Goal: Use online tool/utility: Use online tool/utility

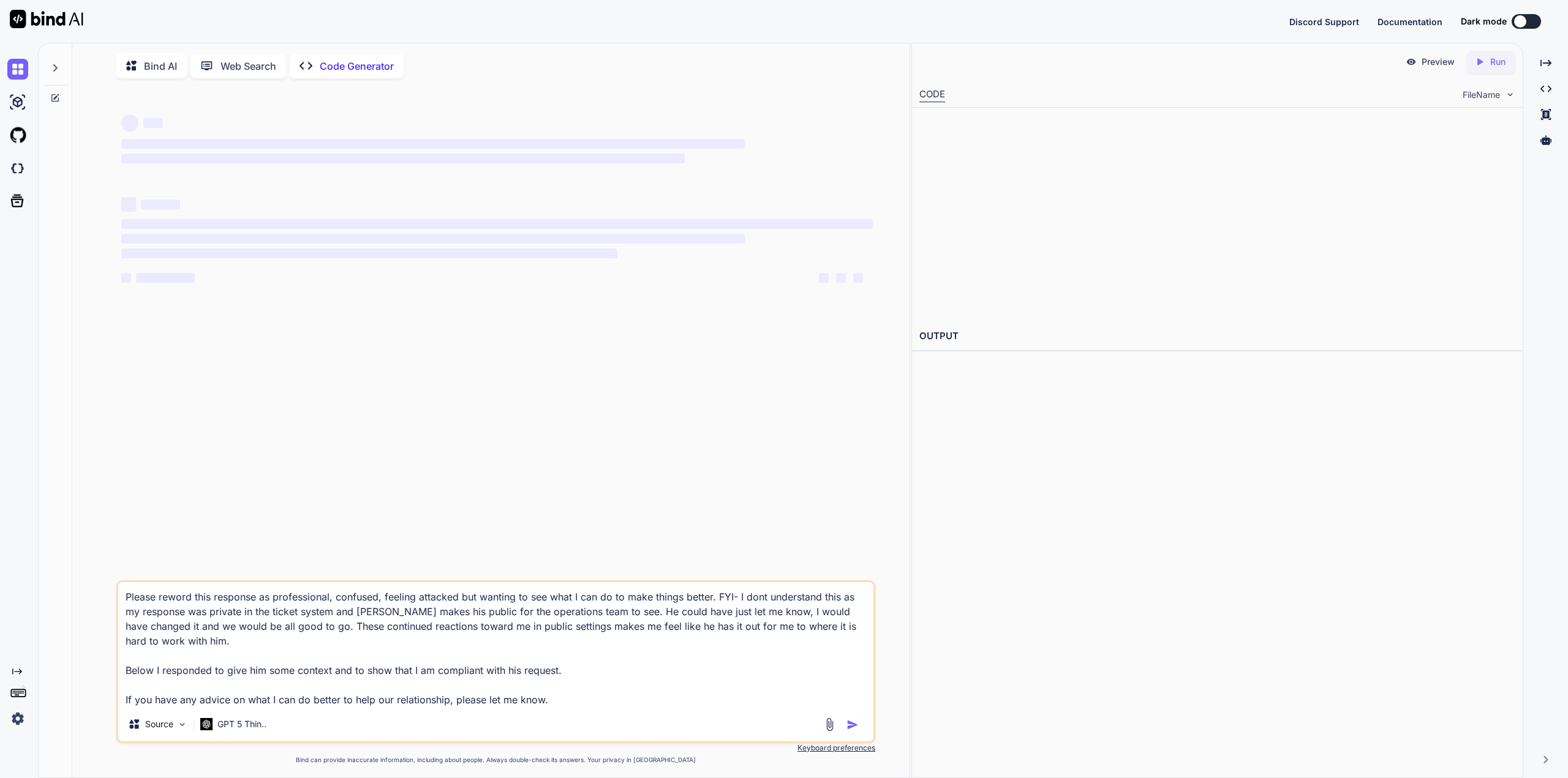
type textarea "x"
drag, startPoint x: 616, startPoint y: 703, endPoint x: 45, endPoint y: 515, distance: 601.2
click at [45, 515] on div "Bind AI Web Search Created with Pixso. Code Generator ‌ ‌ ‌ ‌ ‌ ‌ ‌ ‌ ‌ ‌ ‌ ‌ ‌…" at bounding box center [474, 411] width 871 height 736
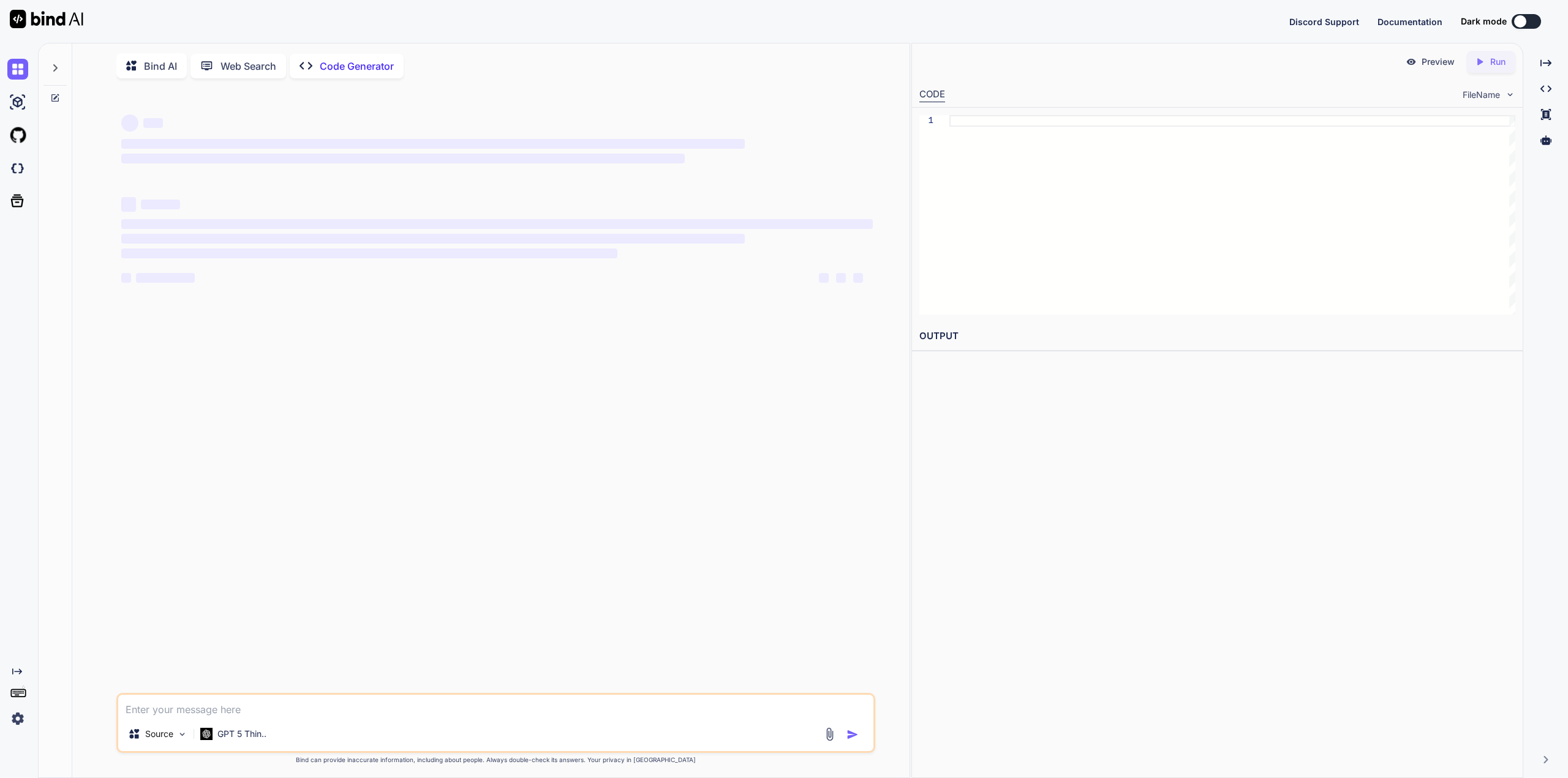
type textarea "x"
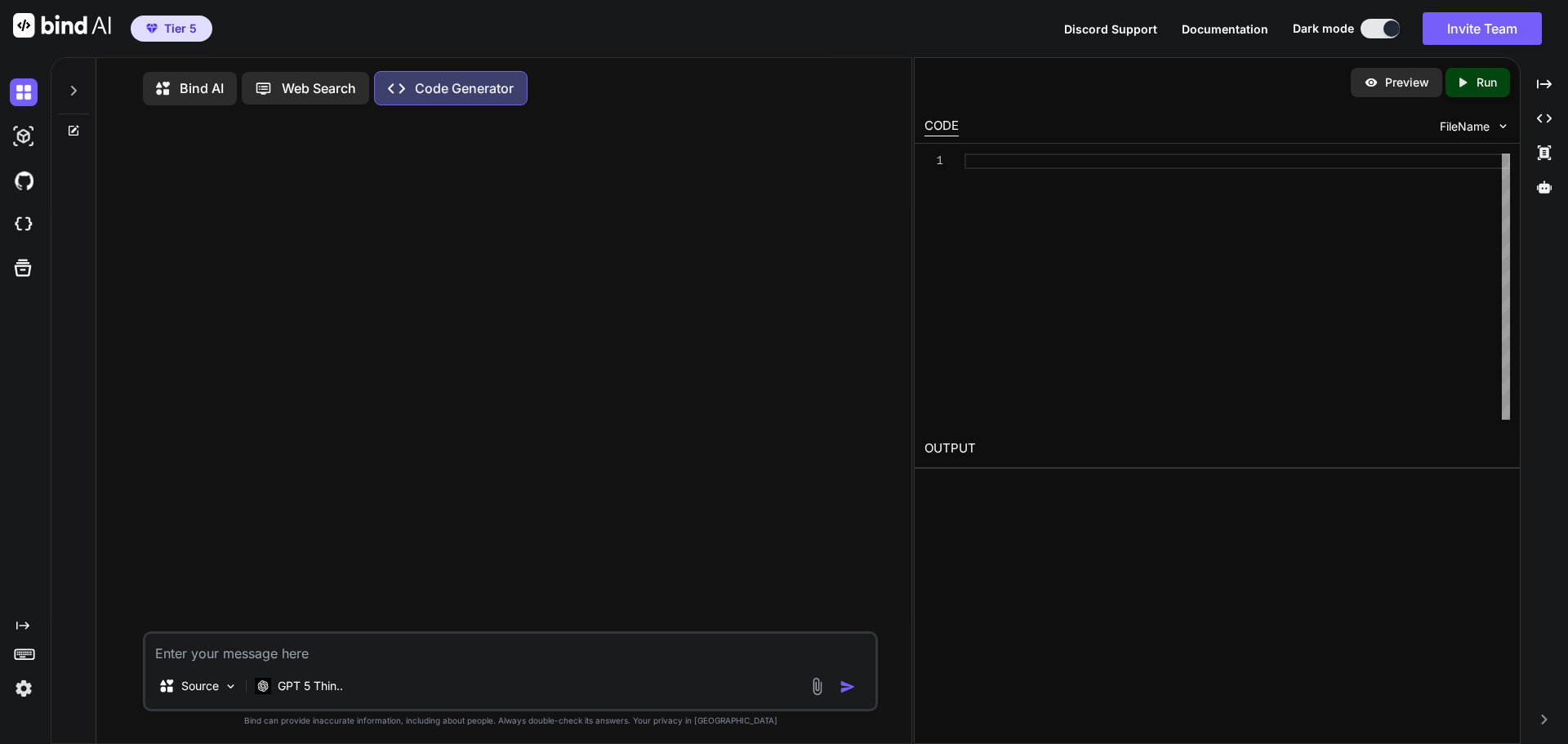
click at [521, 646] on textarea at bounding box center [510, 648] width 730 height 30
click at [331, 690] on p "GPT 5 Thin.." at bounding box center [310, 686] width 65 height 17
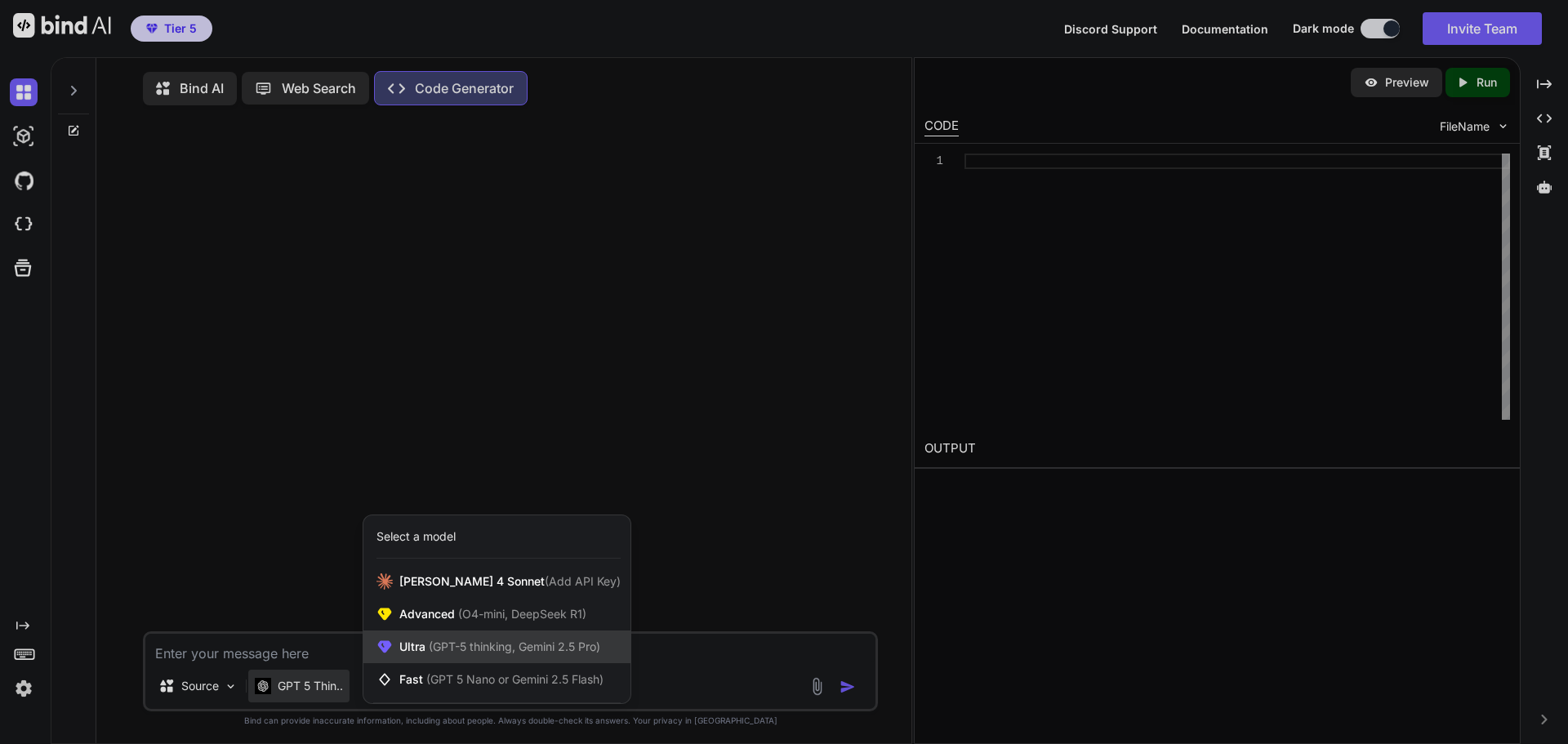
click at [438, 653] on span "(GPT-5 thinking, Gemini 2.5 Pro)" at bounding box center [512, 646] width 175 height 14
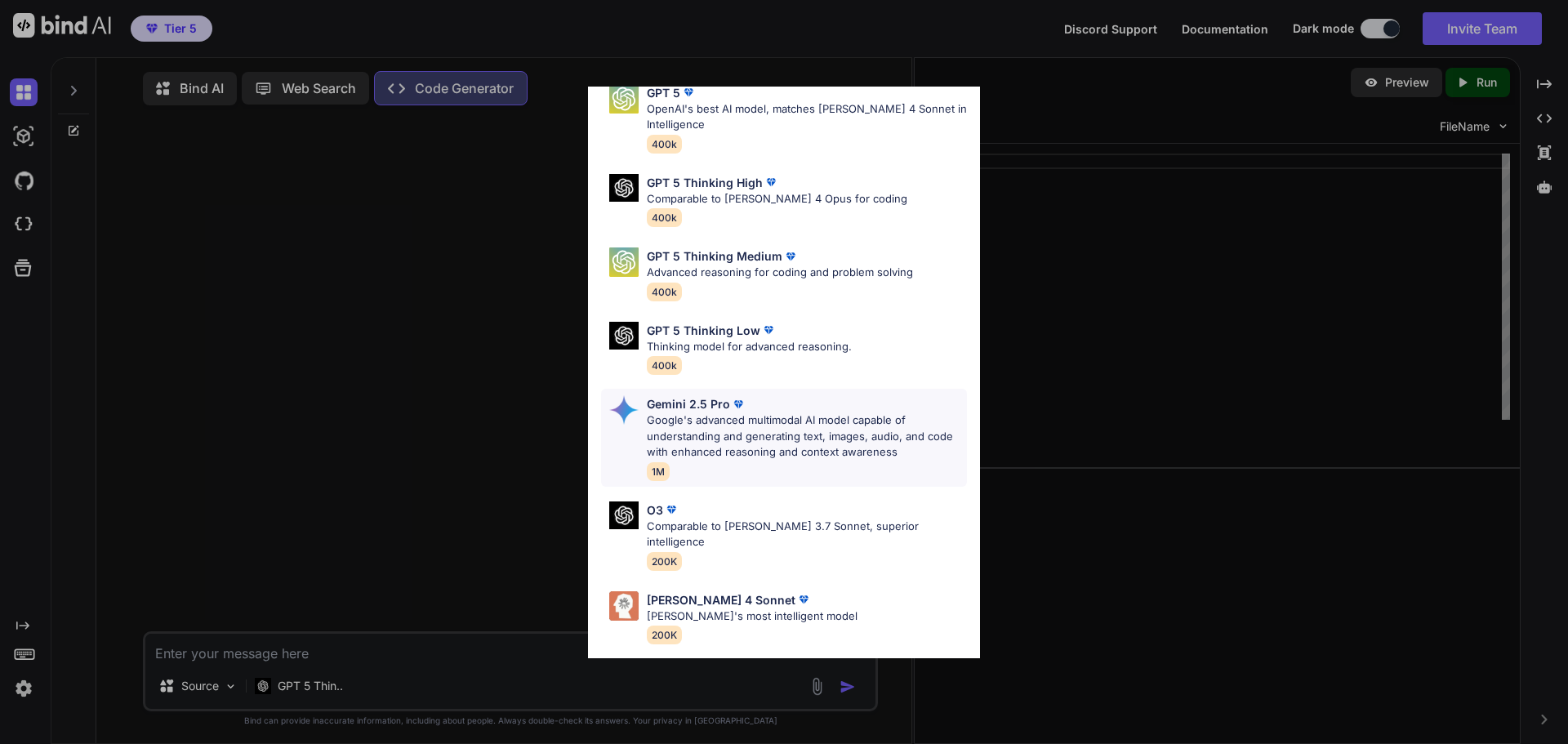
scroll to position [132, 0]
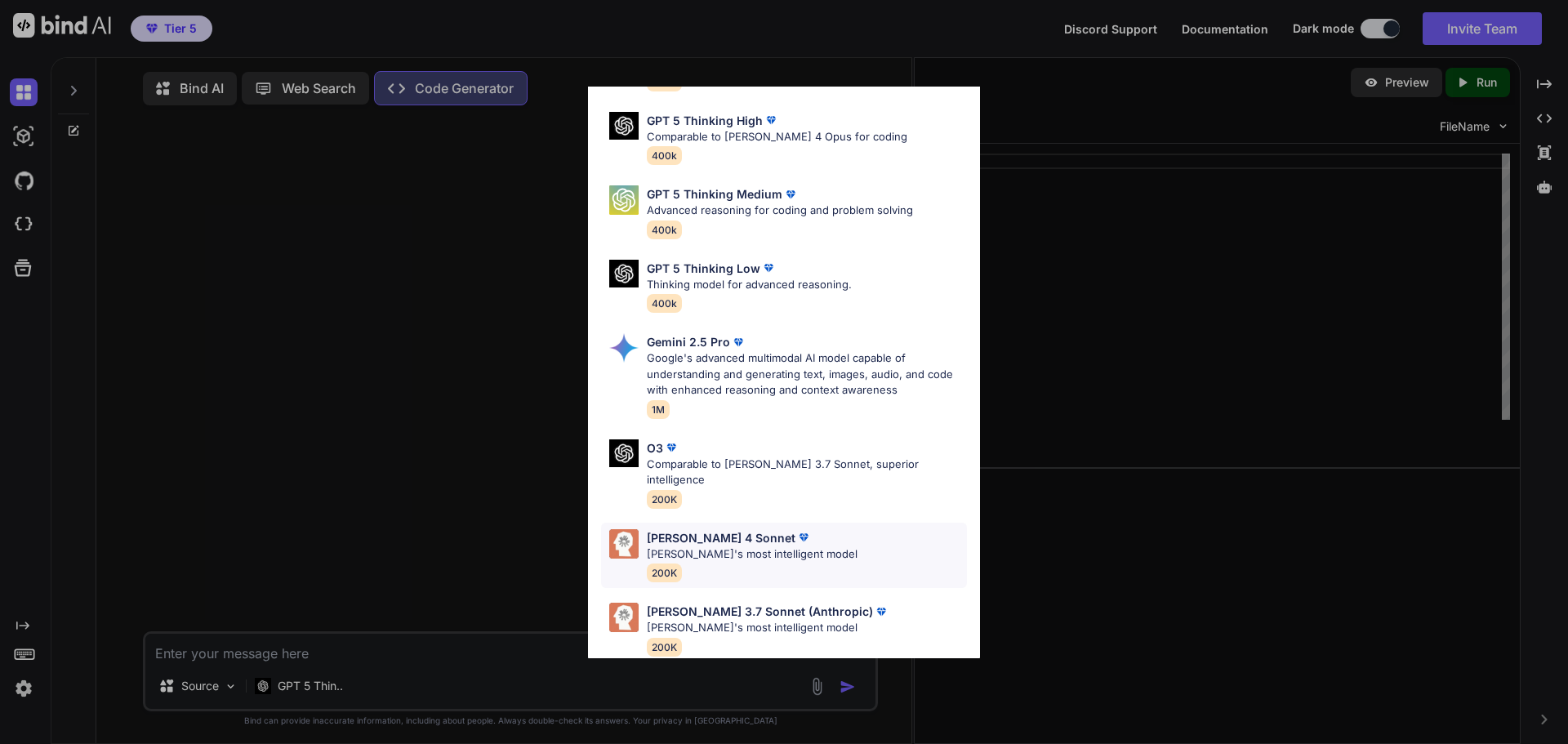
click at [756, 547] on p "[PERSON_NAME]'s most intelligent model" at bounding box center [753, 555] width 211 height 17
type textarea "x"
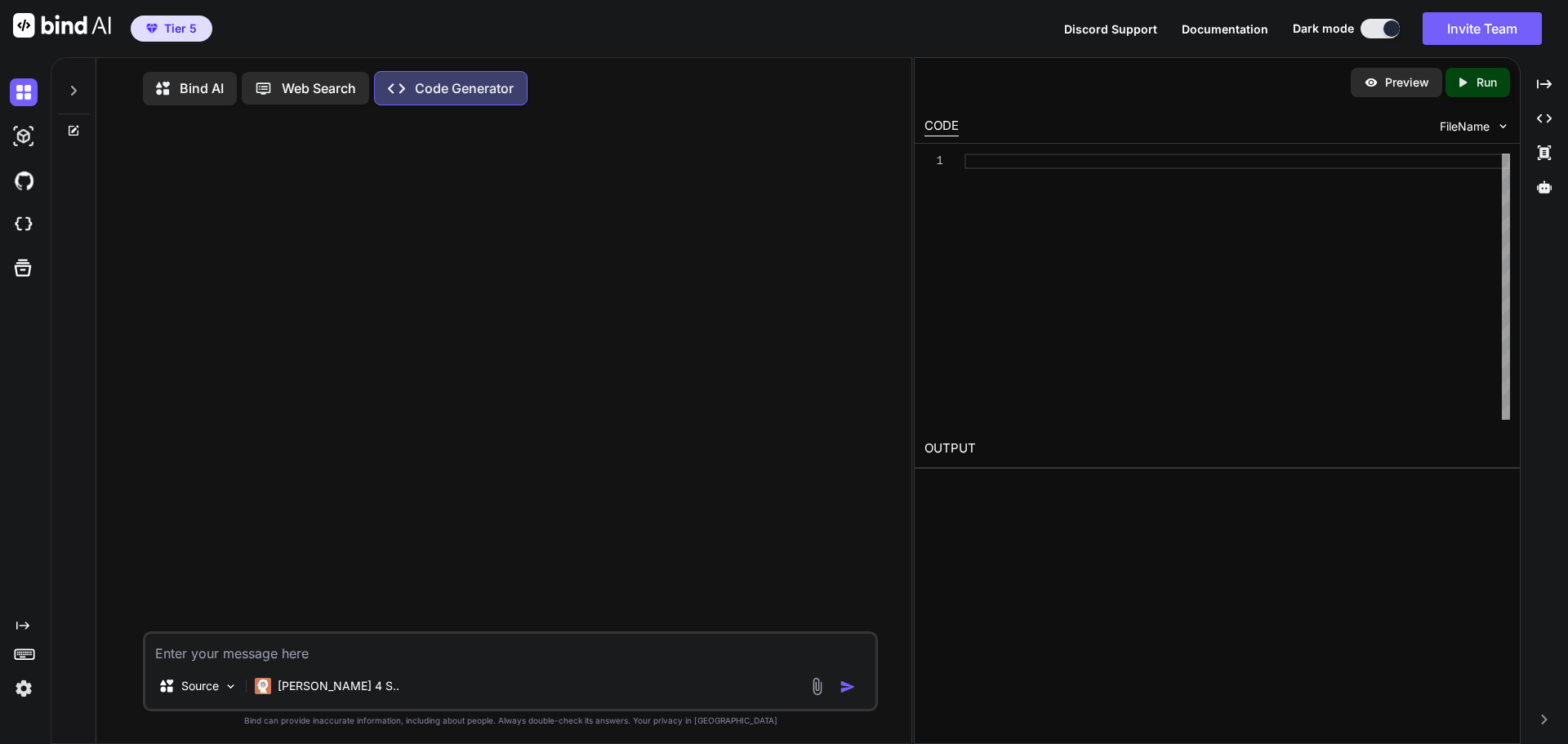
click at [499, 660] on textarea at bounding box center [510, 648] width 730 height 30
type textarea "H"
type textarea "x"
type textarea "Ho"
type textarea "x"
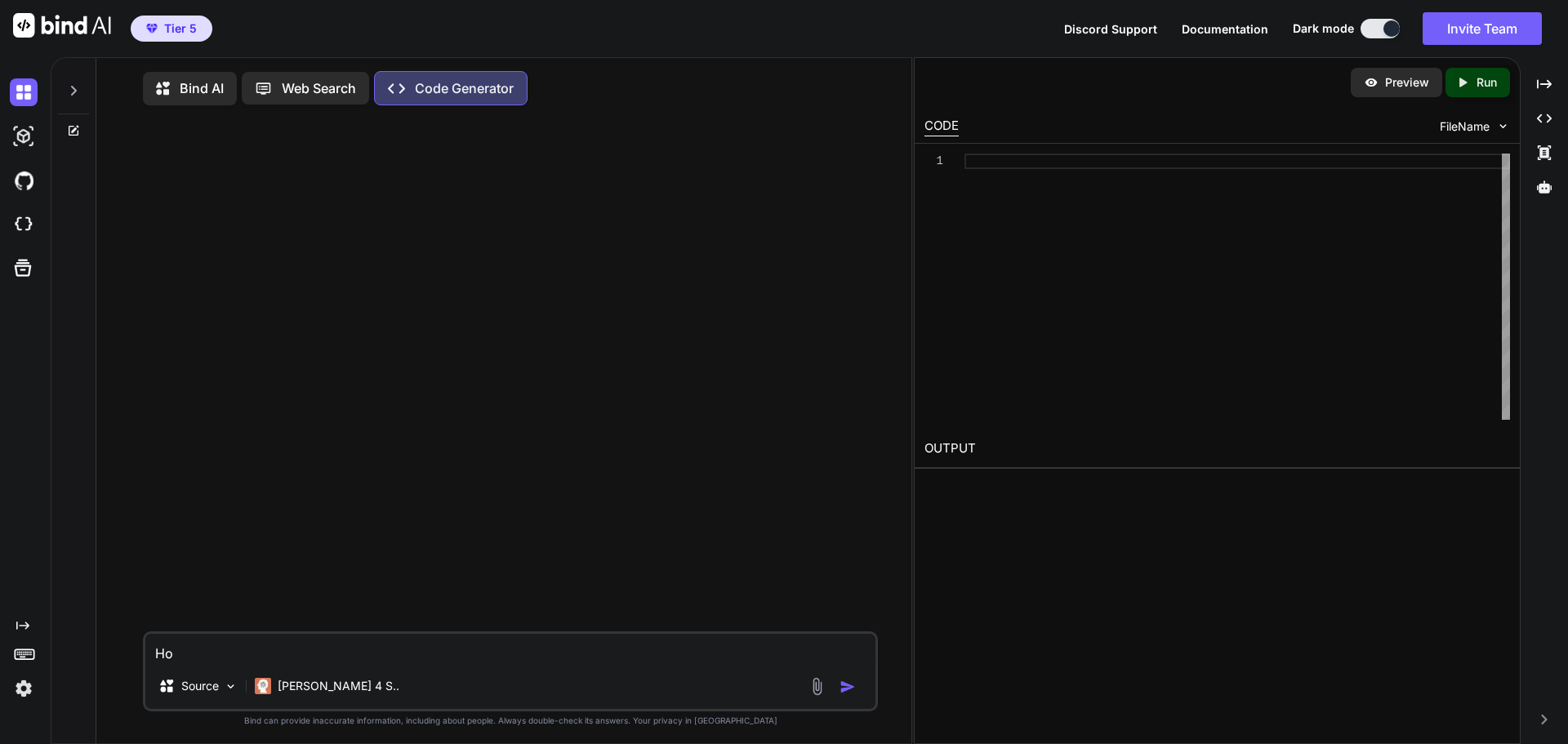
type textarea "How"
type textarea "x"
type textarea "How"
type textarea "x"
type textarea "How"
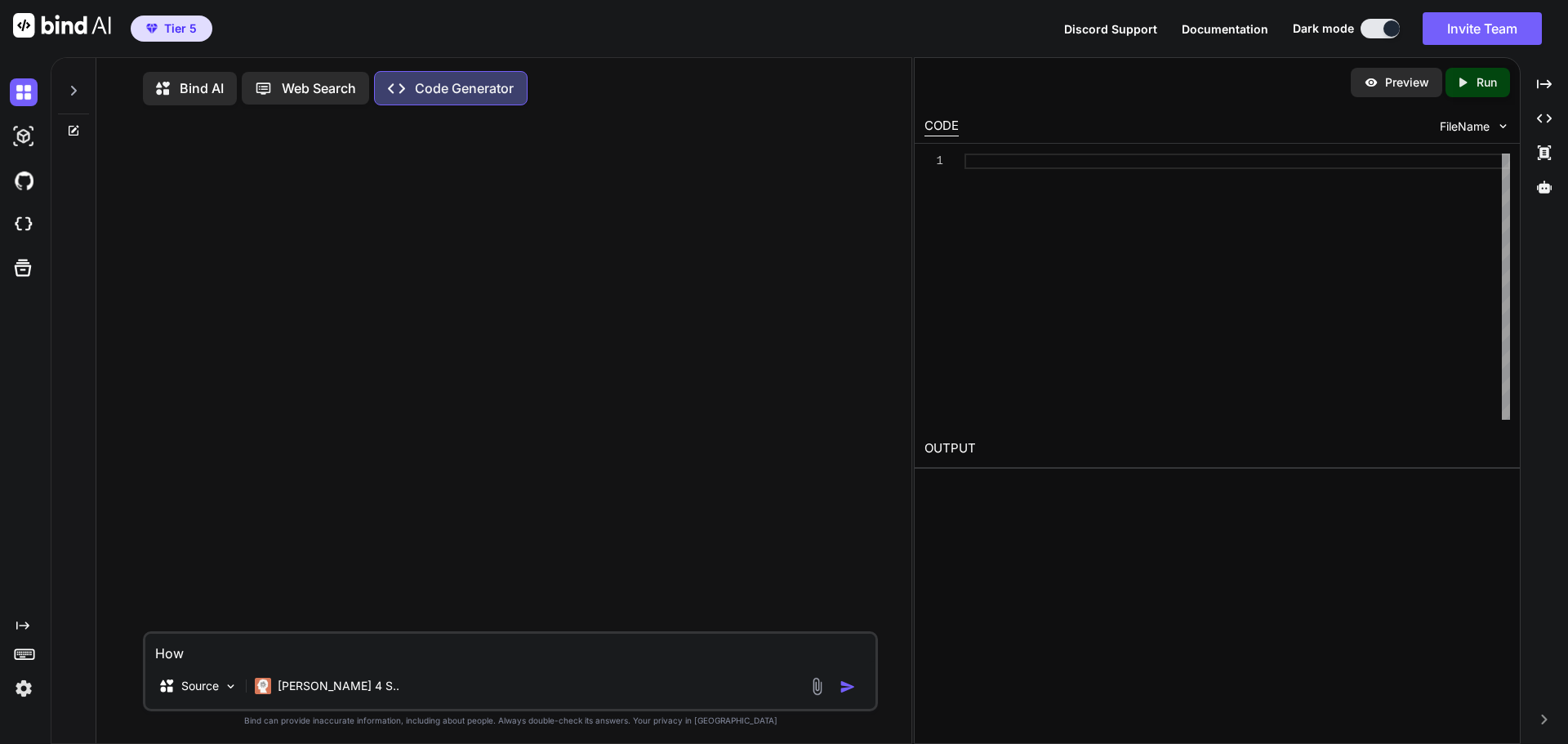
type textarea "x"
type textarea "Ho"
type textarea "x"
type textarea "H"
type textarea "x"
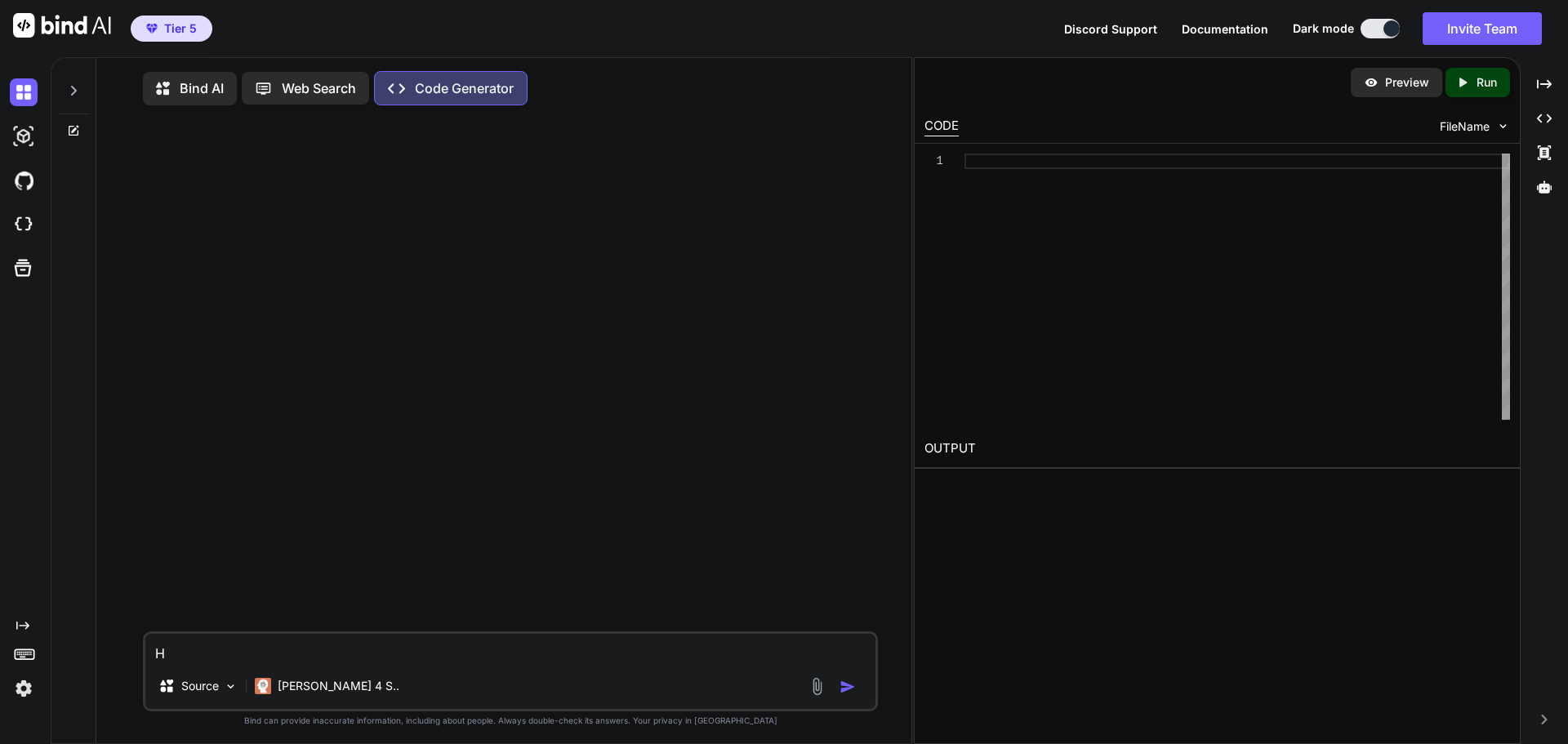
type textarea "x"
type textarea "P"
type textarea "x"
type textarea "Pl"
type textarea "x"
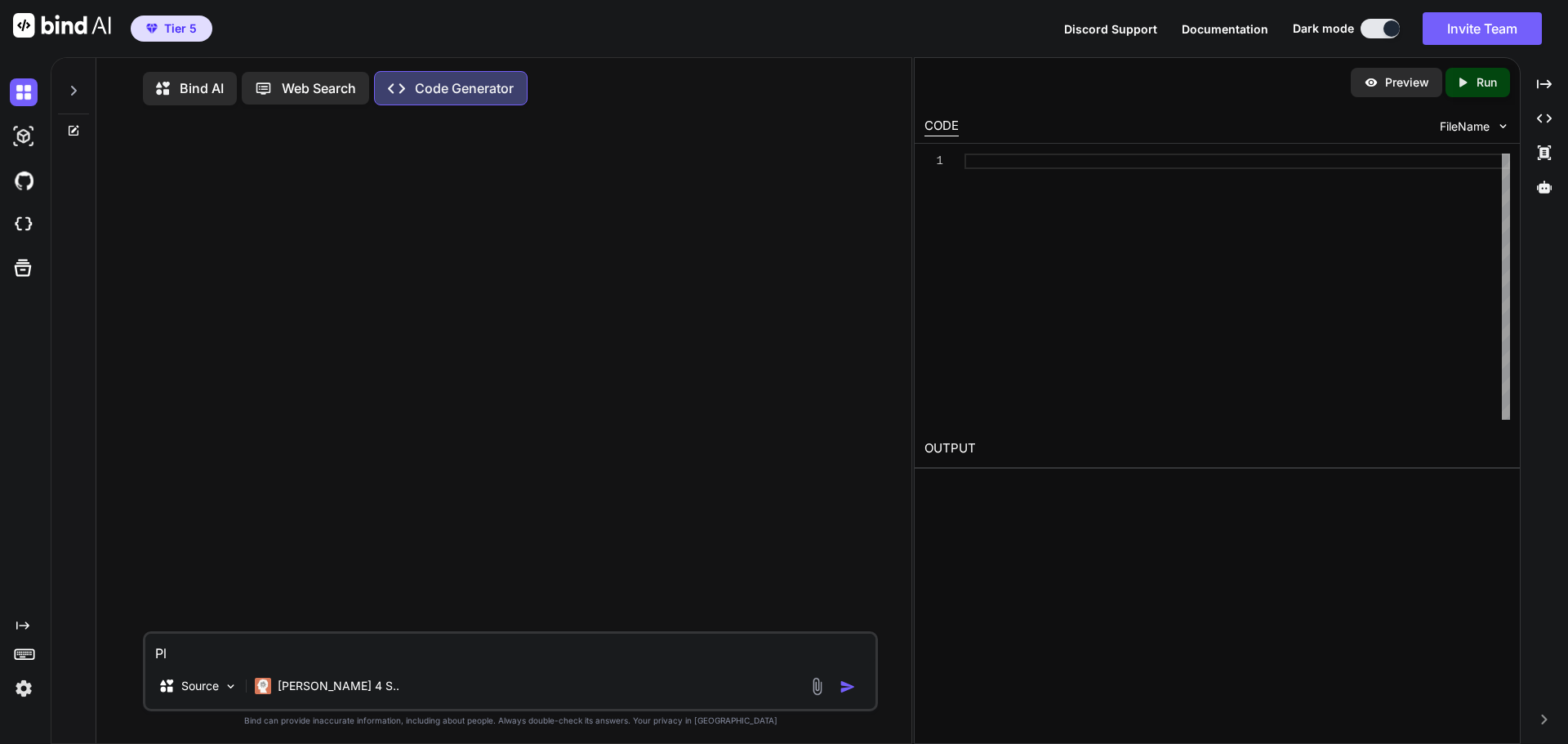
type textarea "Ple"
type textarea "x"
type textarea "Plea"
type textarea "x"
type textarea "Pleas"
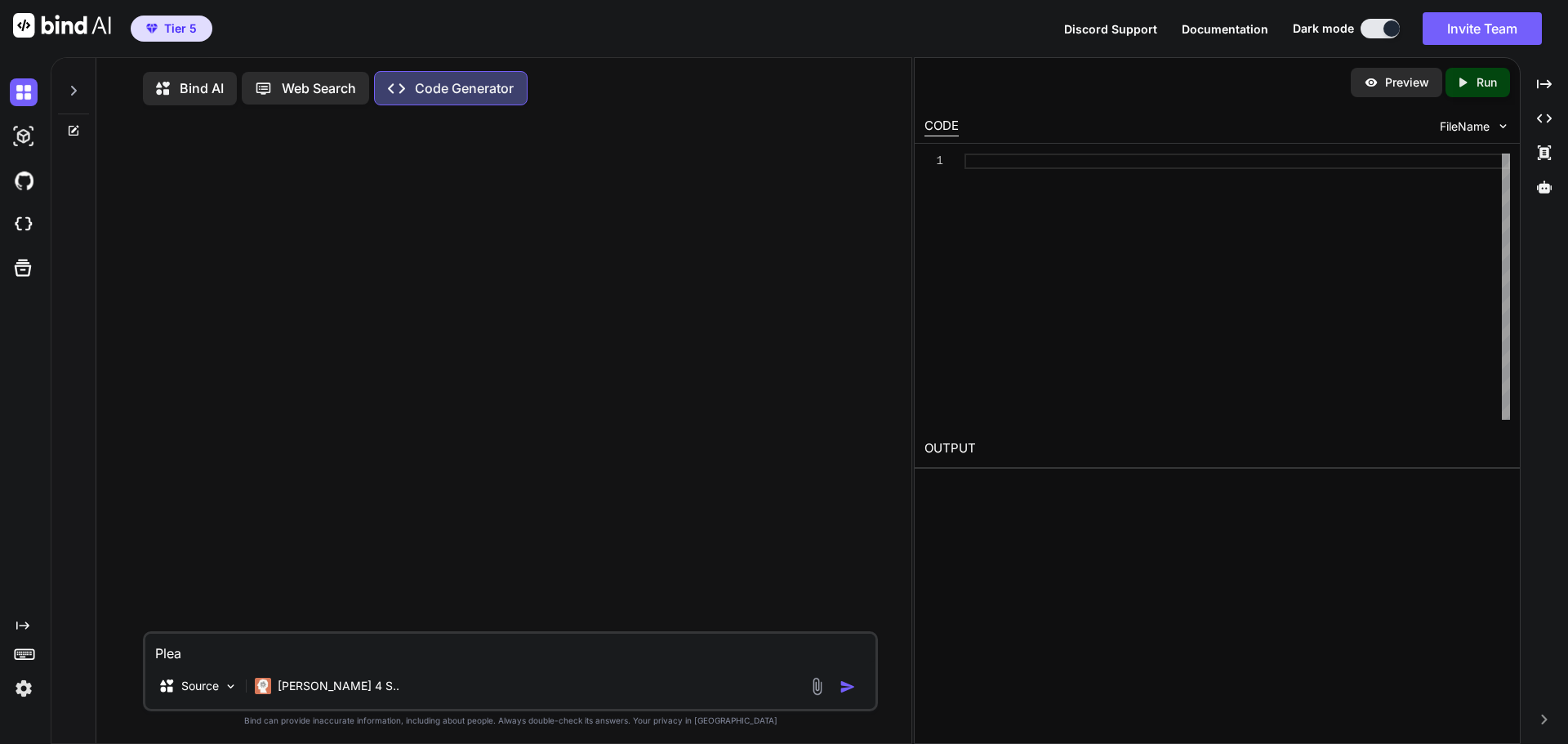
type textarea "x"
type textarea "Please"
type textarea "x"
type textarea "Please"
type textarea "x"
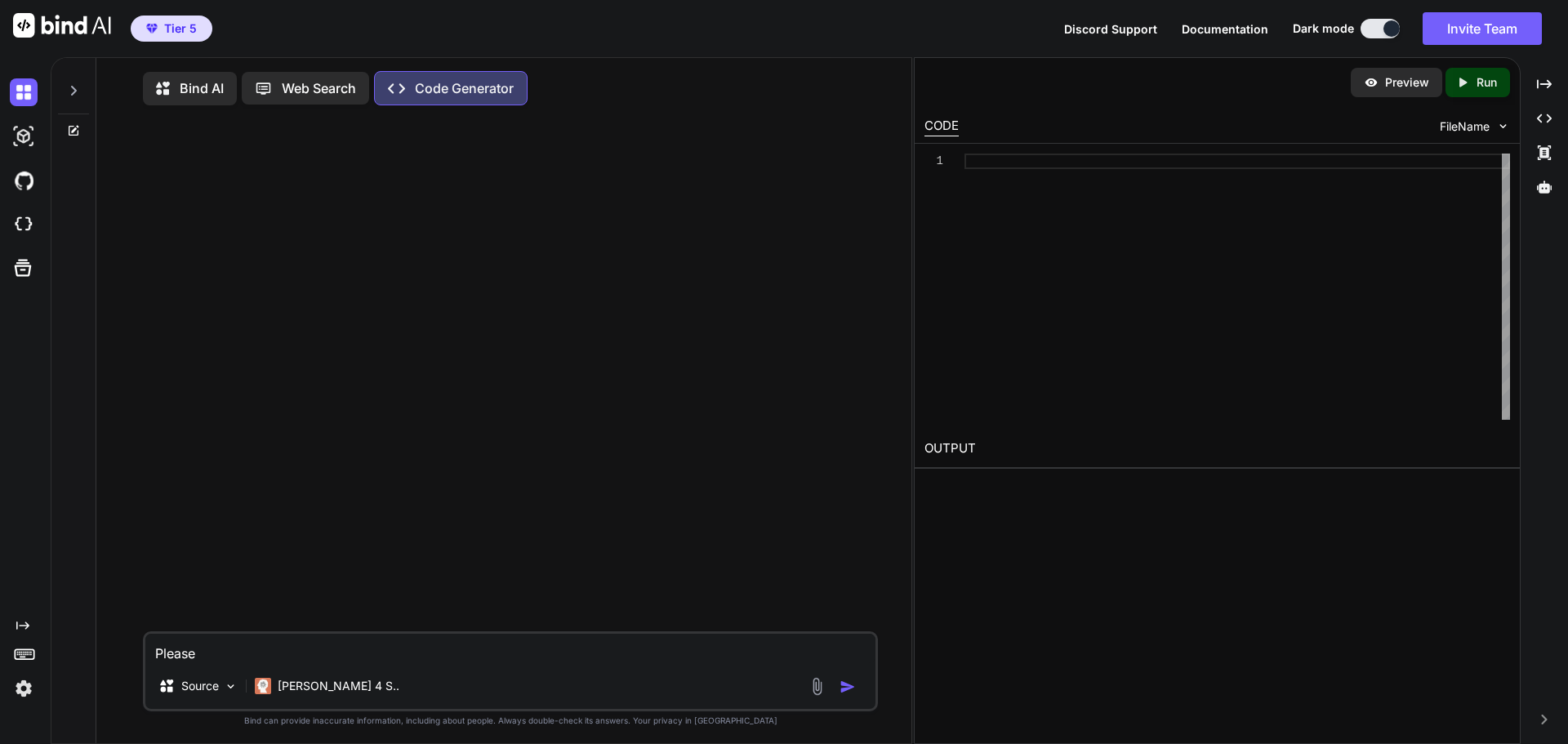
type textarea "Please m"
type textarea "x"
type textarea "Please ma"
type textarea "x"
type textarea "Please mak"
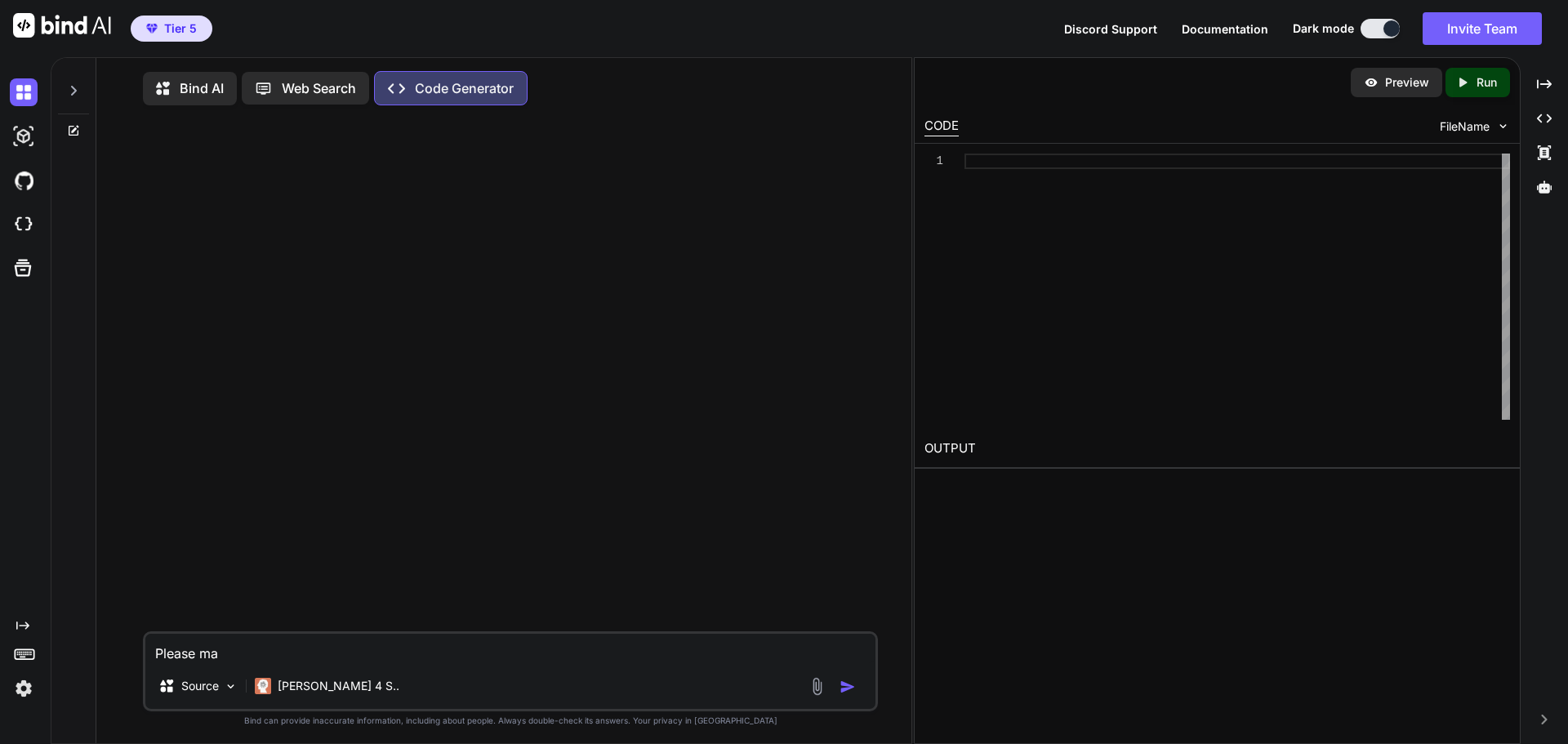
type textarea "x"
type textarea "Please make"
type textarea "x"
type textarea "Please make"
type textarea "x"
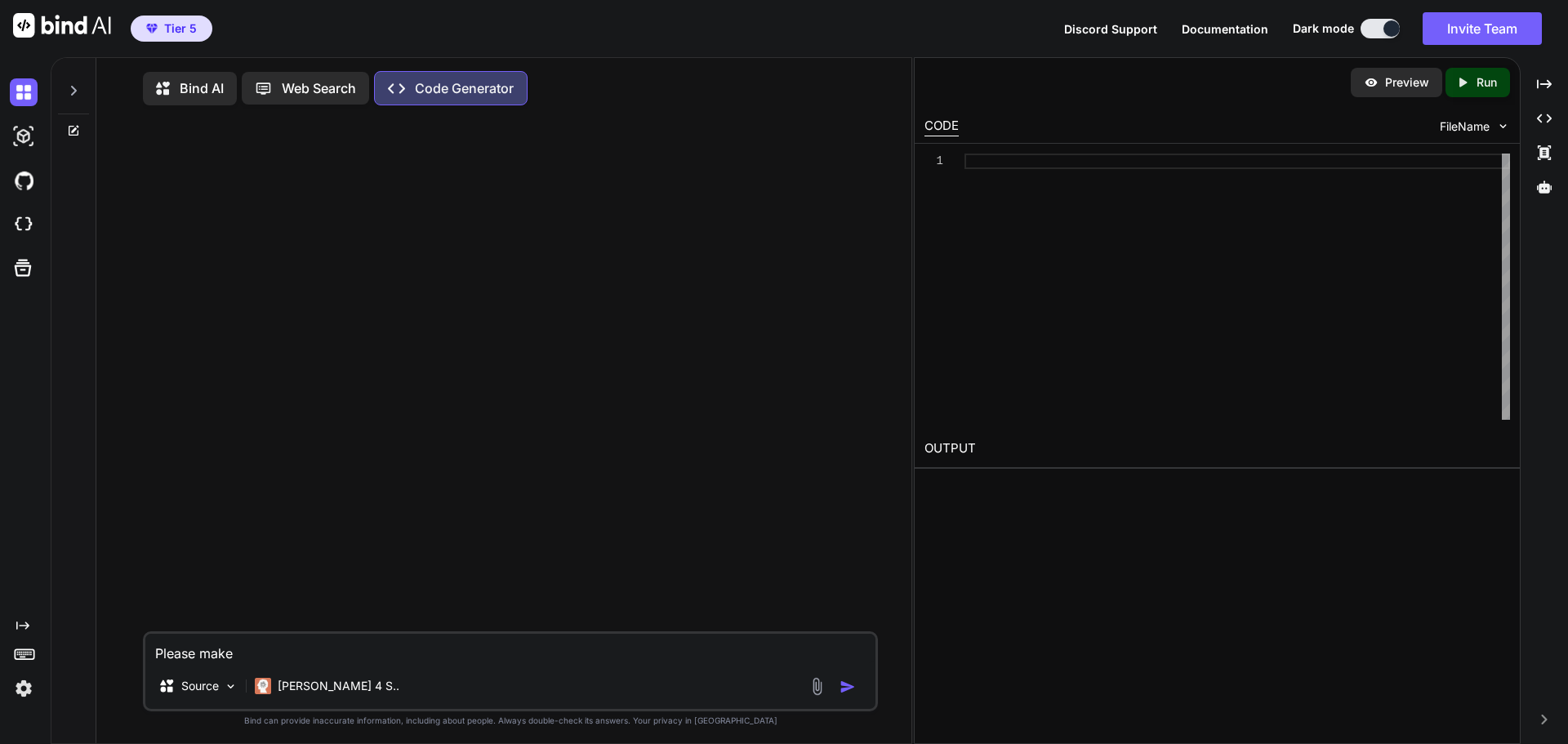
type textarea "Please make a"
type textarea "x"
type textarea "Please make a"
type textarea "x"
type textarea "Please make a w"
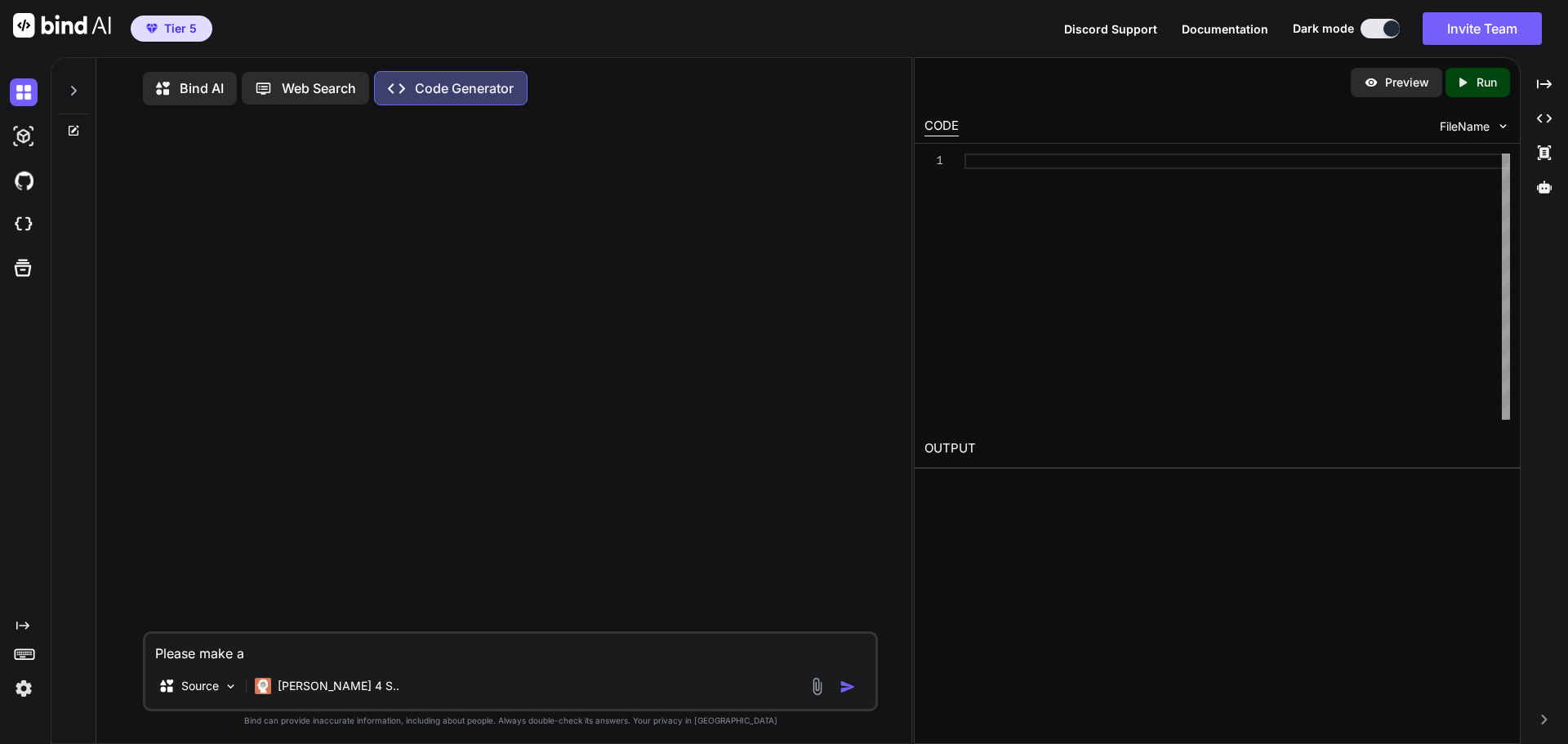
type textarea "x"
type textarea "Please make a wa"
type textarea "x"
type textarea "Please make a way"
type textarea "x"
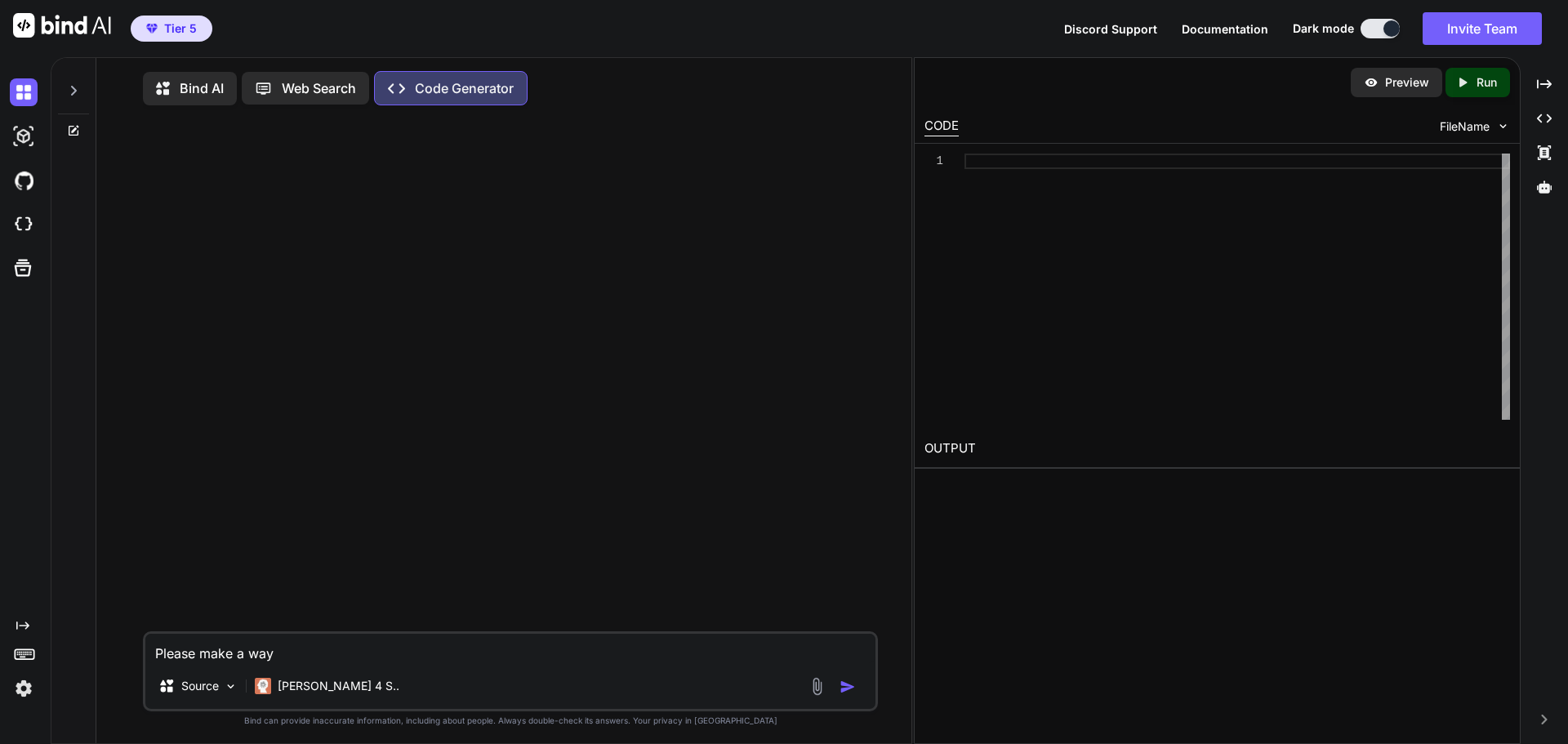
type textarea "Please make a way"
type textarea "x"
type textarea "Please make a way f"
type textarea "x"
type textarea "Please make a way fo"
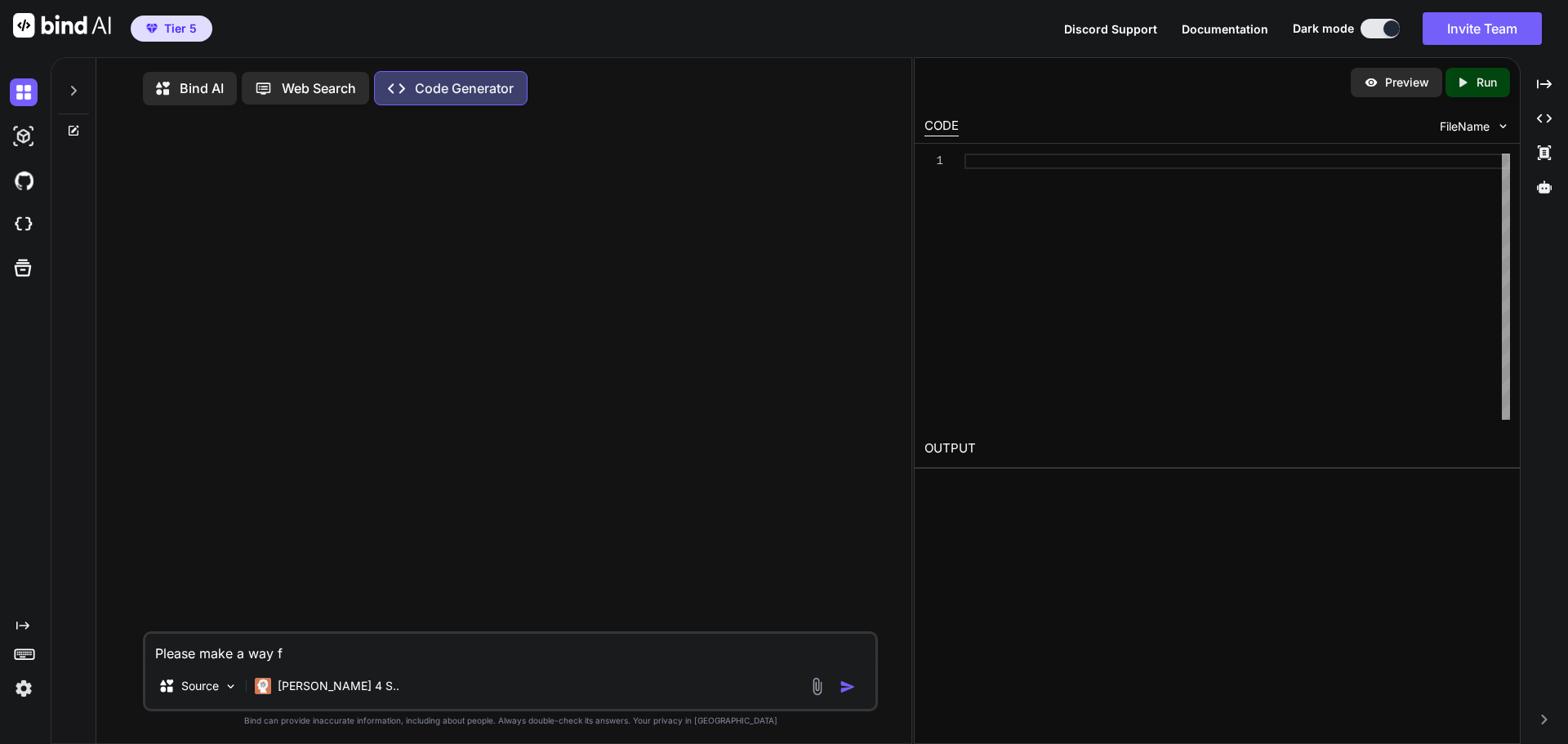
type textarea "x"
type textarea "Please make a way for"
type textarea "x"
type textarea "Please make a way for"
type textarea "x"
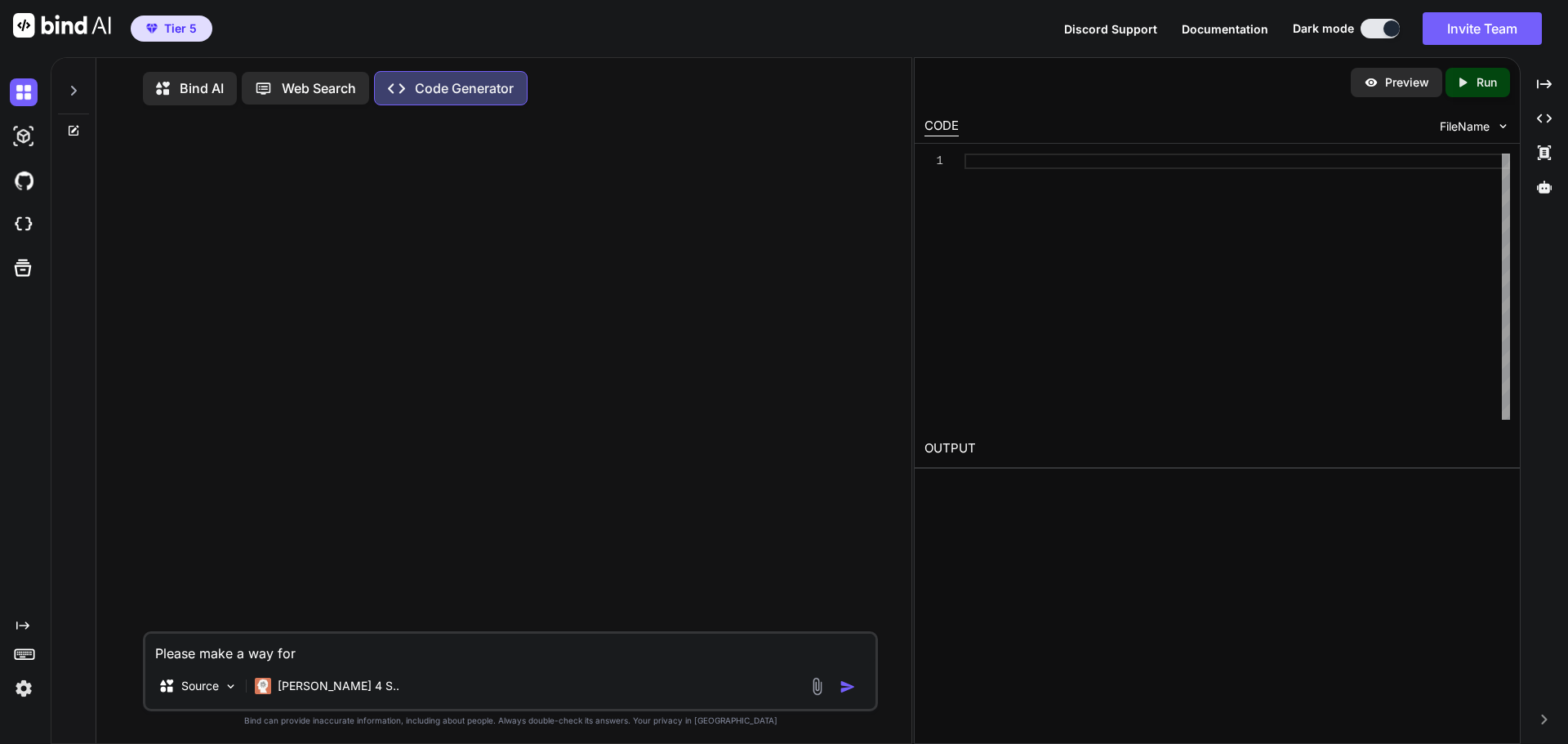
type textarea "Please make a way for t"
type textarea "x"
type textarea "Please make a way for th"
type textarea "x"
type textarea "Please make a way for thi"
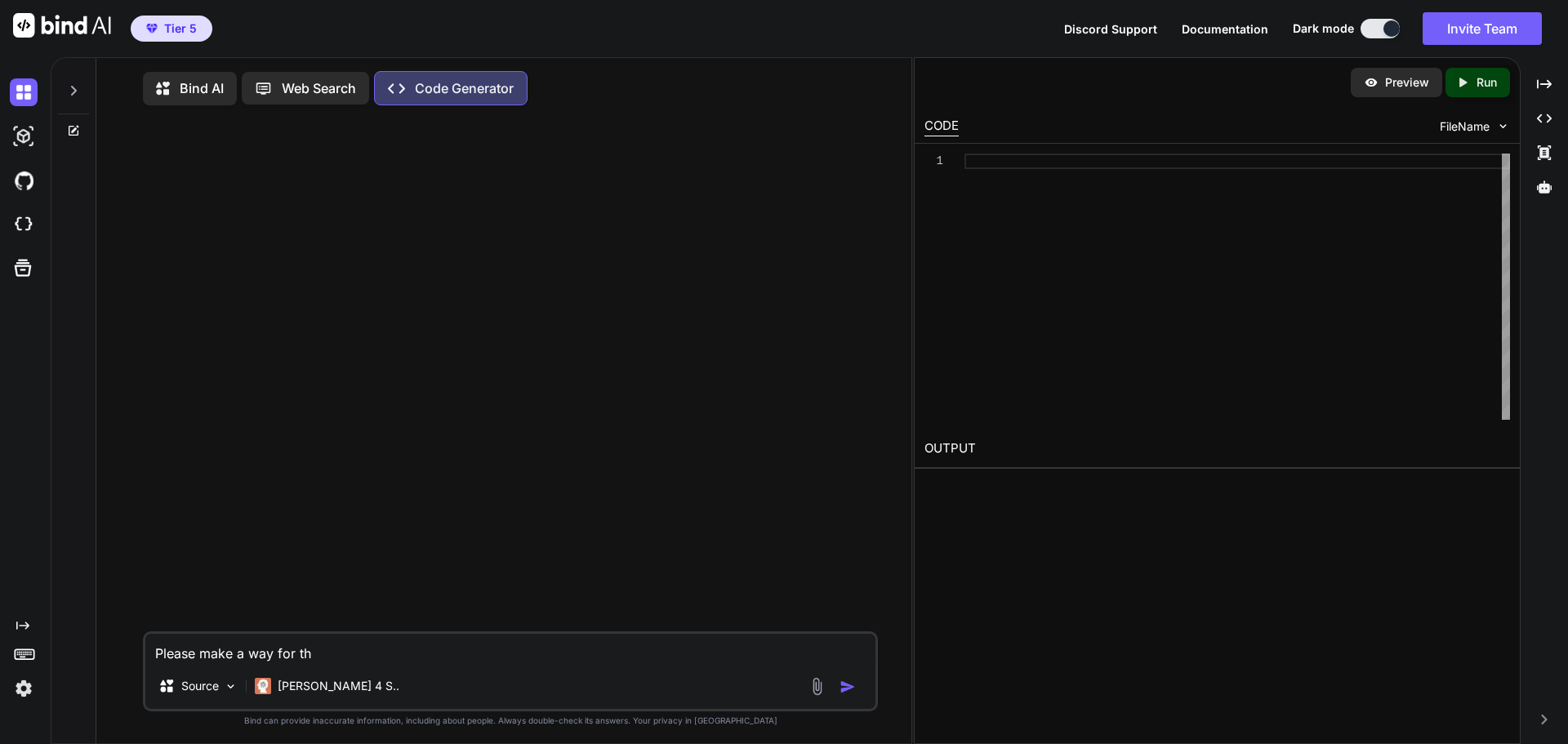
type textarea "x"
type textarea "Please make a way for this"
type textarea "x"
type textarea "Please make a way for this"
type textarea "x"
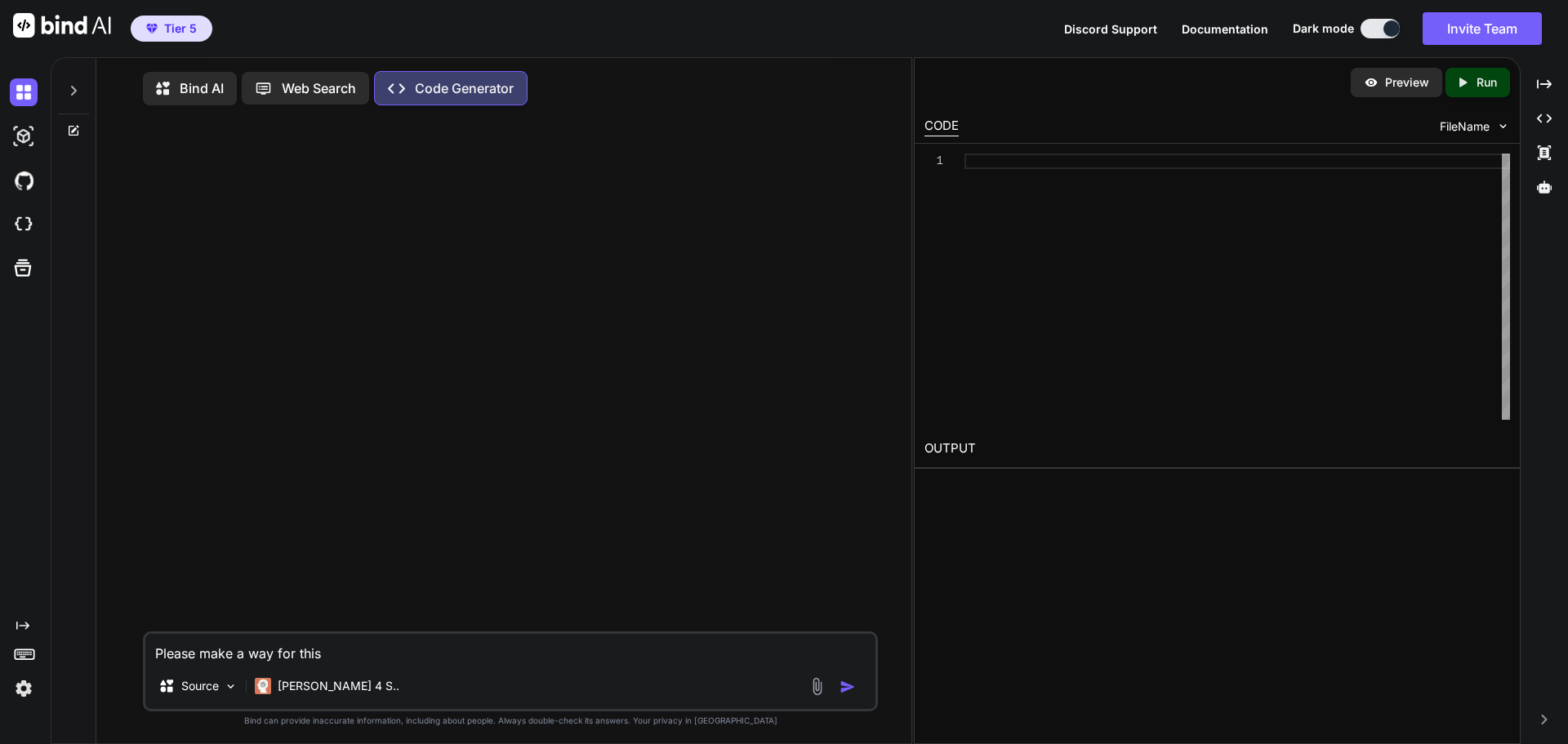
type textarea "Please make a way for this t"
type textarea "x"
type textarea "Please make a way for this to"
type textarea "x"
type textarea "Please make a way for this to"
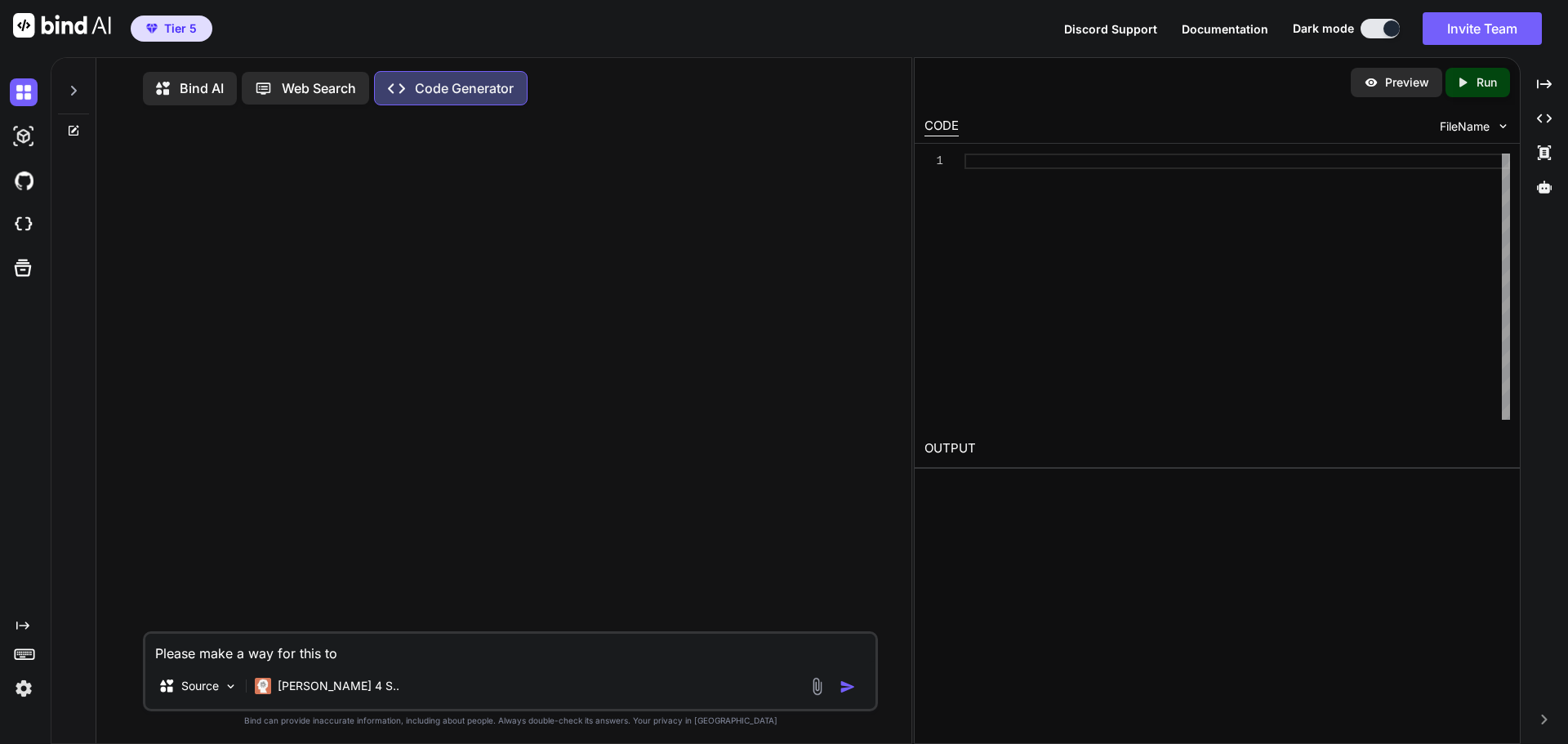
type textarea "x"
type textarea "Please make a way for this to a"
type textarea "x"
type textarea "Please make a way for this to"
type textarea "x"
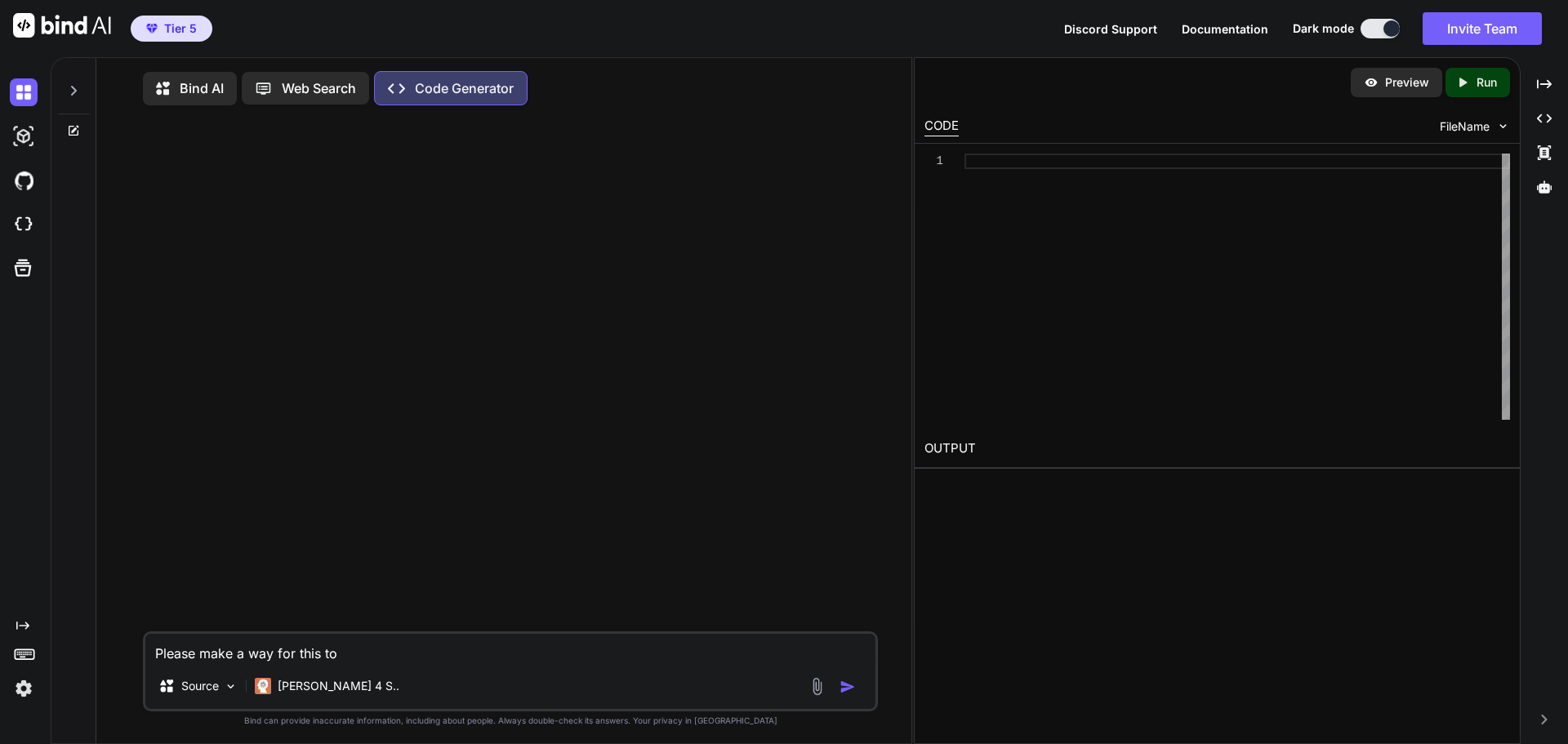
type textarea "Please make a way for this to p"
type textarea "x"
type textarea "Please make a way for this to pu"
type textarea "x"
type textarea "Please make a way for this to pul"
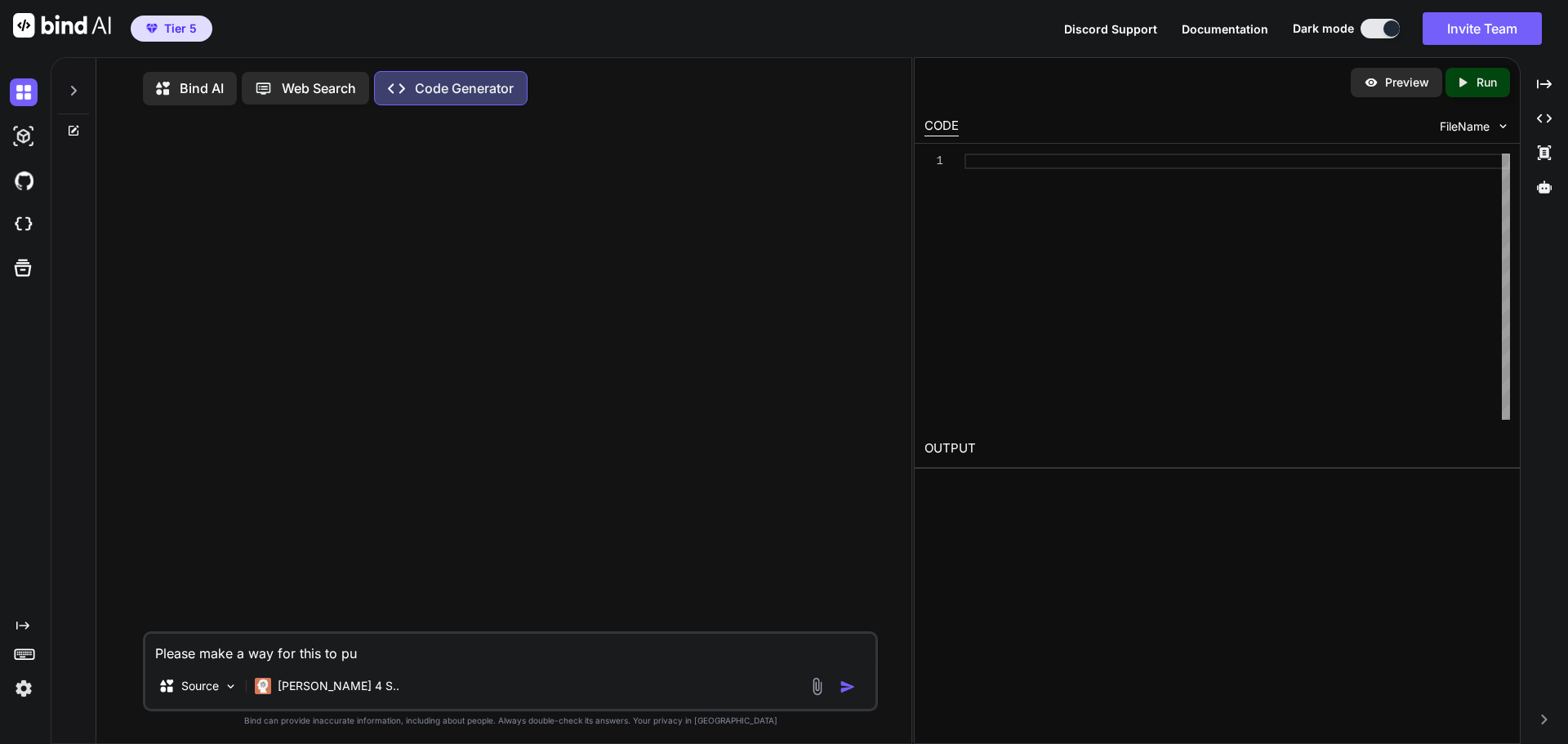
type textarea "x"
type textarea "Please make a way for this to pull"
type textarea "x"
type textarea "Please make a way for this to pul"
type textarea "x"
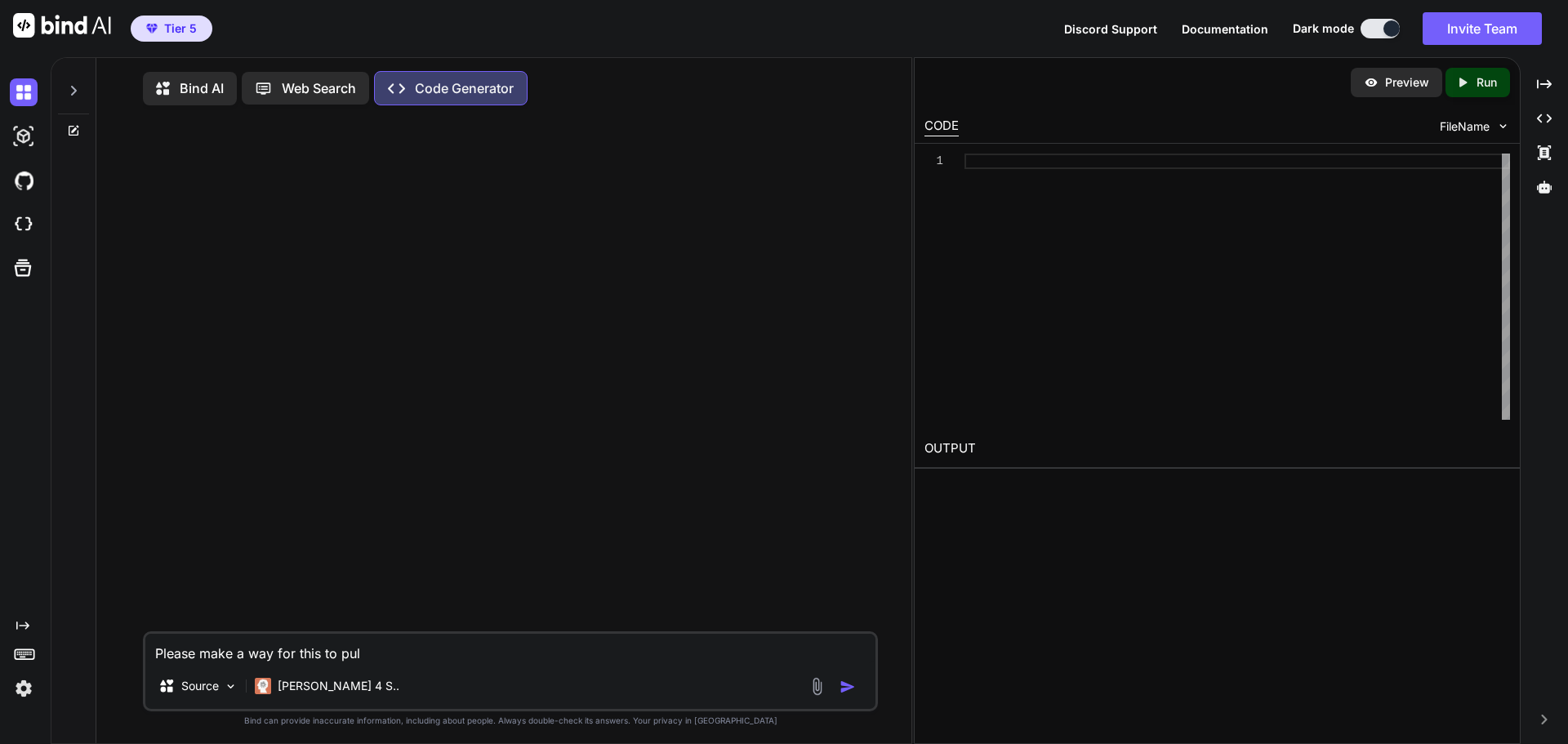
type textarea "Please make a way for this to pu"
type textarea "x"
type textarea "Please make a way for this to p"
type textarea "x"
type textarea "Please make a way for this to"
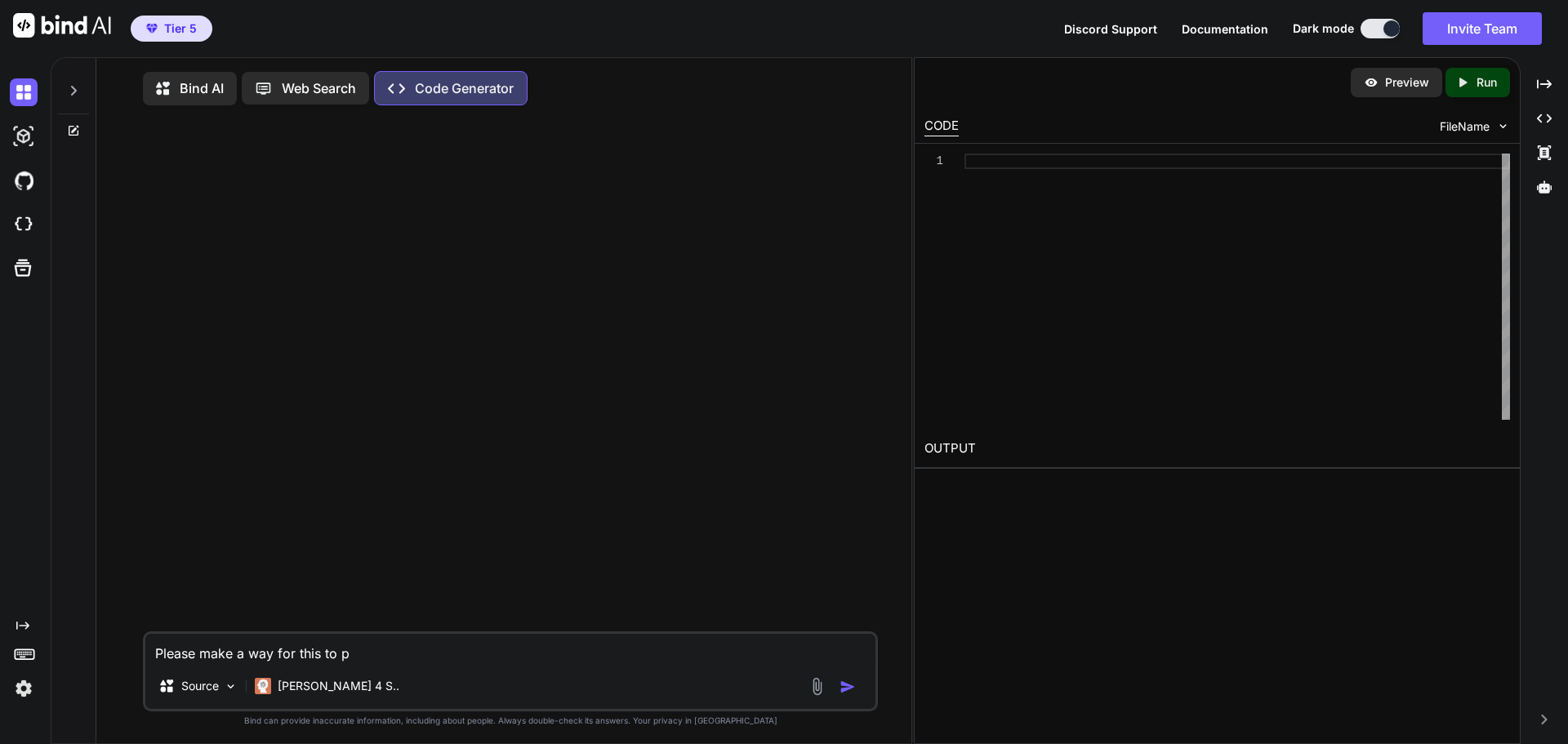
type textarea "x"
type textarea "Please make a way for this to"
type textarea "x"
type textarea "Please make a way for this t"
type textarea "x"
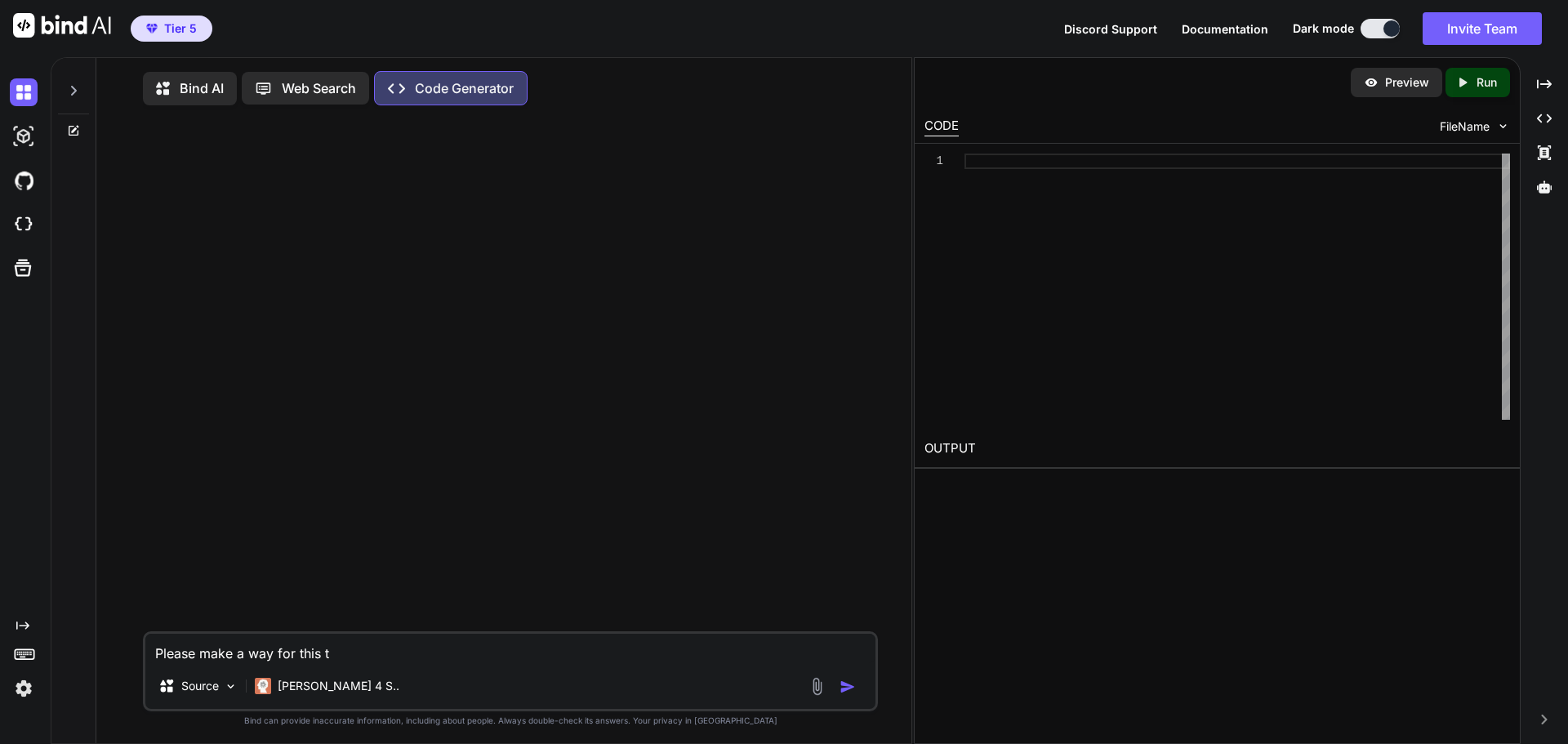
type textarea "Please make a way for this"
type textarea "x"
type textarea "Please make a way for this"
type textarea "x"
type textarea "Please make a way for thi"
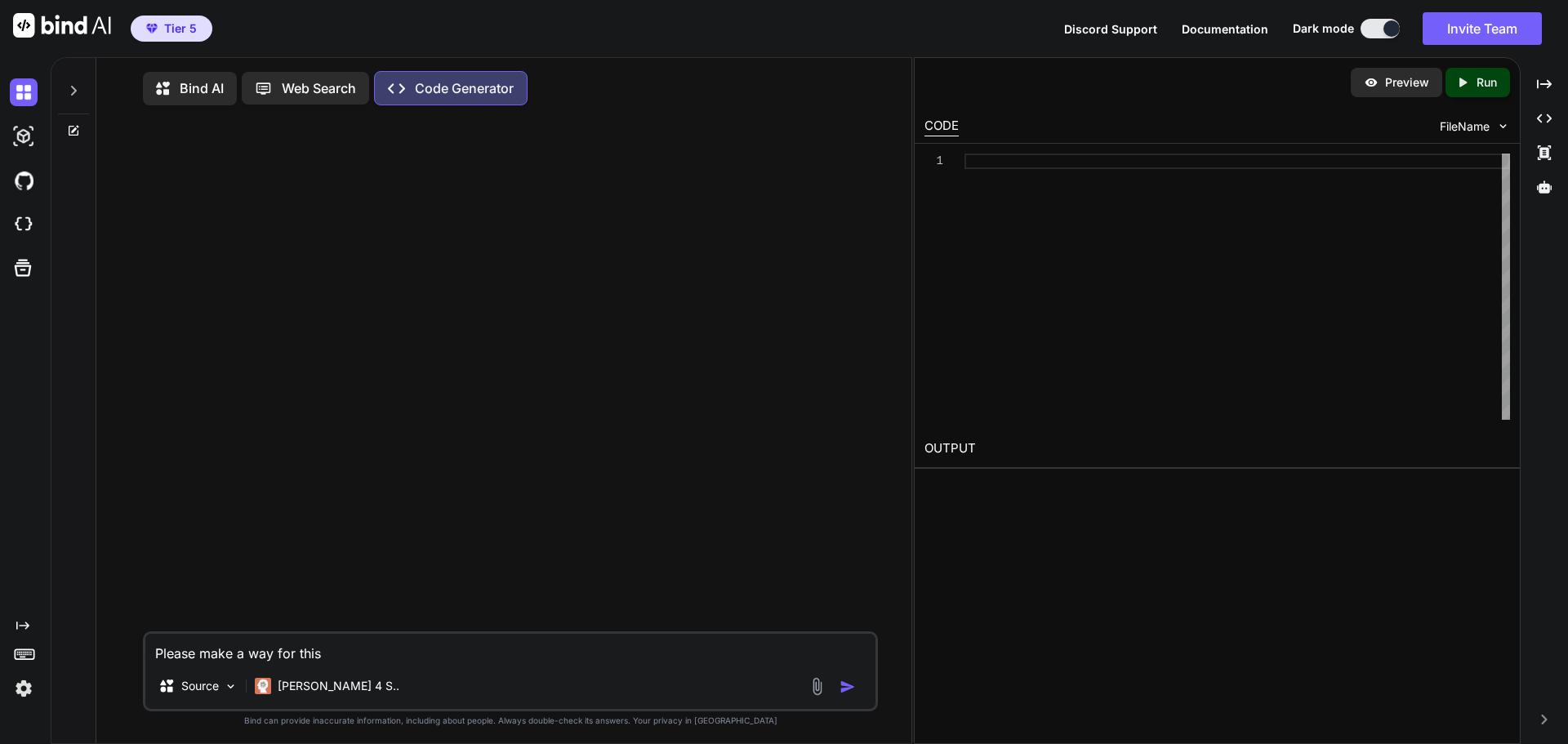
type textarea "x"
type textarea "Please make a way for th"
type textarea "x"
type textarea "Please make a way for t"
type textarea "x"
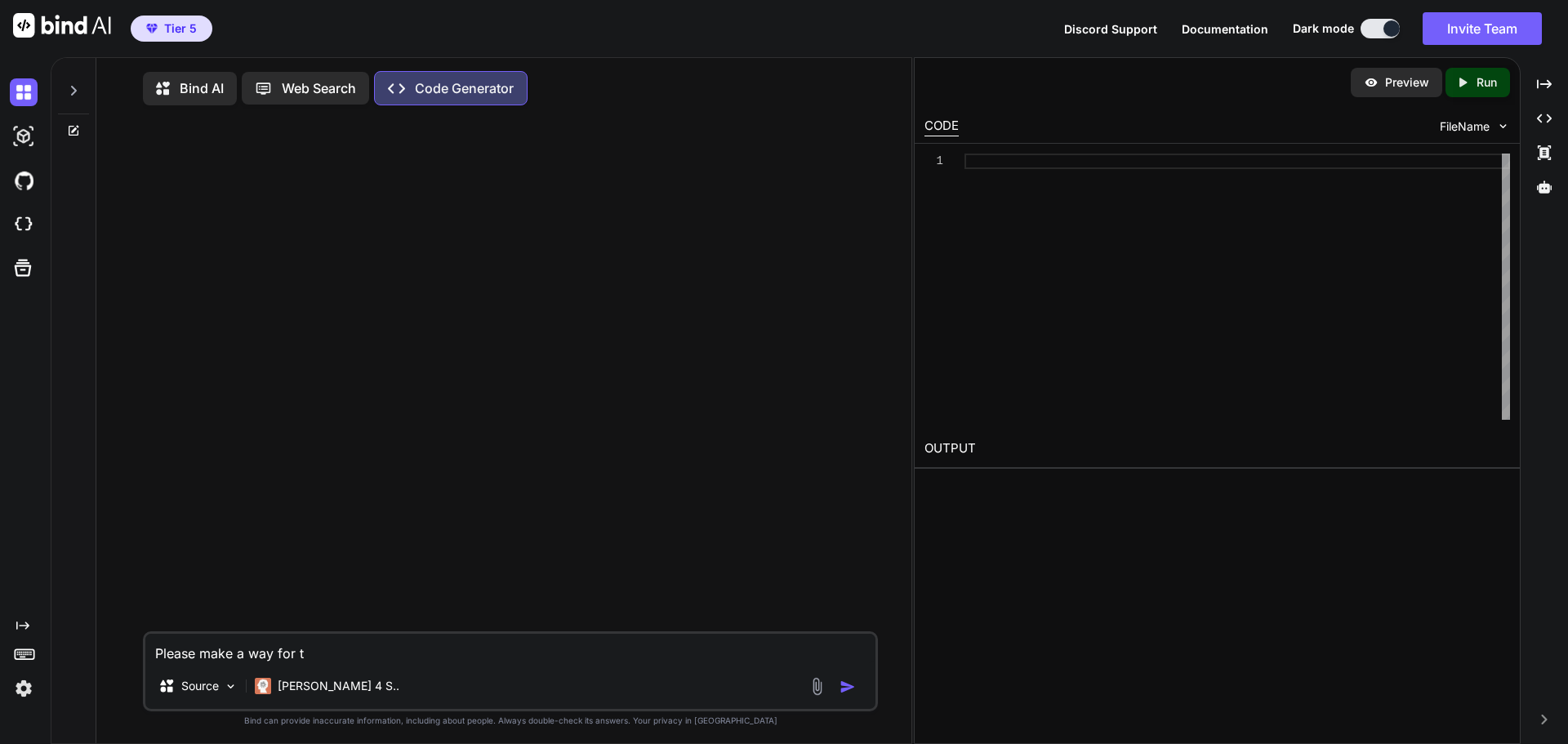
type textarea "Please make a way for"
type textarea "x"
type textarea "Please make a way for"
type textarea "x"
type textarea "Please make a way fo"
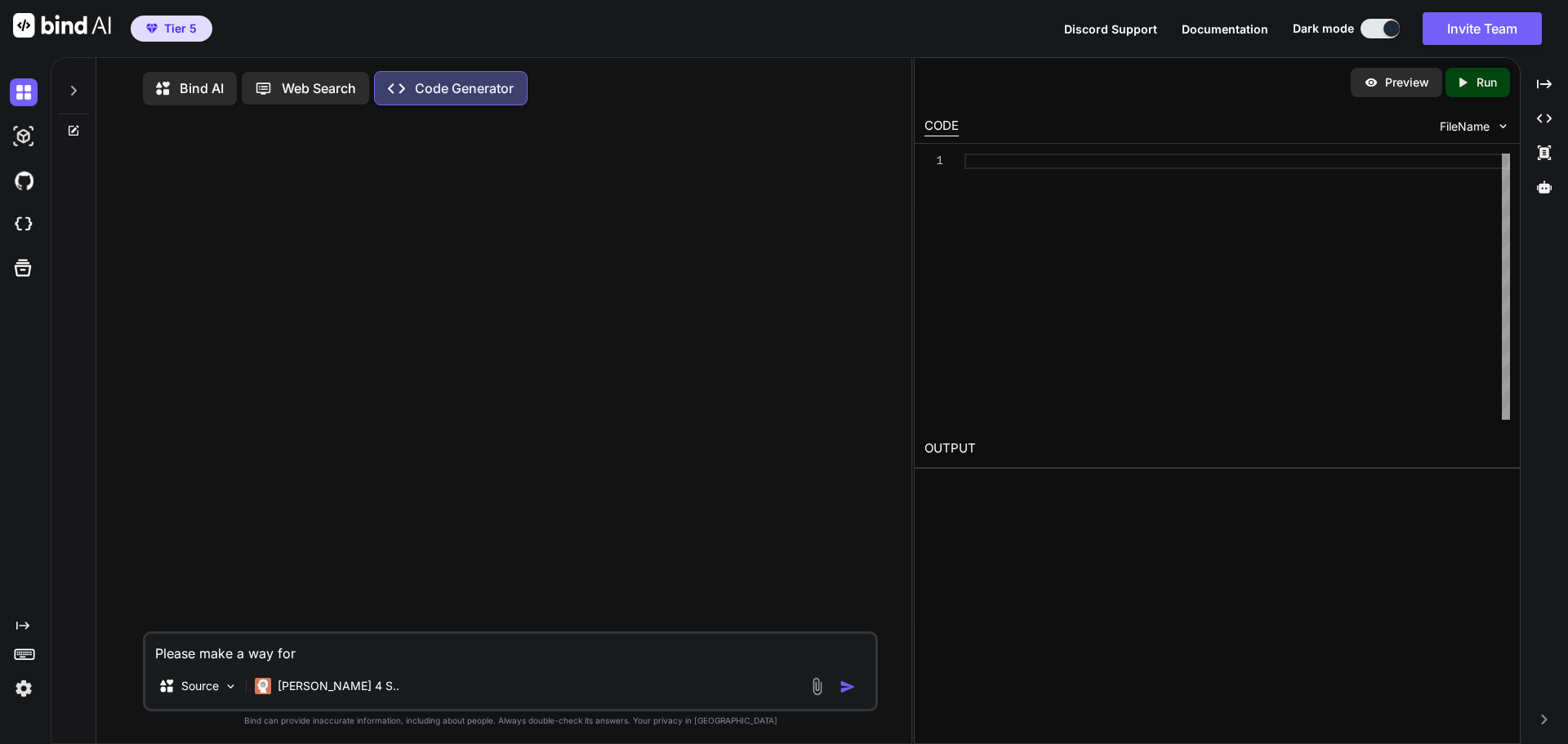
type textarea "x"
type textarea "Please make a way f"
type textarea "x"
type textarea "Please make a way"
type textarea "x"
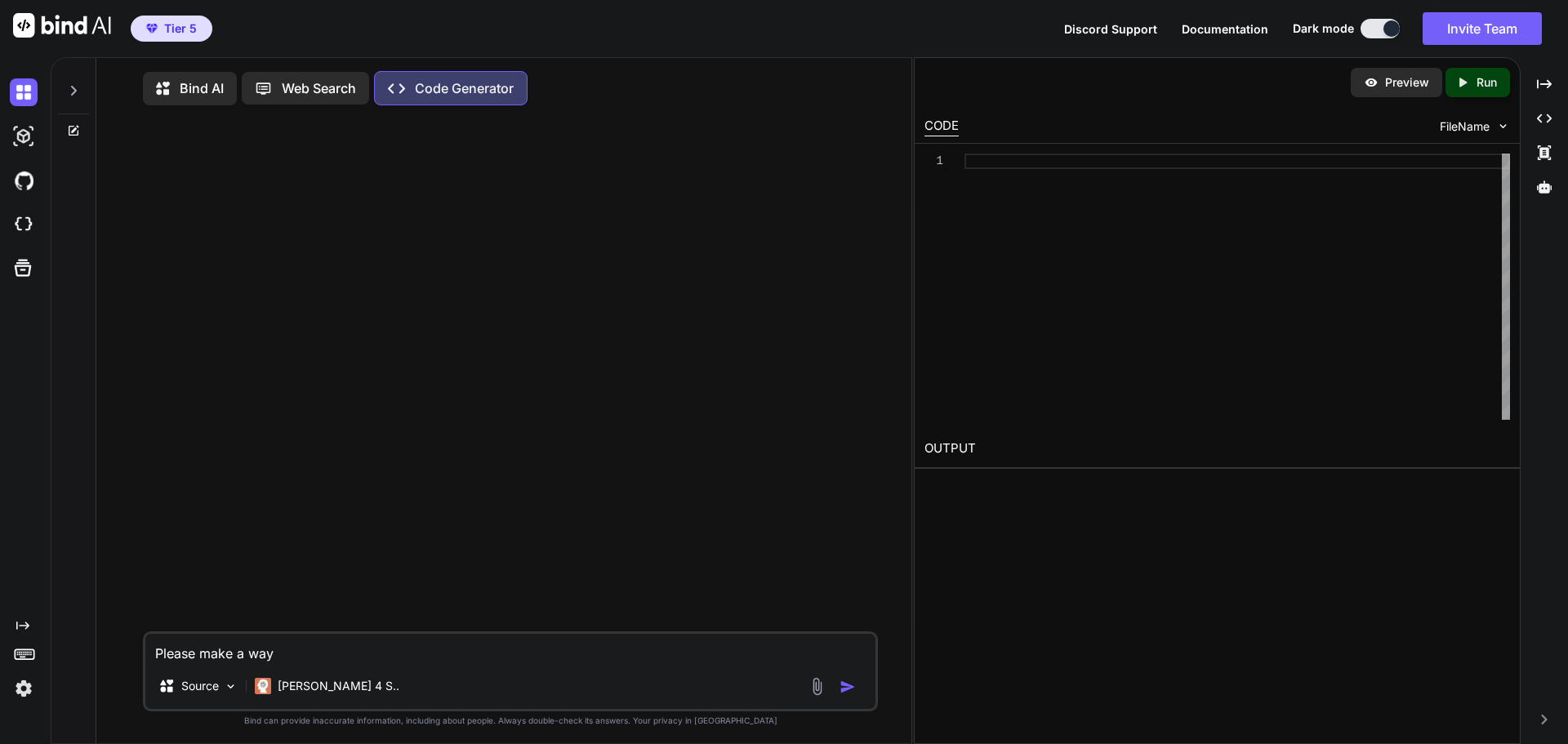
type textarea "Please make a way"
type textarea "x"
type textarea "Please make a wa"
type textarea "x"
type textarea "Please make a w"
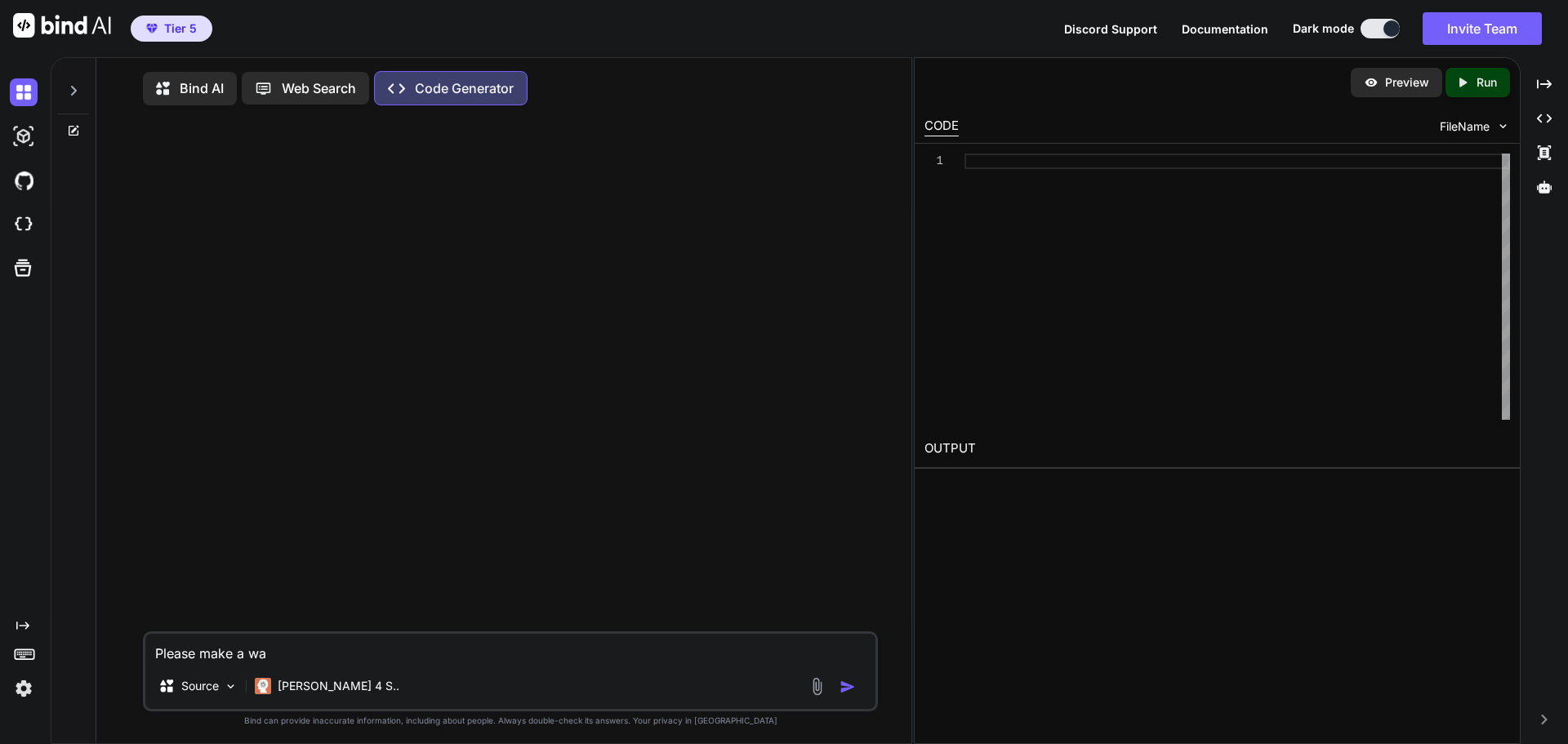
type textarea "x"
type textarea "Please make a"
type textarea "x"
type textarea "Please make a"
type textarea "x"
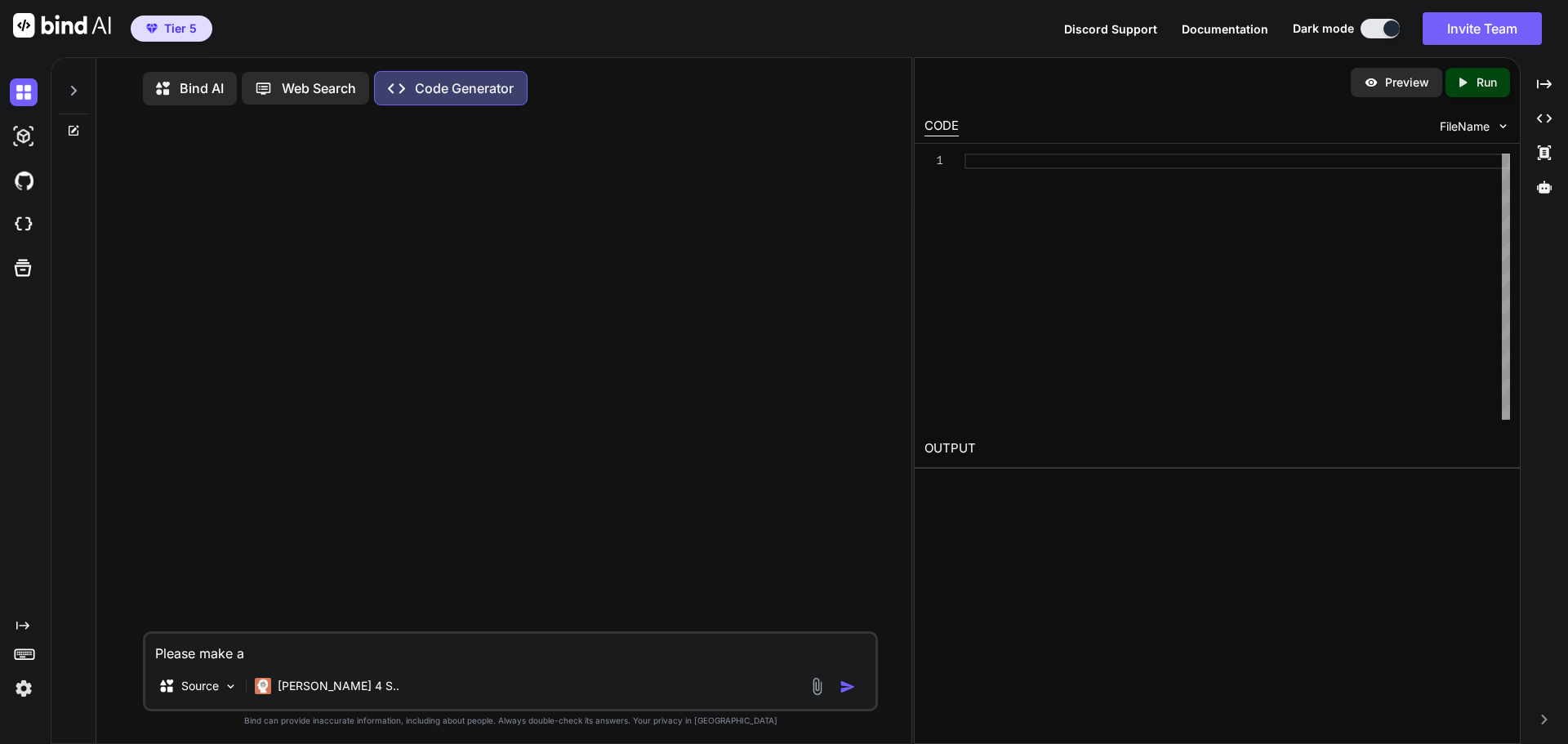
type textarea "Please make"
type textarea "x"
type textarea "Please make"
type textarea "x"
type textarea "Please mak"
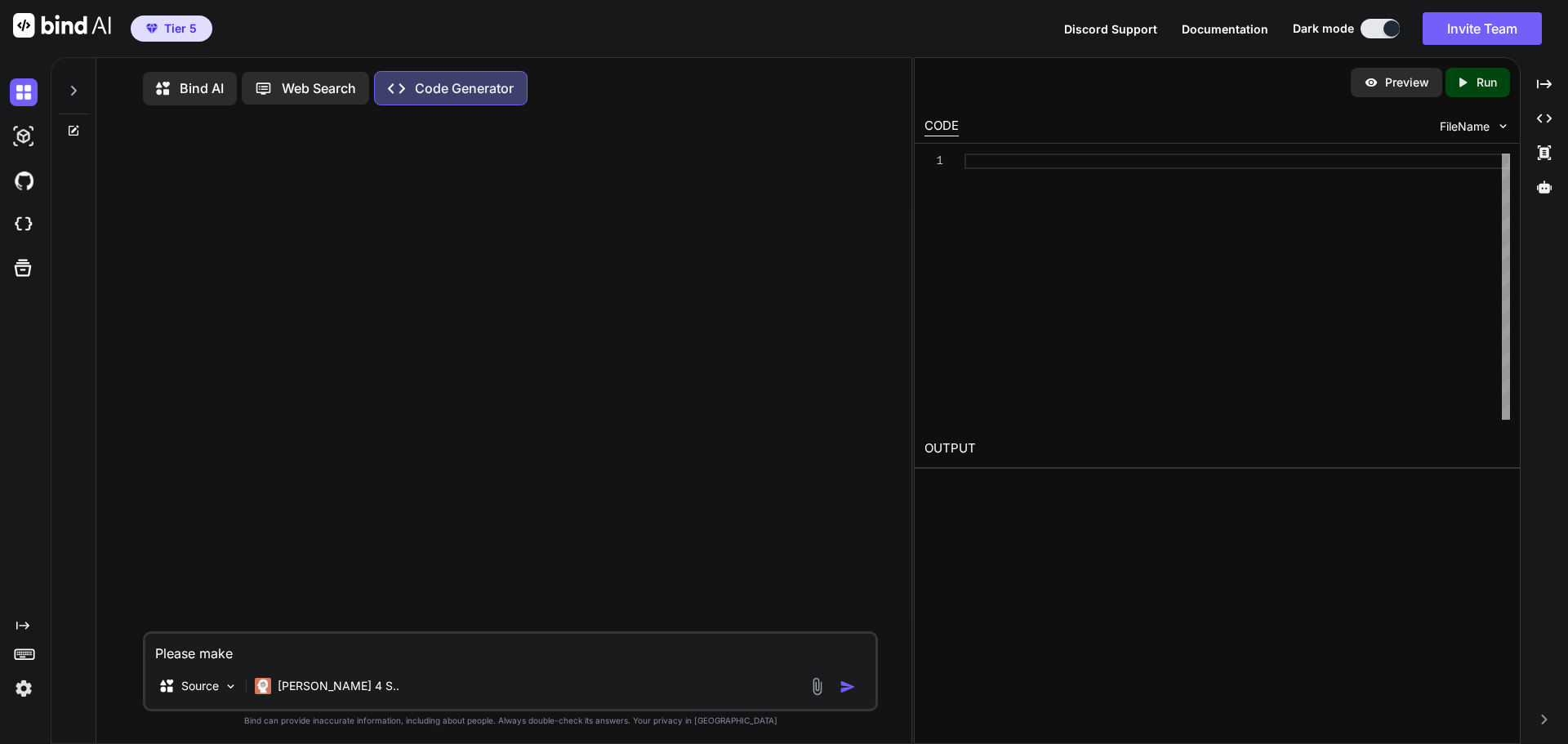
type textarea "x"
type textarea "Please ma"
type textarea "x"
type textarea "Please m"
type textarea "x"
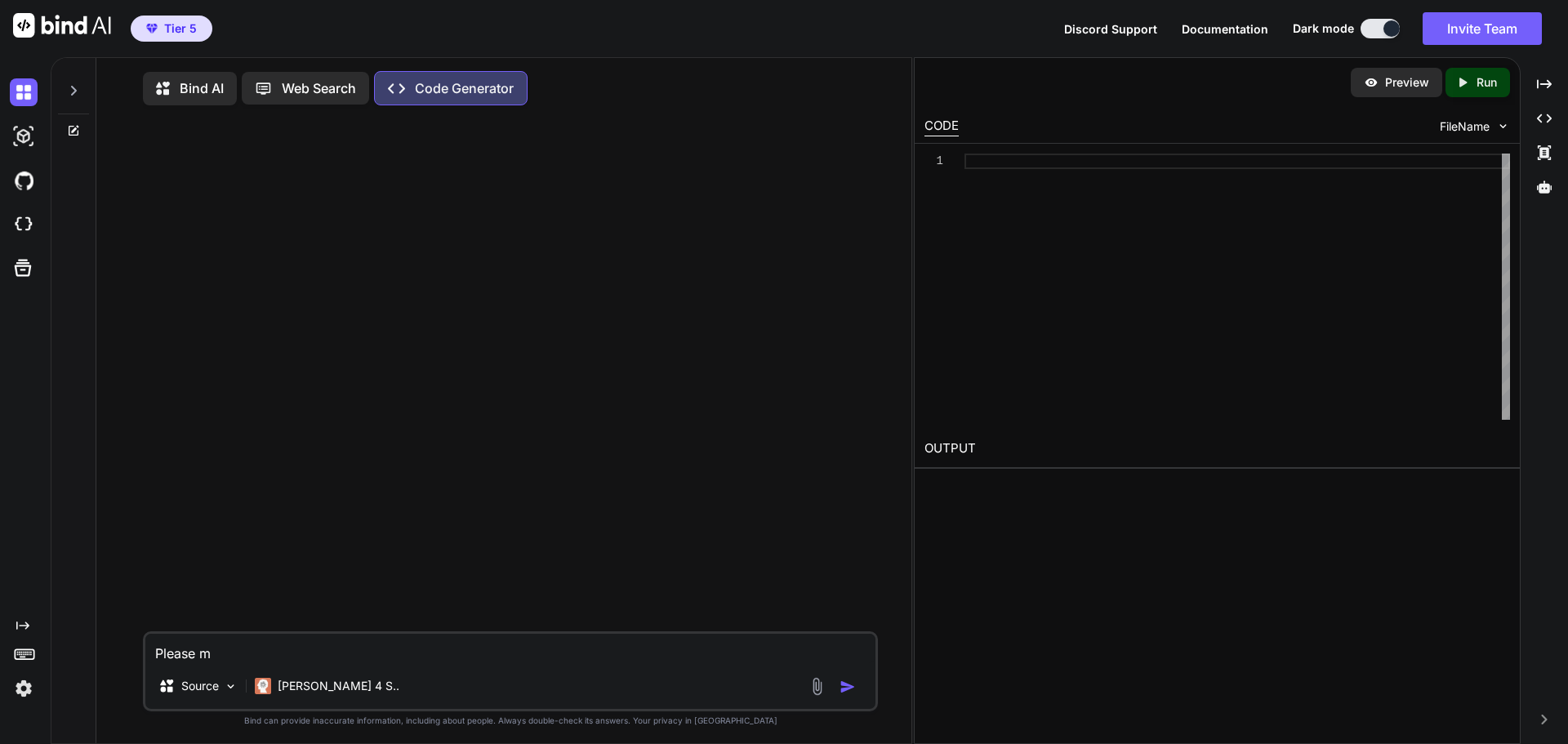
type textarea "Please"
type textarea "x"
type textarea "Please"
type textarea "x"
type textarea "Pleas"
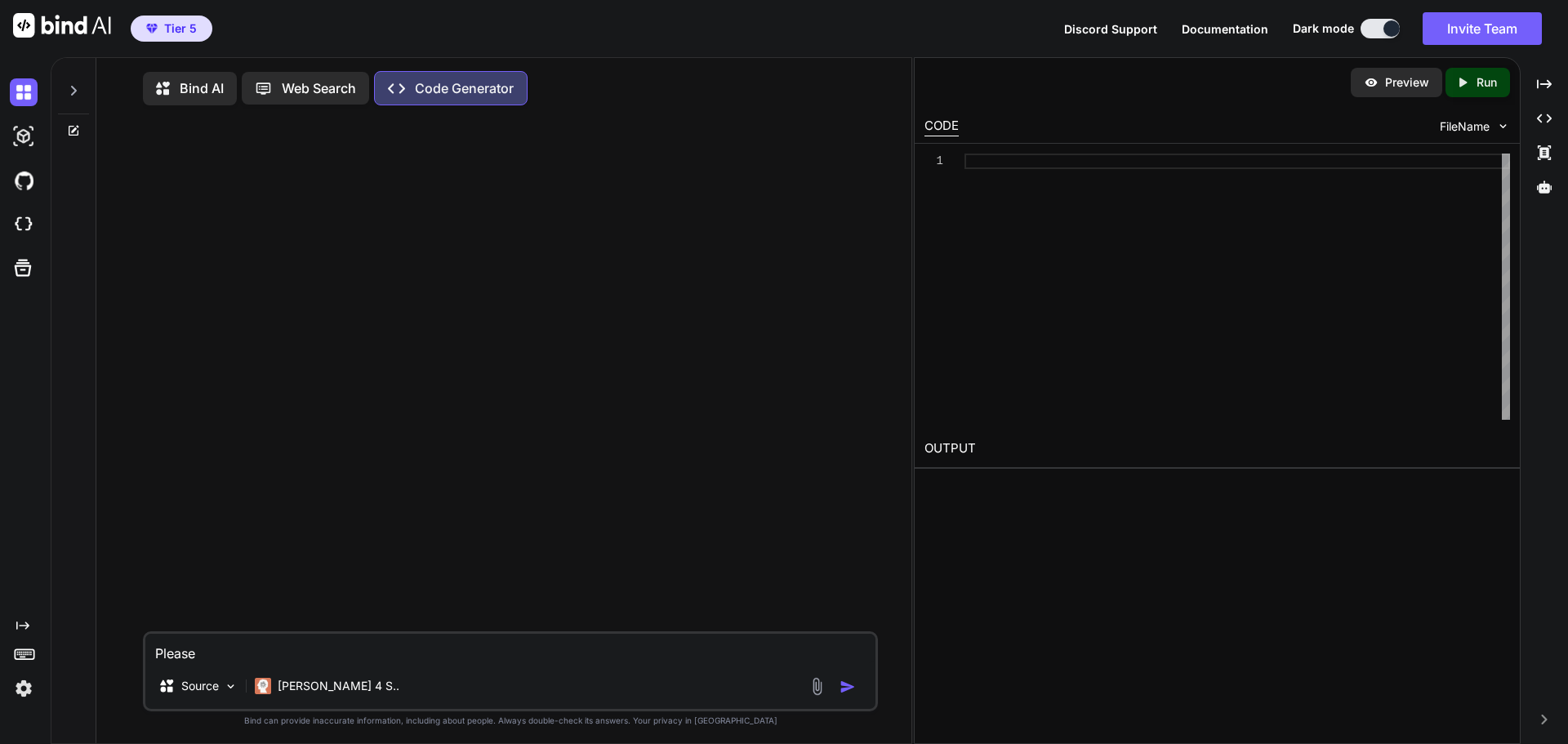
type textarea "x"
type textarea "Plea"
type textarea "x"
type textarea "Ple"
type textarea "x"
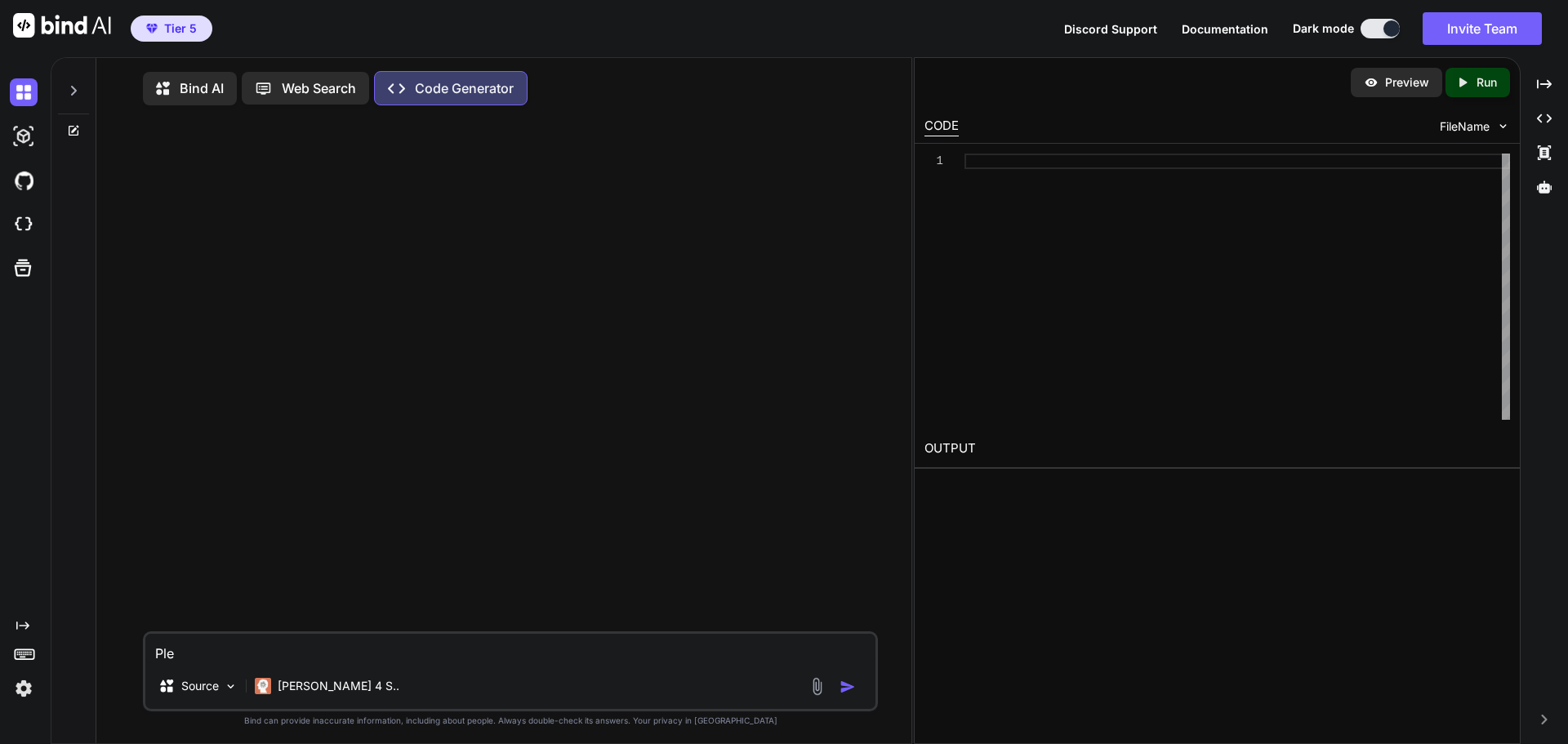
type textarea "Pl"
type textarea "x"
type textarea "P"
type textarea "x"
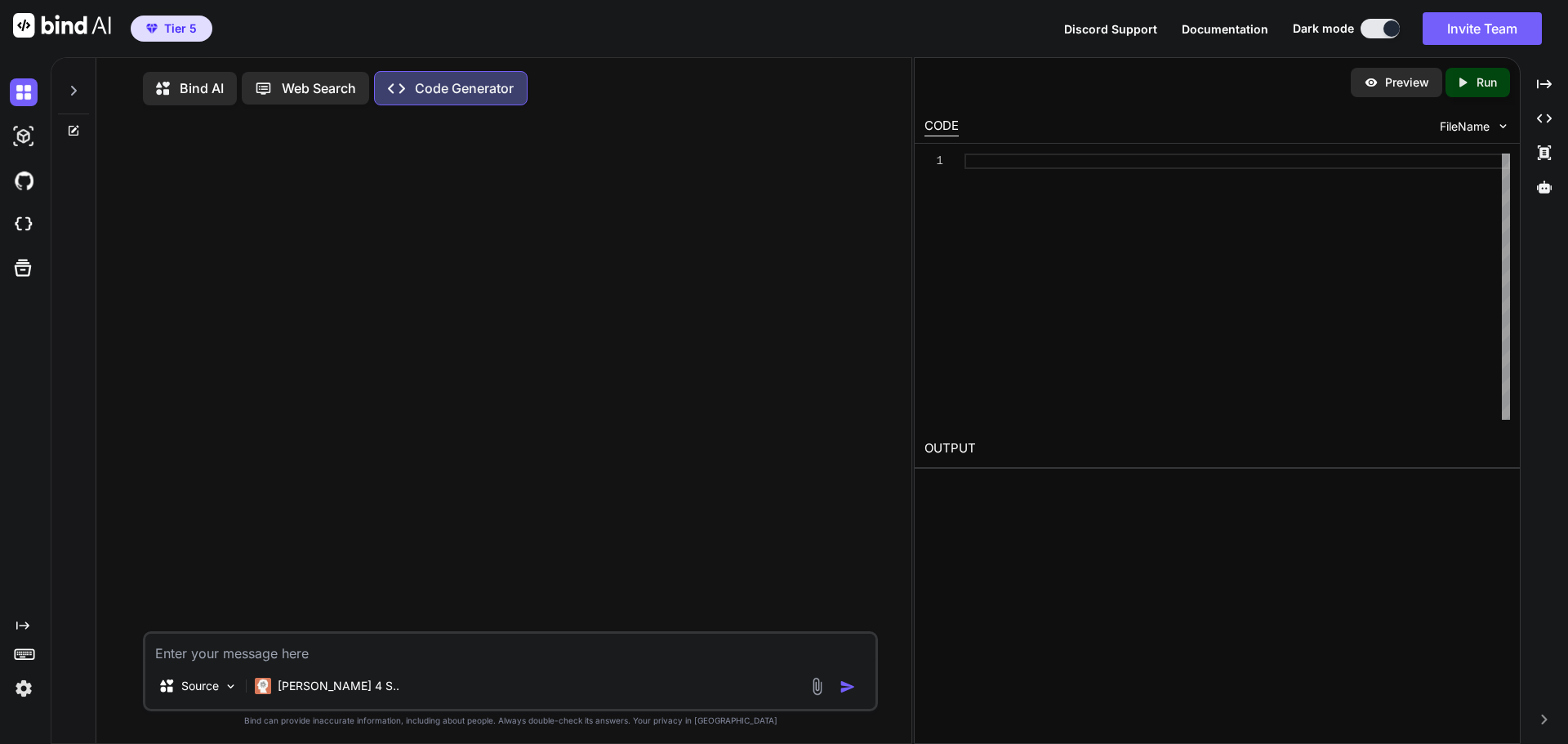
type textarea "M"
type textarea "x"
type textarea "Ma"
type textarea "x"
type textarea "Mak"
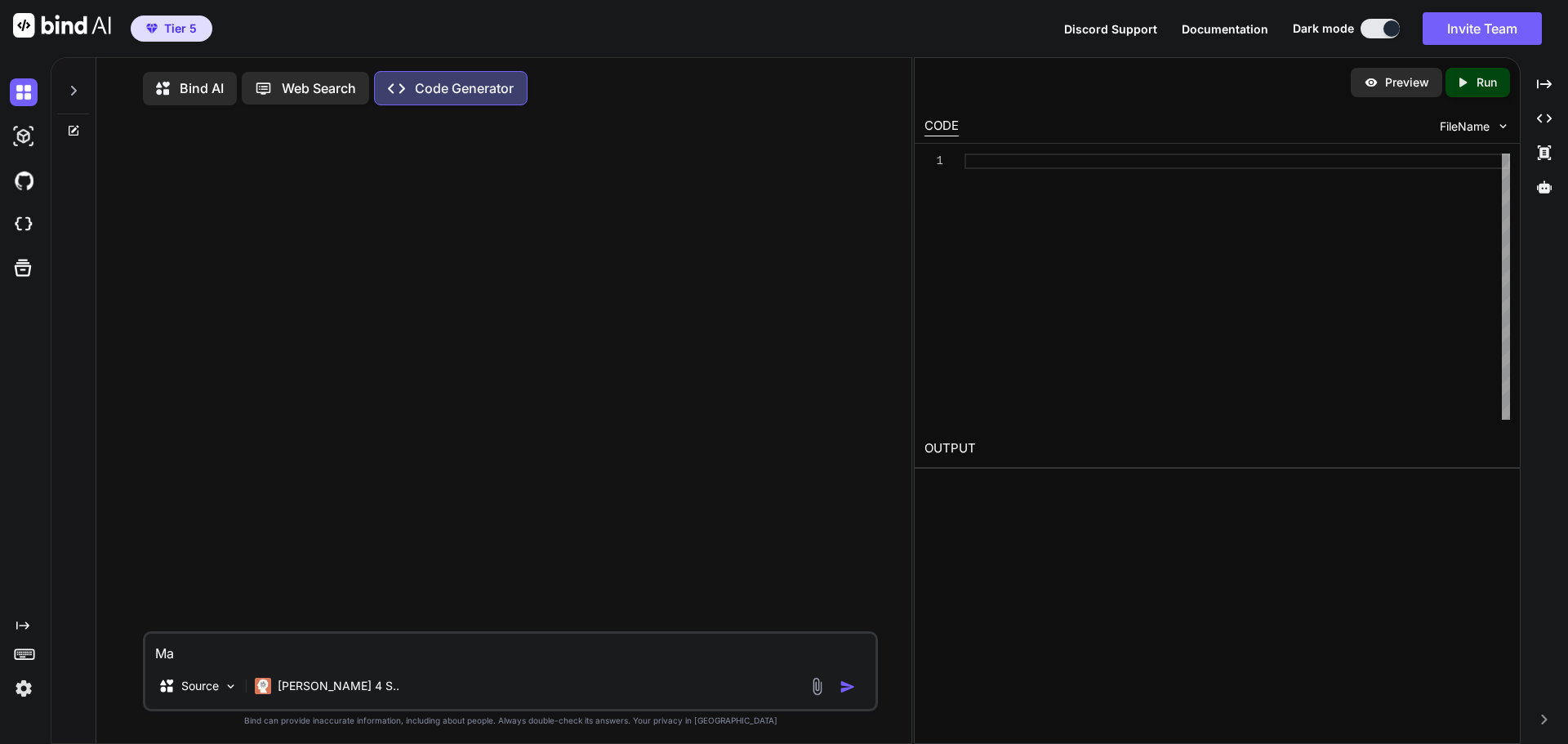
type textarea "x"
type textarea "Make"
type textarea "x"
type textarea "Make"
type textarea "x"
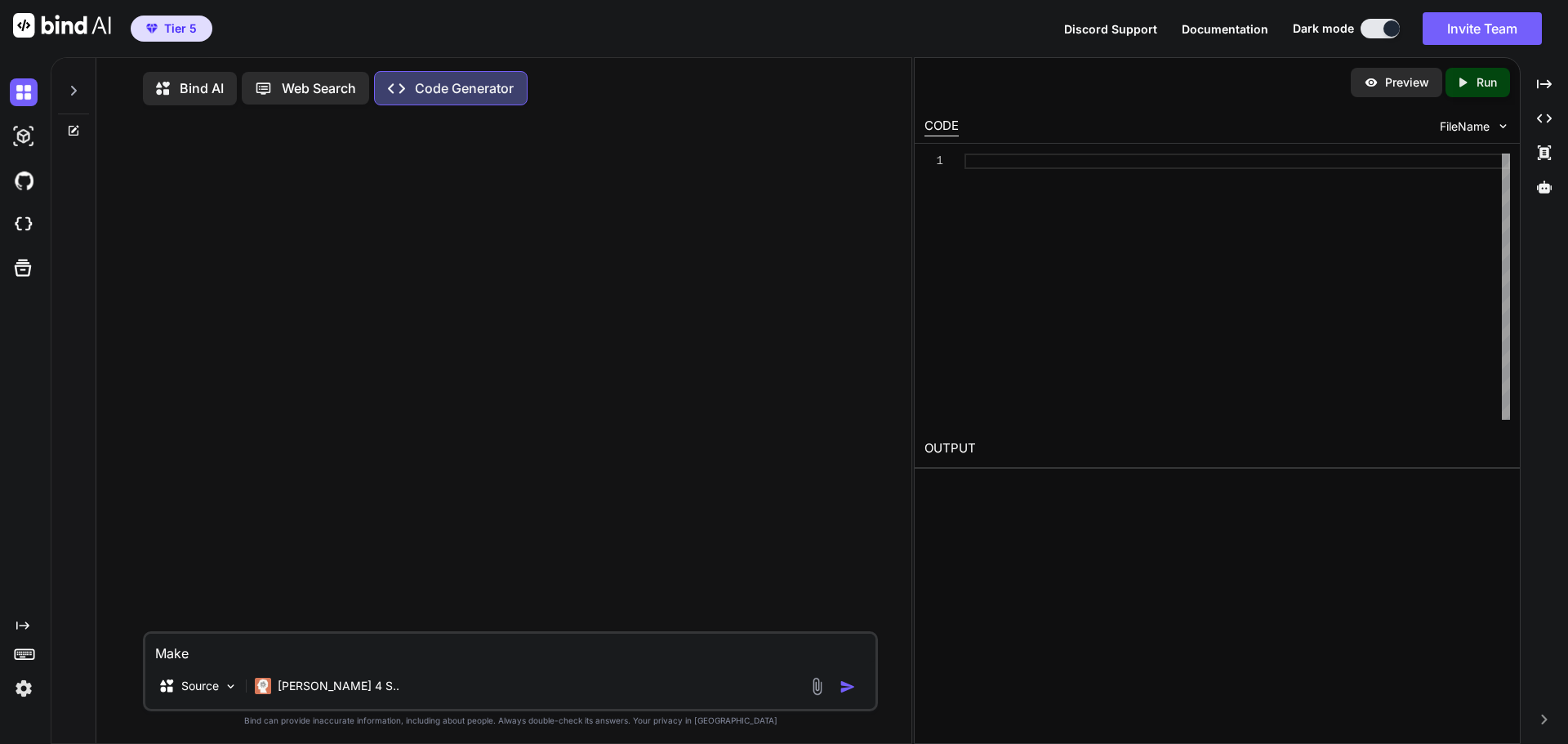
type textarea "Make a"
type textarea "x"
type textarea "Make a"
type textarea "x"
type textarea "Make a G"
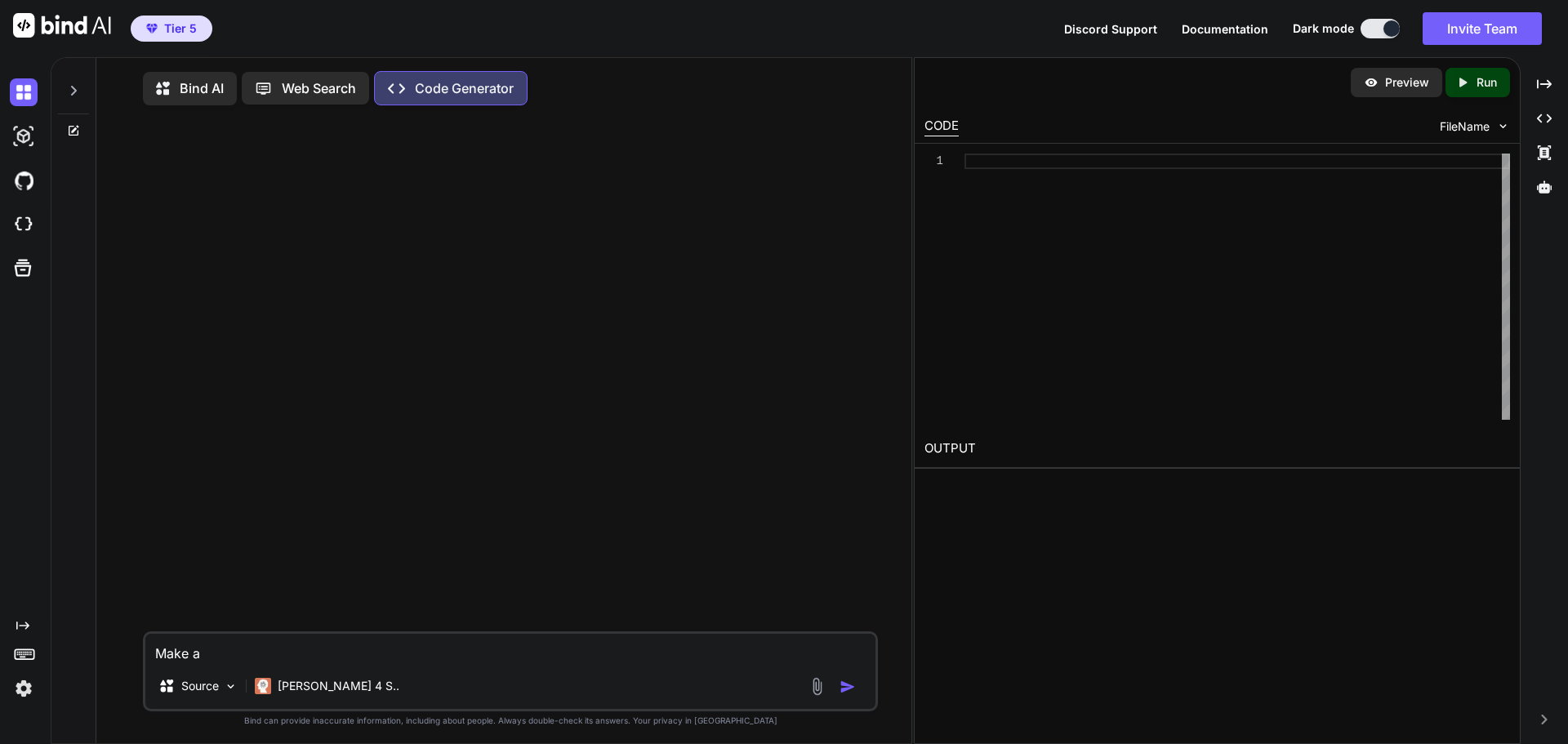
type textarea "x"
type textarea "Make a GU"
type textarea "x"
type textarea "Make a GUI"
type textarea "x"
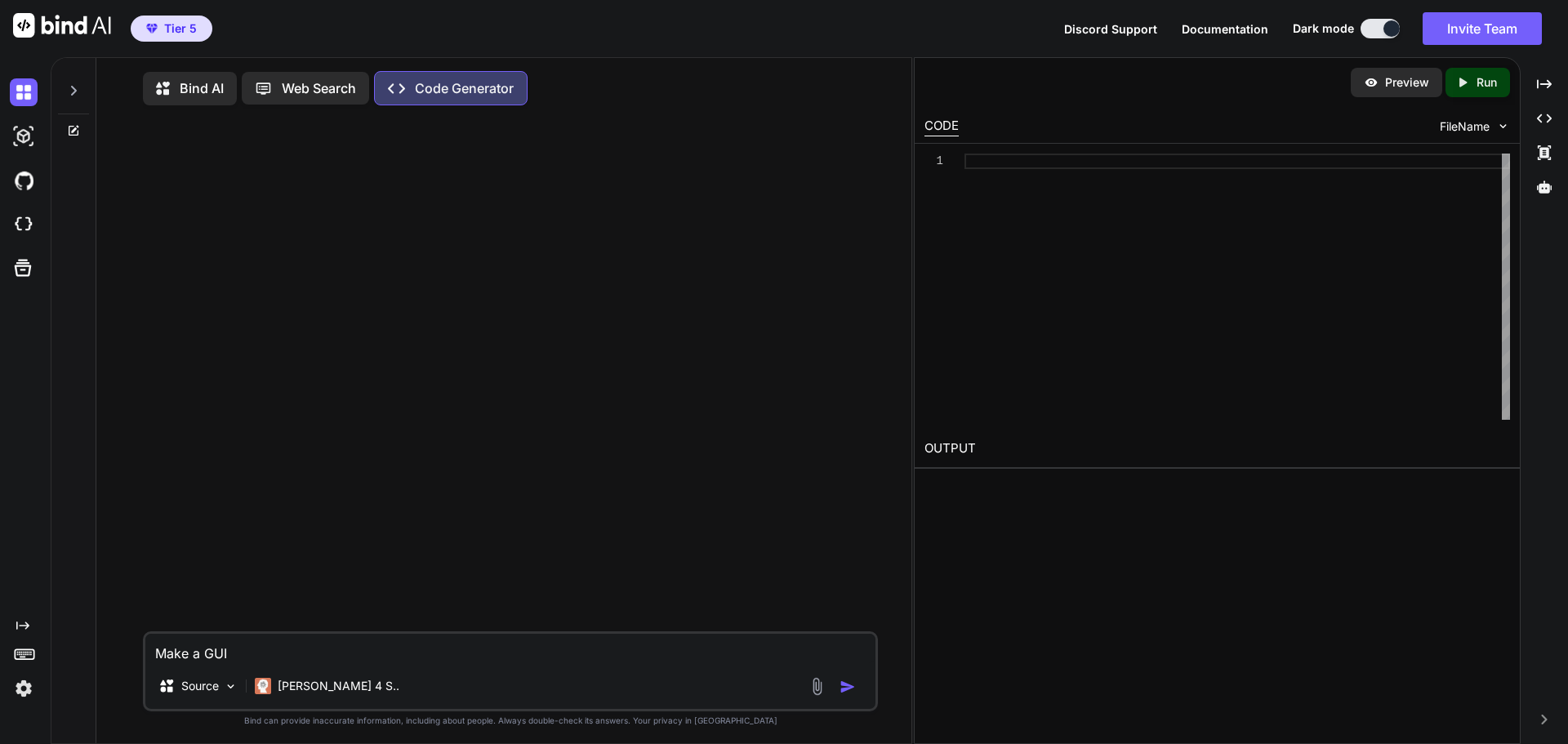
type textarea "Make a GUI"
type textarea "x"
type textarea "Make a GUI f"
type textarea "x"
type textarea "Make a GUI fo"
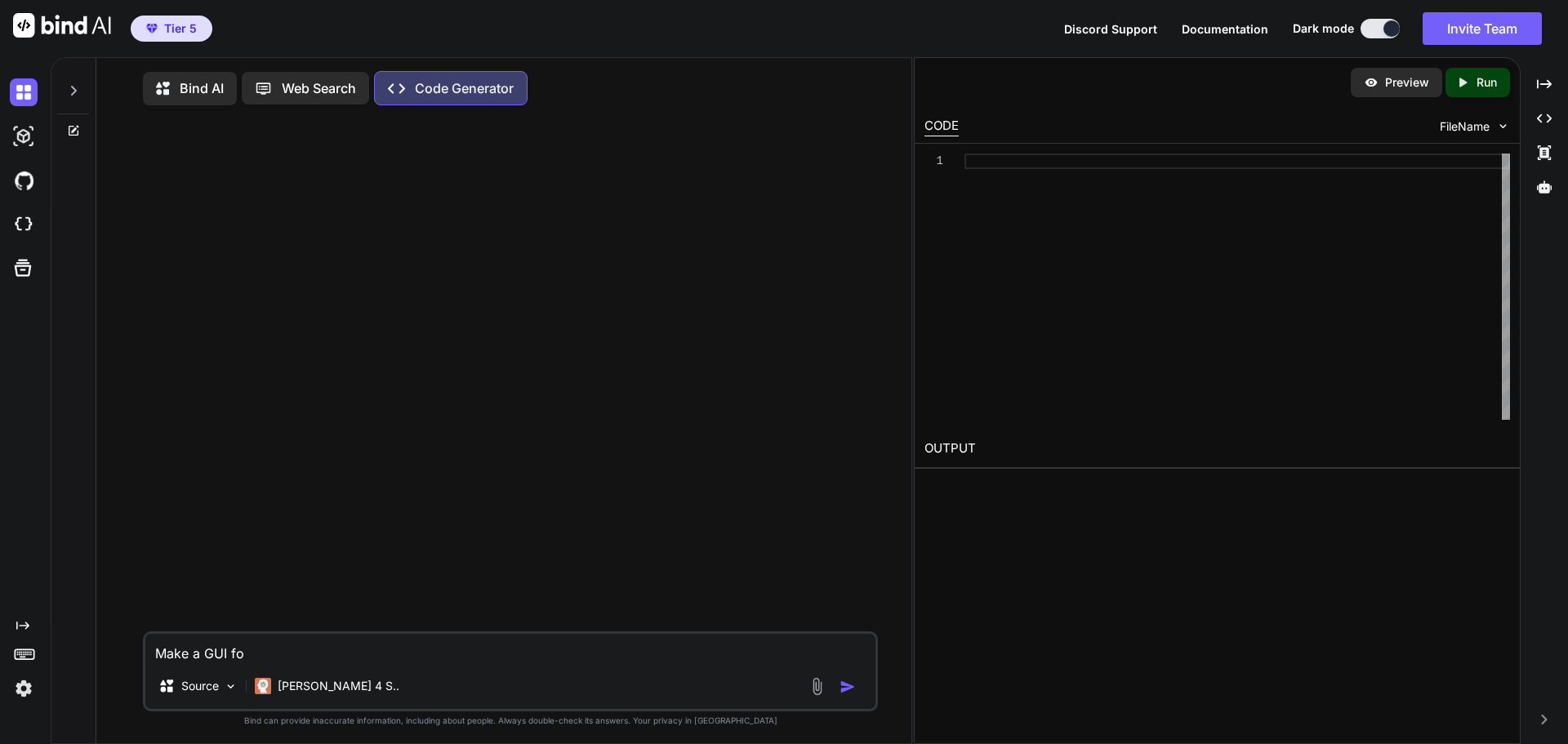
type textarea "x"
type textarea "Make a GUI for"
type textarea "x"
type textarea "Make a GUI for"
type textarea "x"
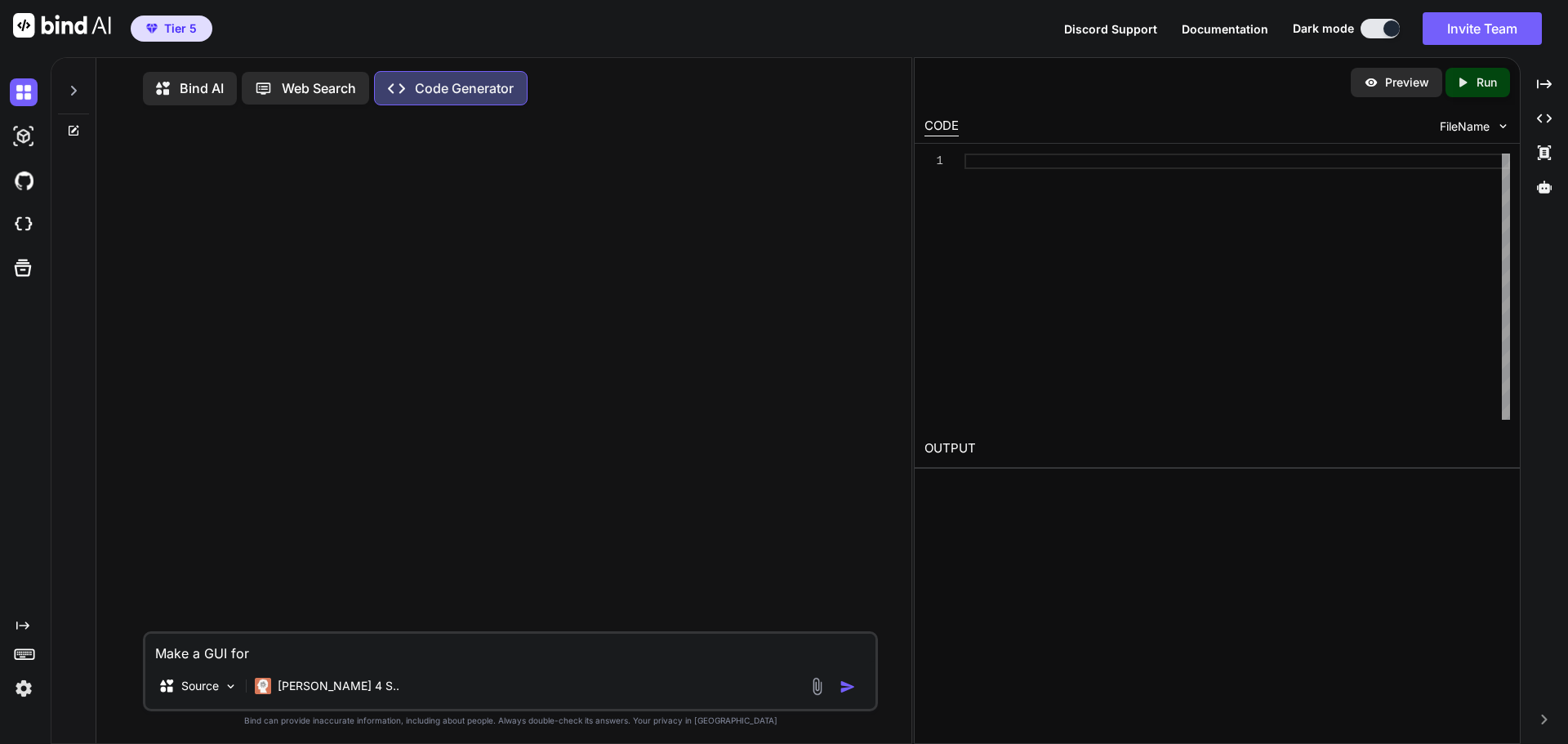
type textarea "Make a GUI for t"
type textarea "x"
type textarea "Make a GUI for th"
type textarea "x"
type textarea "Make a GUI for thi"
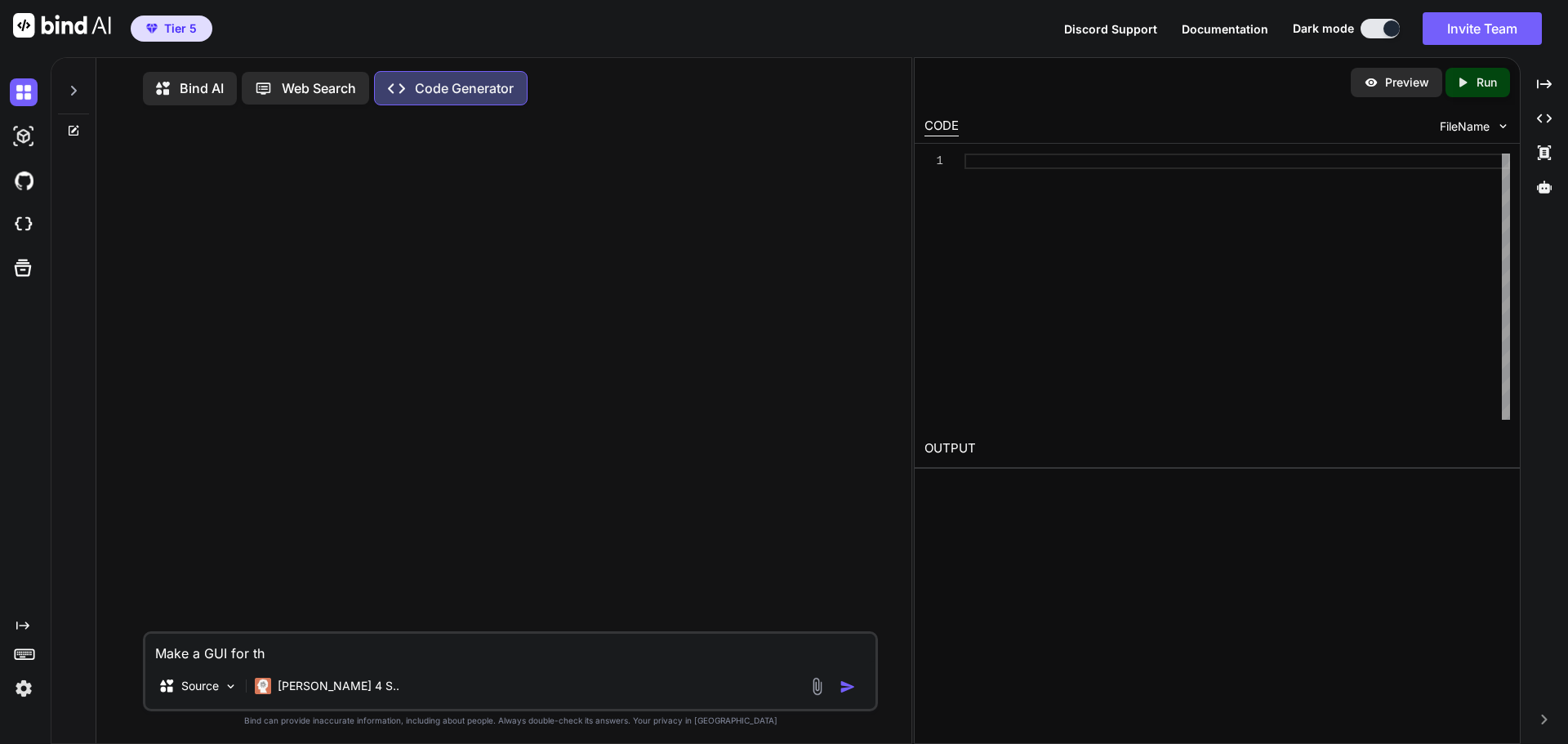
type textarea "x"
type textarea "Make a GUI for this"
type textarea "x"
type textarea "Make a GUI for this"
paste textarea "import pandas as pd import json import binascii import struct from datetime imp…"
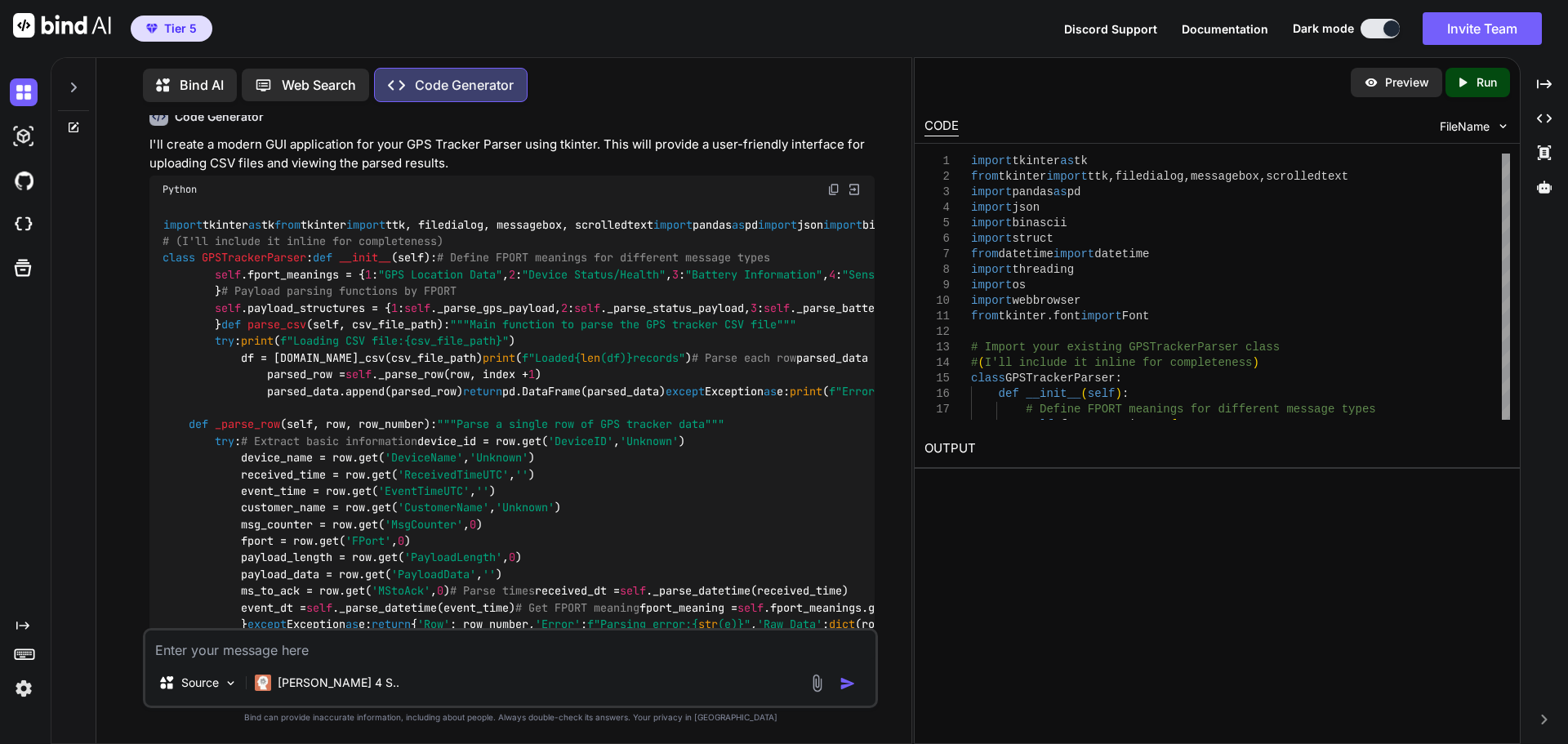
scroll to position [2862, 0]
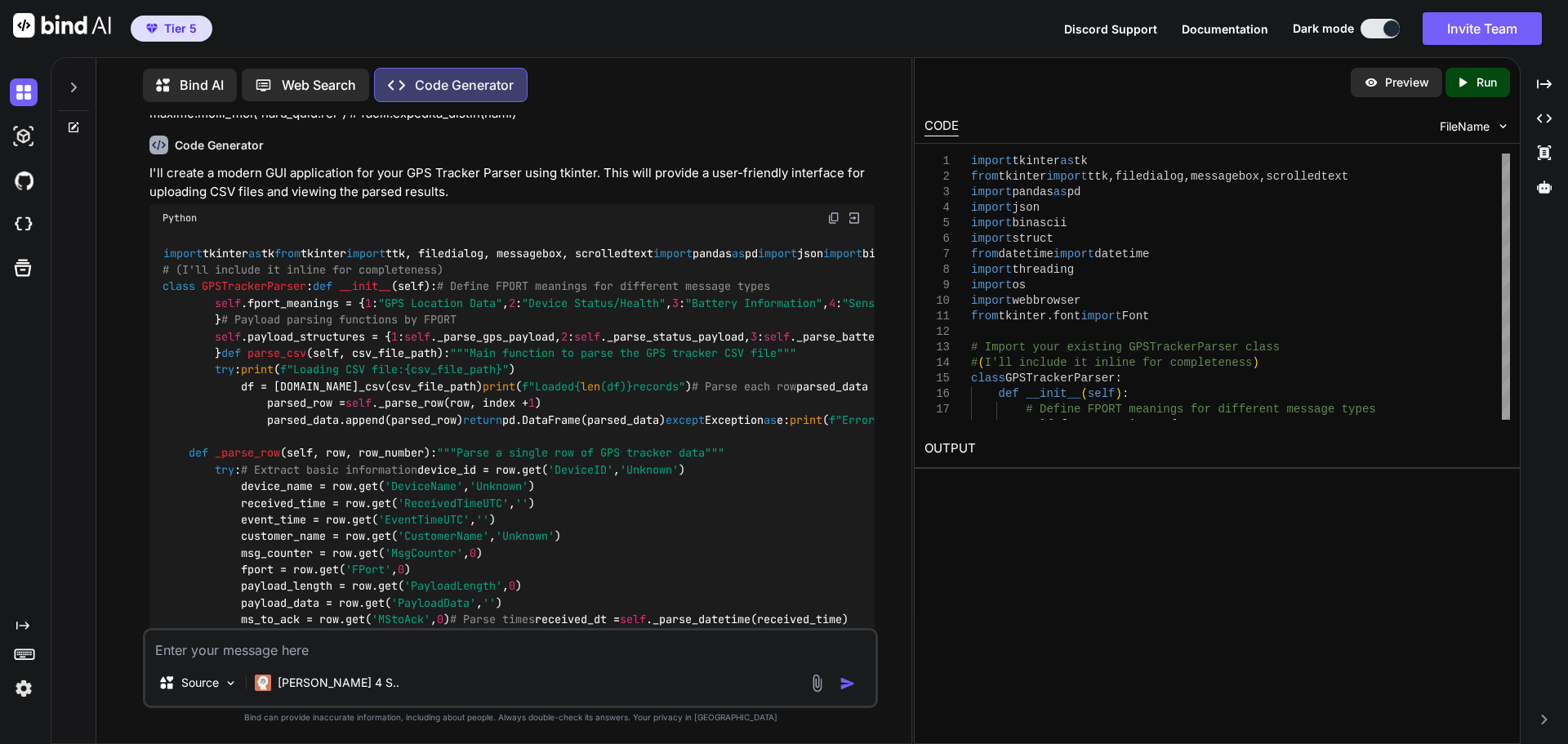
click at [832, 211] on img at bounding box center [833, 217] width 13 height 13
click at [464, 649] on textarea at bounding box center [510, 645] width 730 height 30
paste textarea "ISSUES DETECTED: - No acknowledgment received (782 times) - Payload parsing fai…"
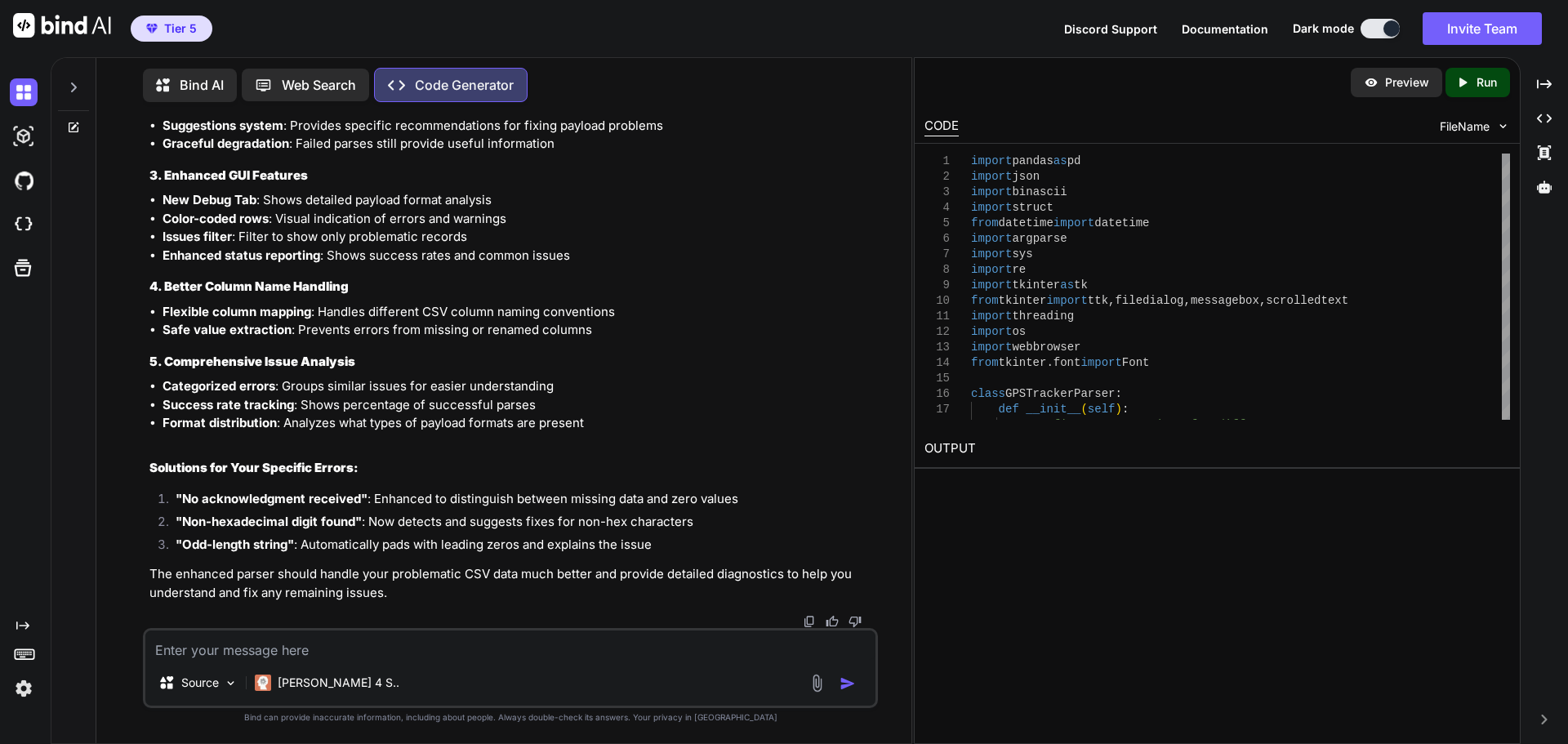
scroll to position [51894, 0]
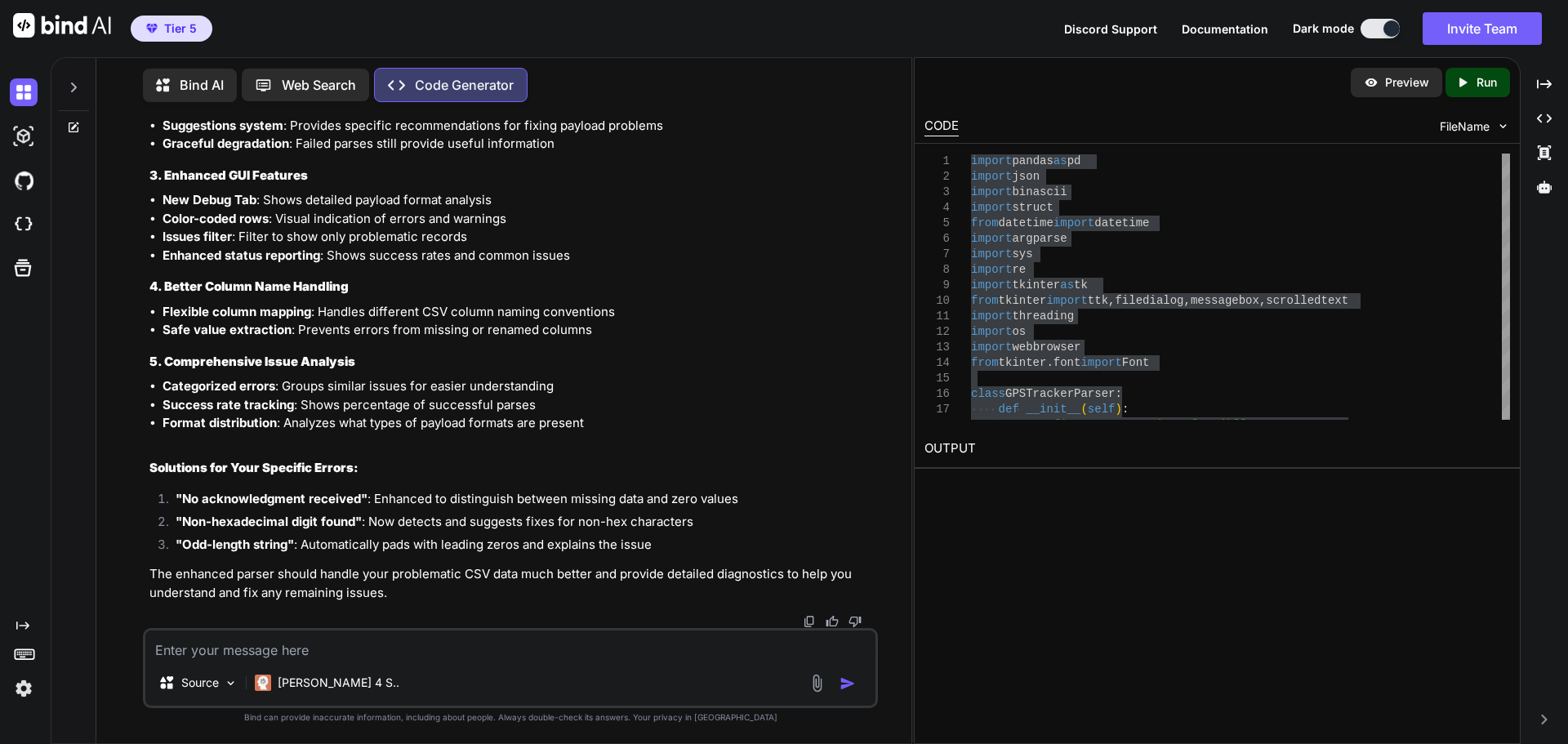
click at [652, 638] on textarea at bounding box center [510, 645] width 730 height 30
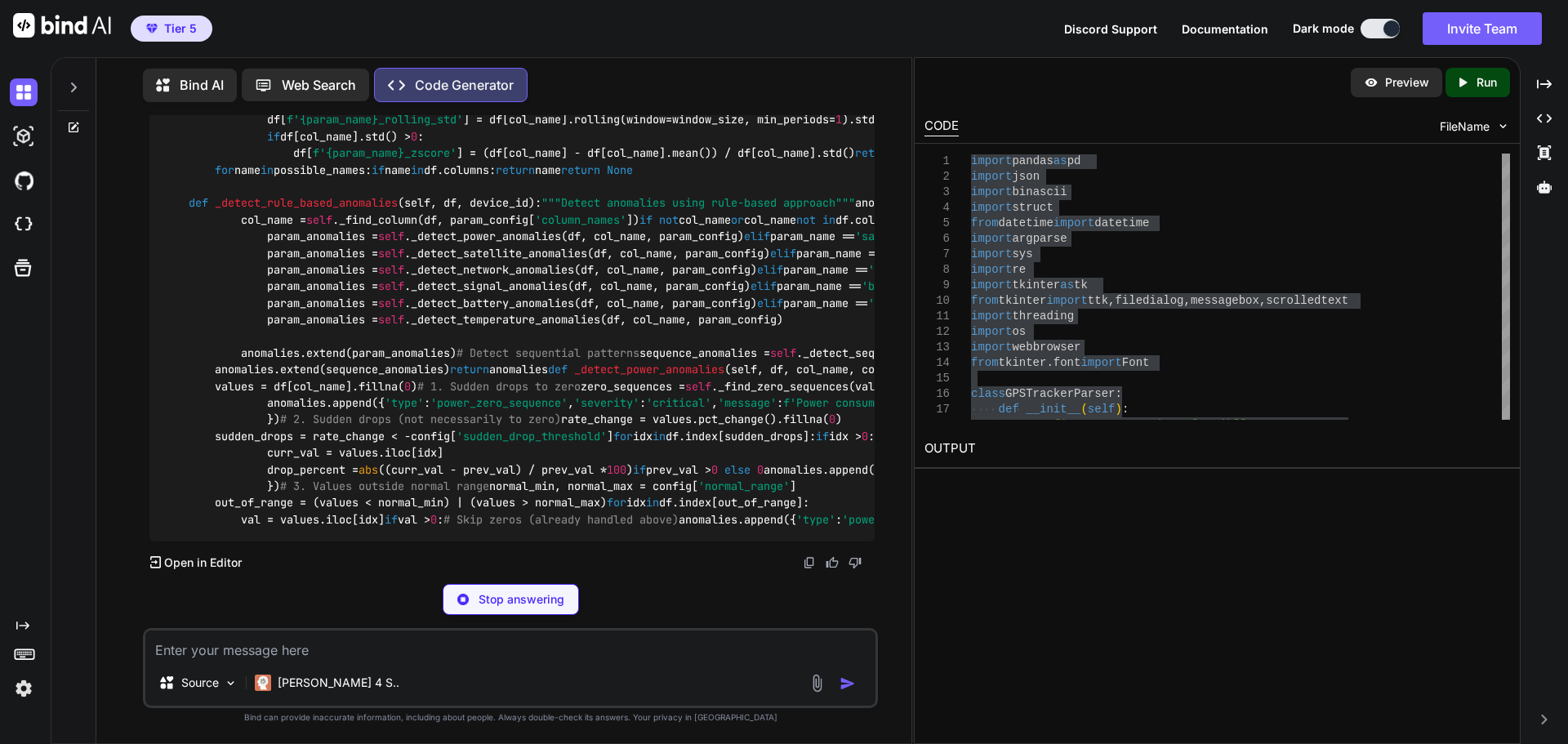
scroll to position [52511, 0]
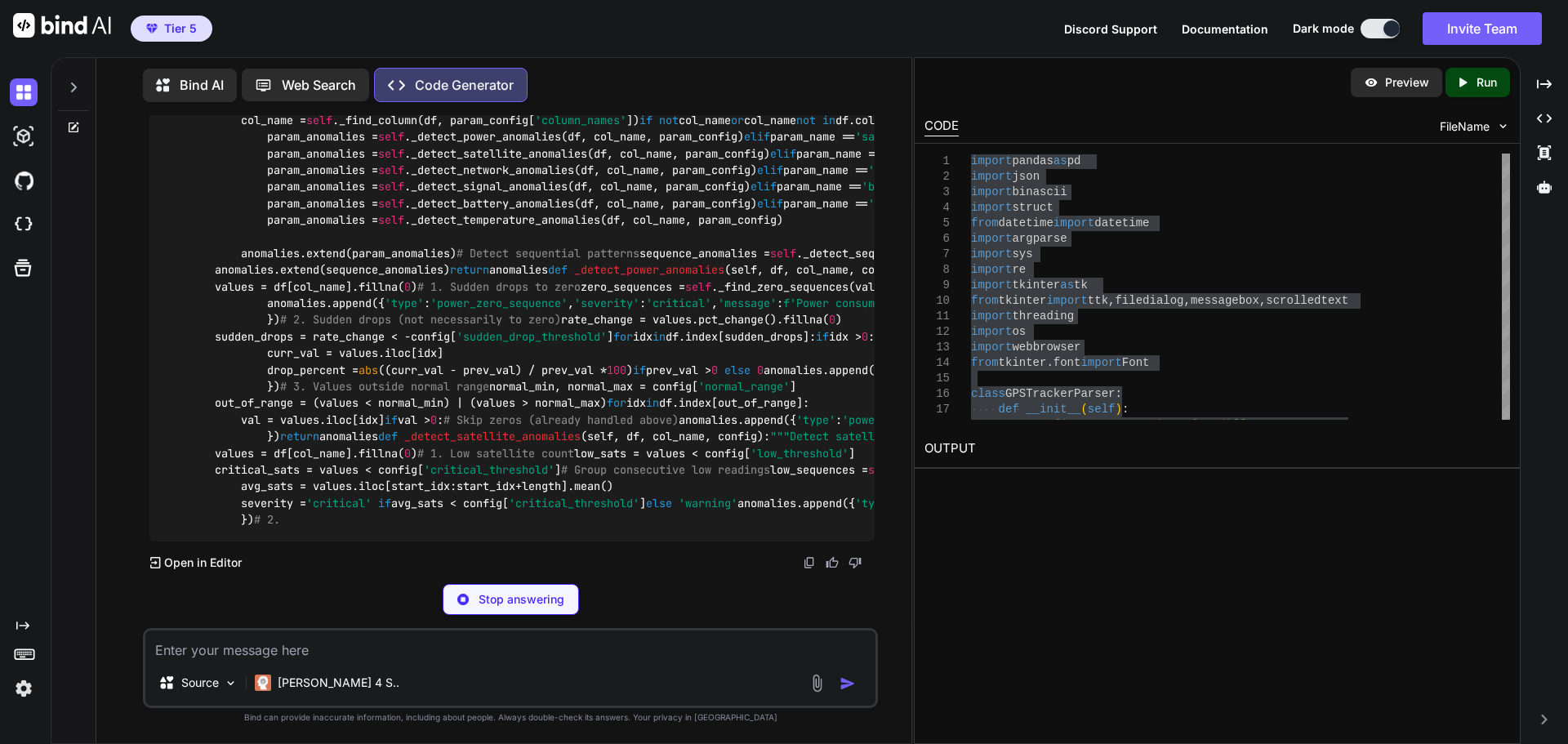
drag, startPoint x: 169, startPoint y: 271, endPoint x: 394, endPoint y: 379, distance: 249.6
click at [384, 371] on div "import pandas as pd import numpy as np from sklearn.ensemble import IsolationFo…" at bounding box center [511, 37] width 725 height 1008
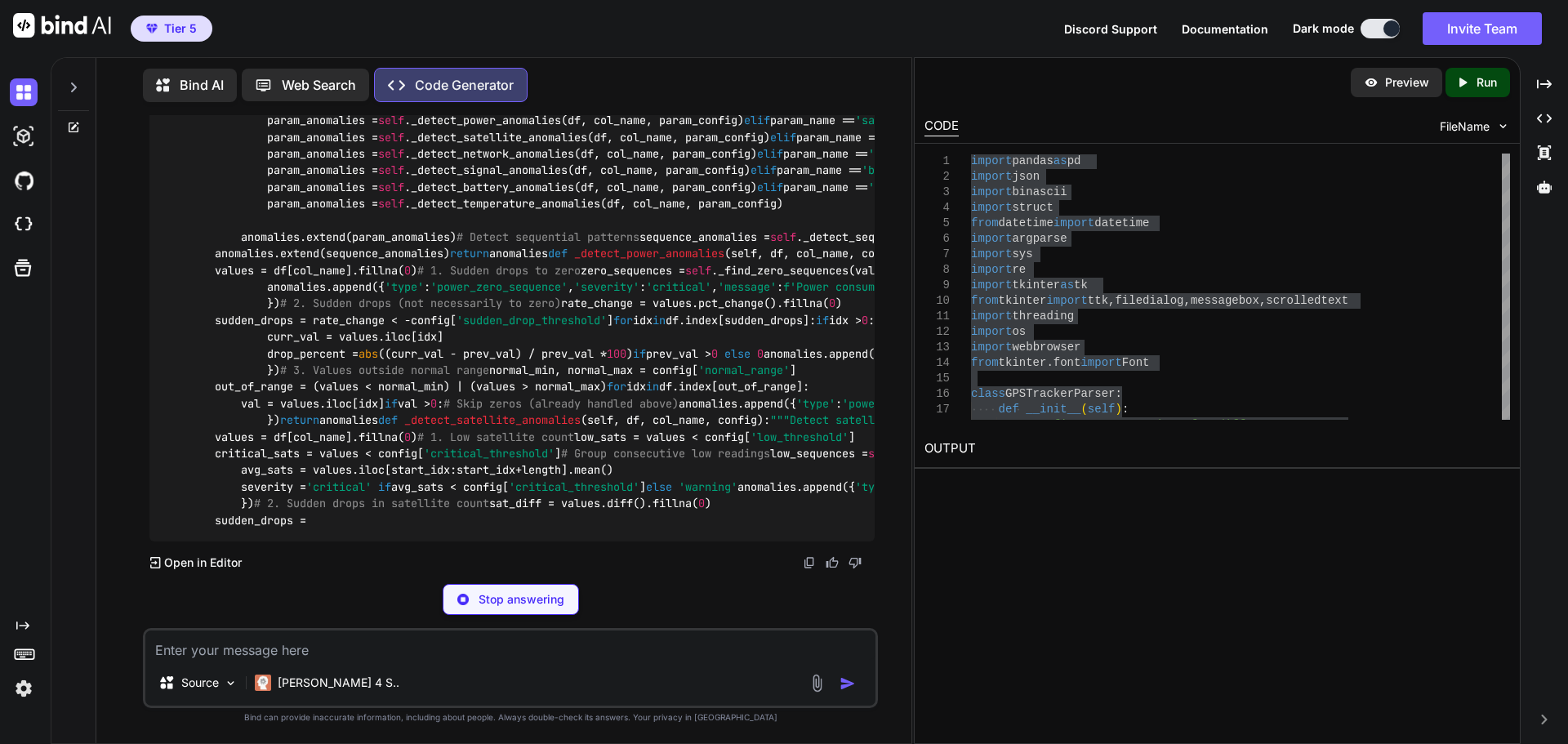
click at [389, 411] on code "import pandas as pd import numpy as np from sklearn.ensemble import IsolationFo…" at bounding box center [1437, 28] width 2548 height 1000
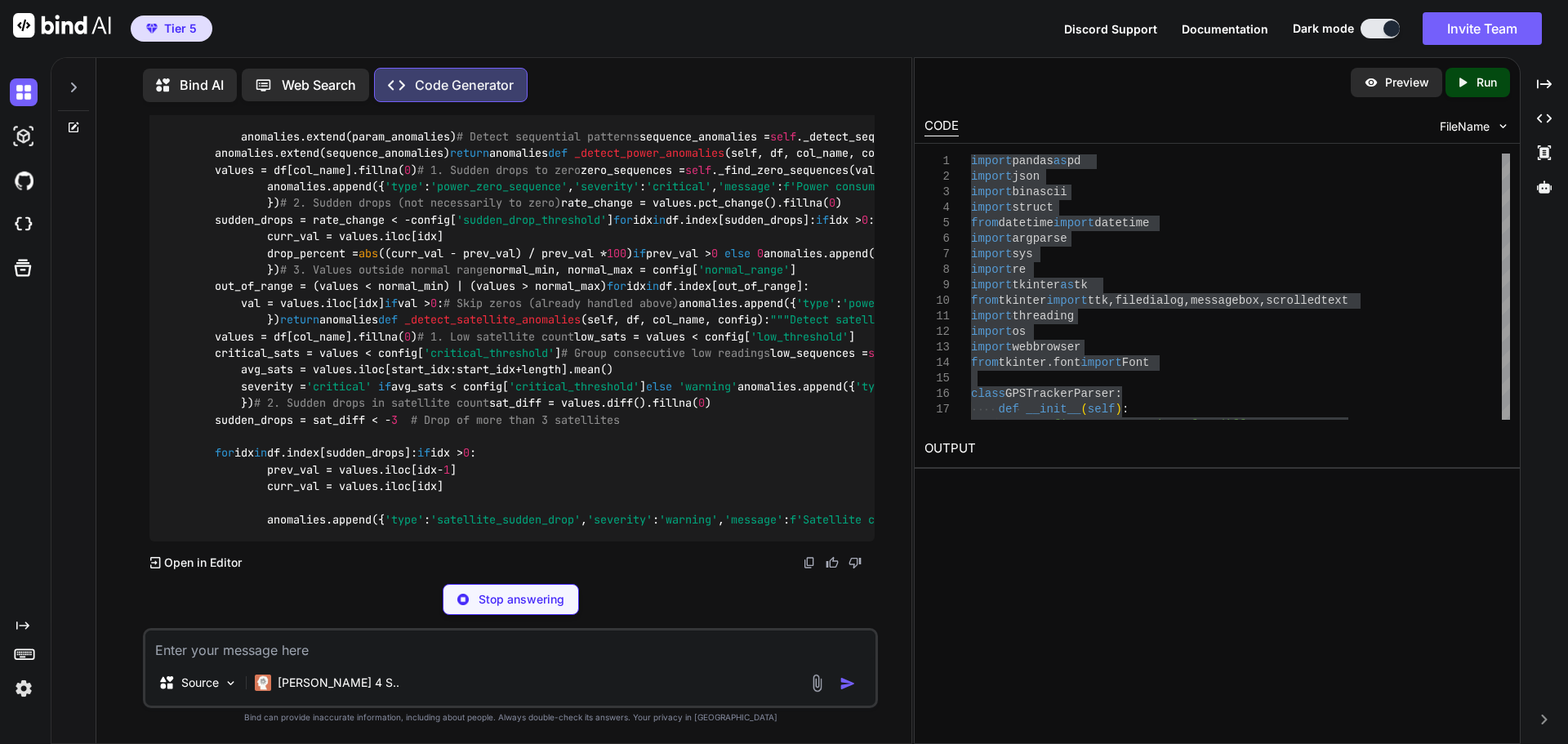
drag, startPoint x: 303, startPoint y: 420, endPoint x: 158, endPoint y: 254, distance: 220.4
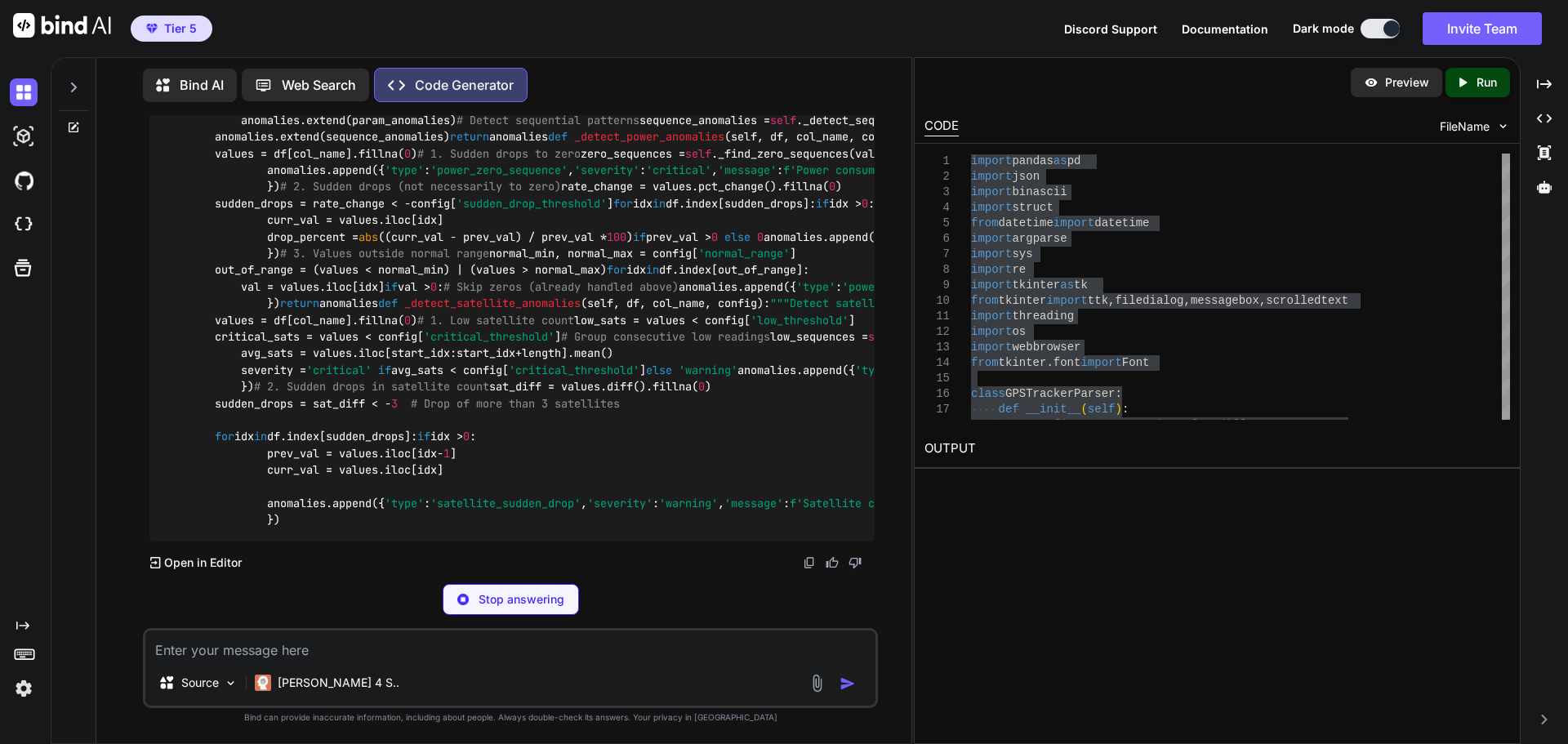
copy code "import pandas as pd import numpy as np from sklearn.ensemble import IsolationFo…"
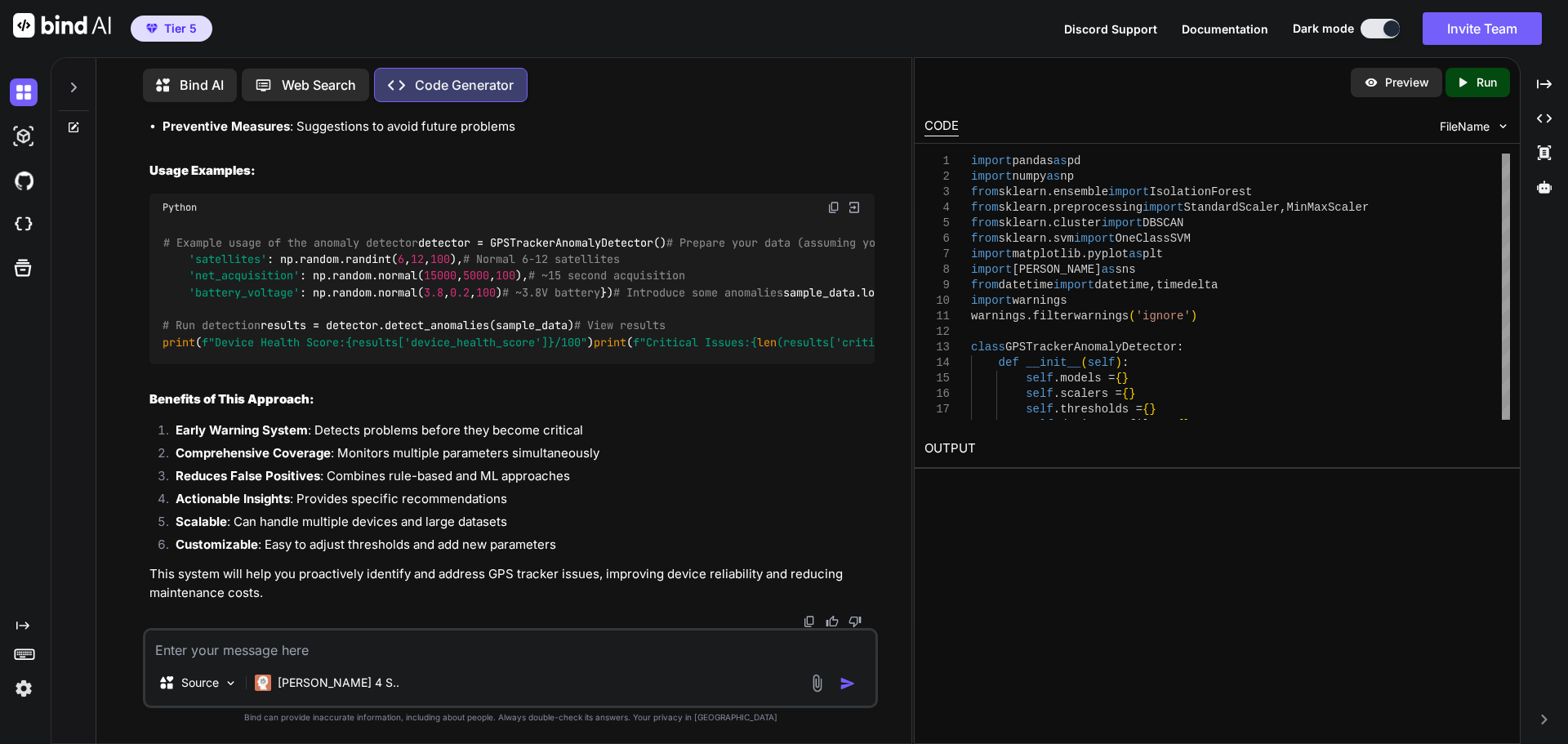
click at [494, 656] on textarea at bounding box center [510, 645] width 730 height 30
paste textarea "L ipsu dol si ametcon adi elitsed do eiusm tempor: Incididuntutla (Etdo-Magna A…"
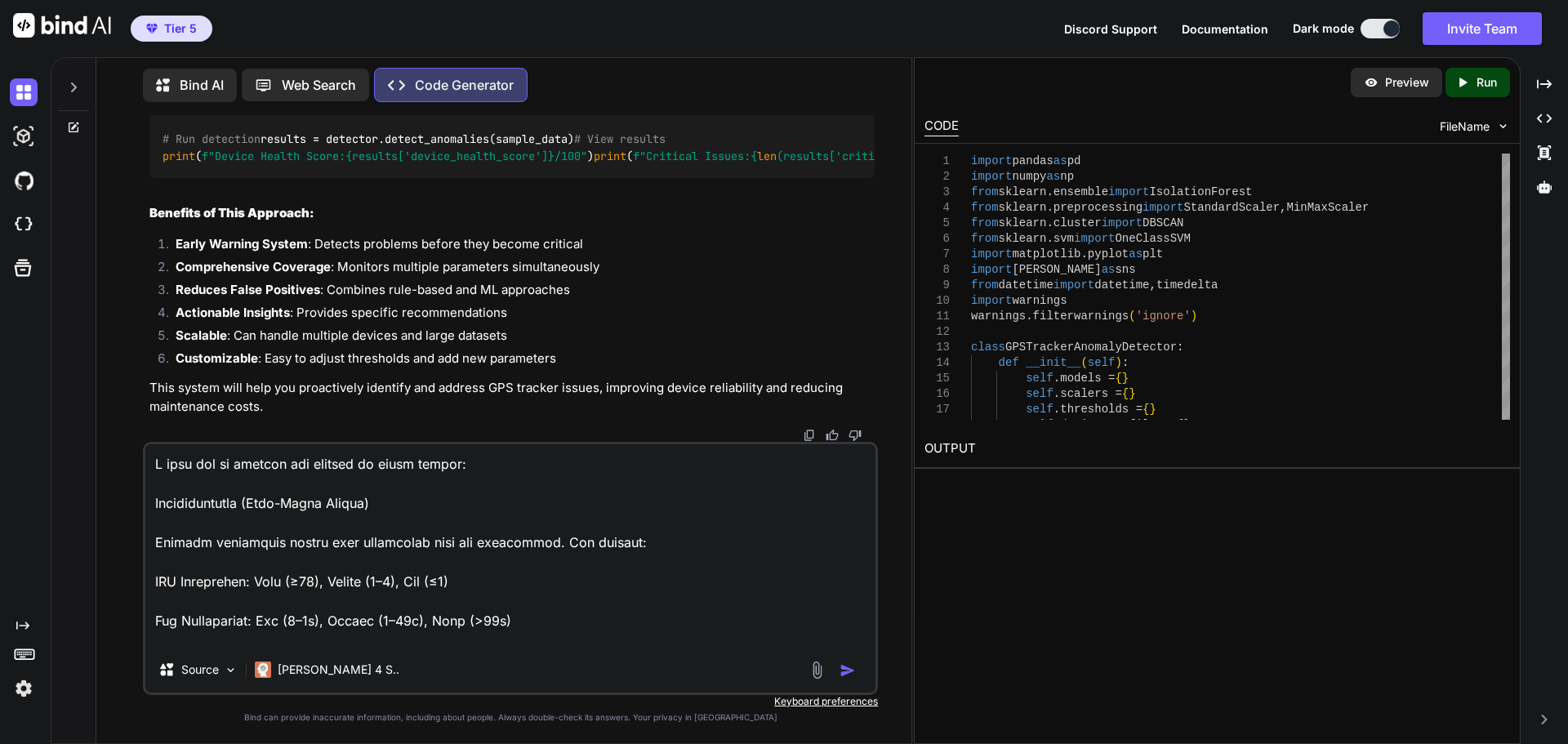
scroll to position [884, 0]
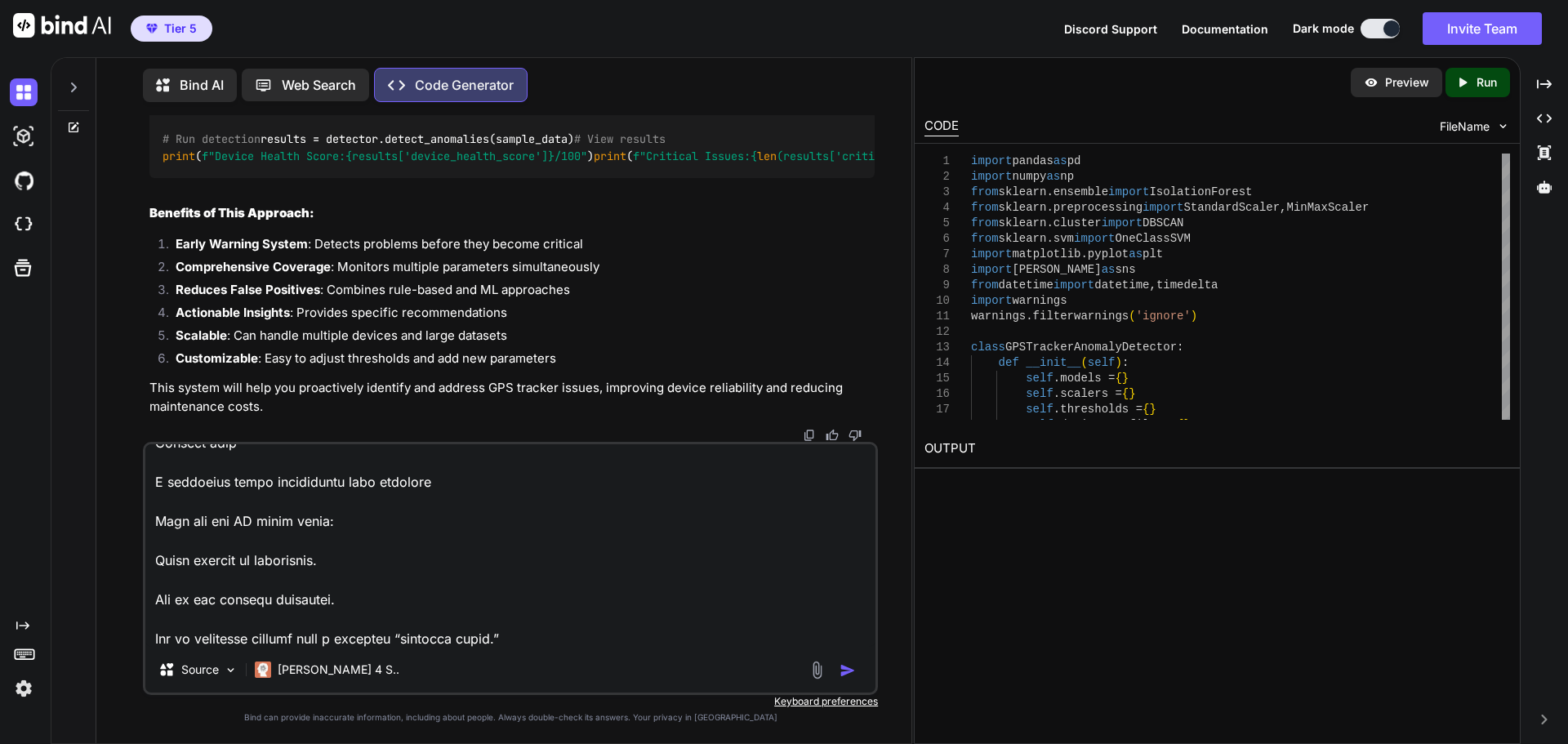
click at [851, 671] on img "button" at bounding box center [848, 670] width 17 height 17
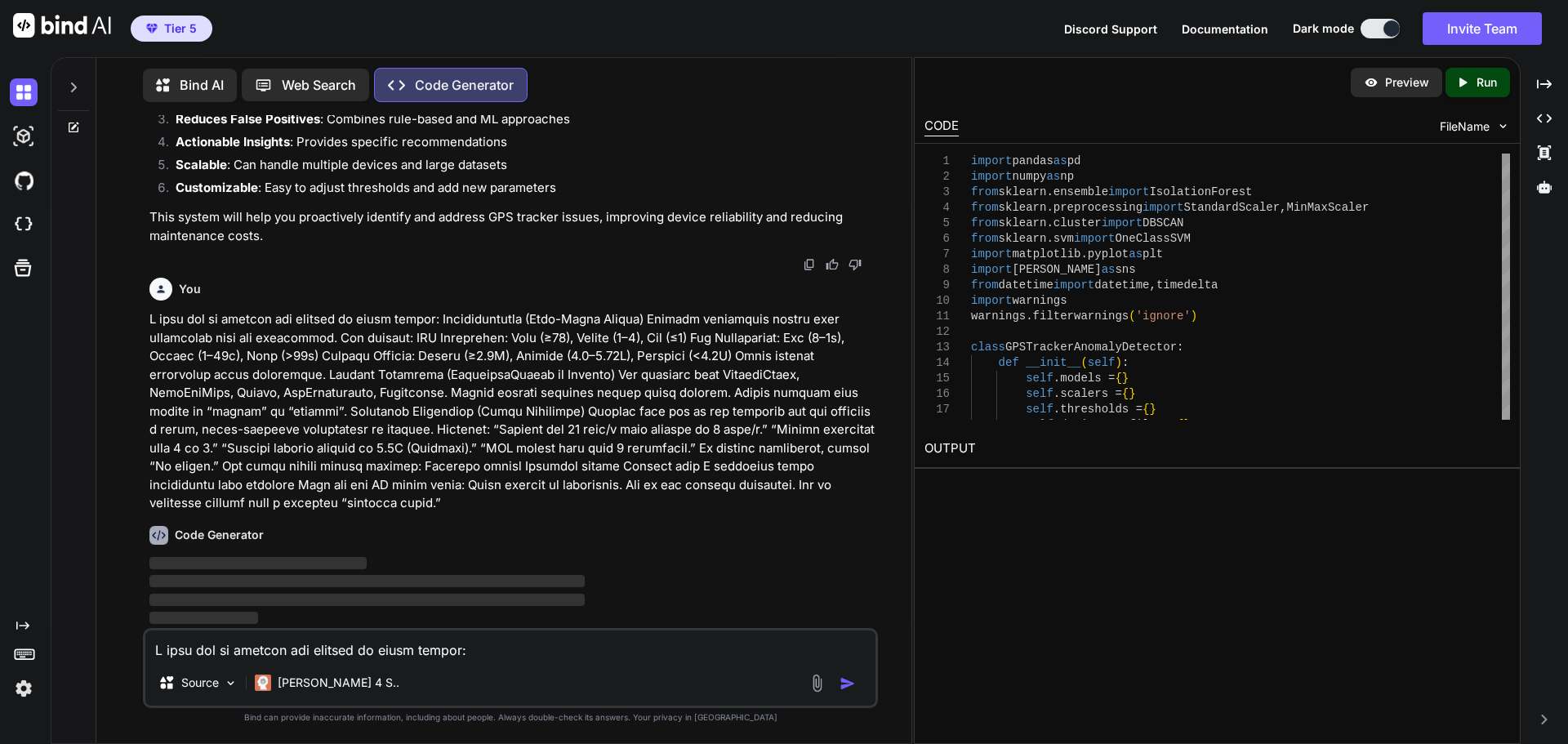
scroll to position [74108, 0]
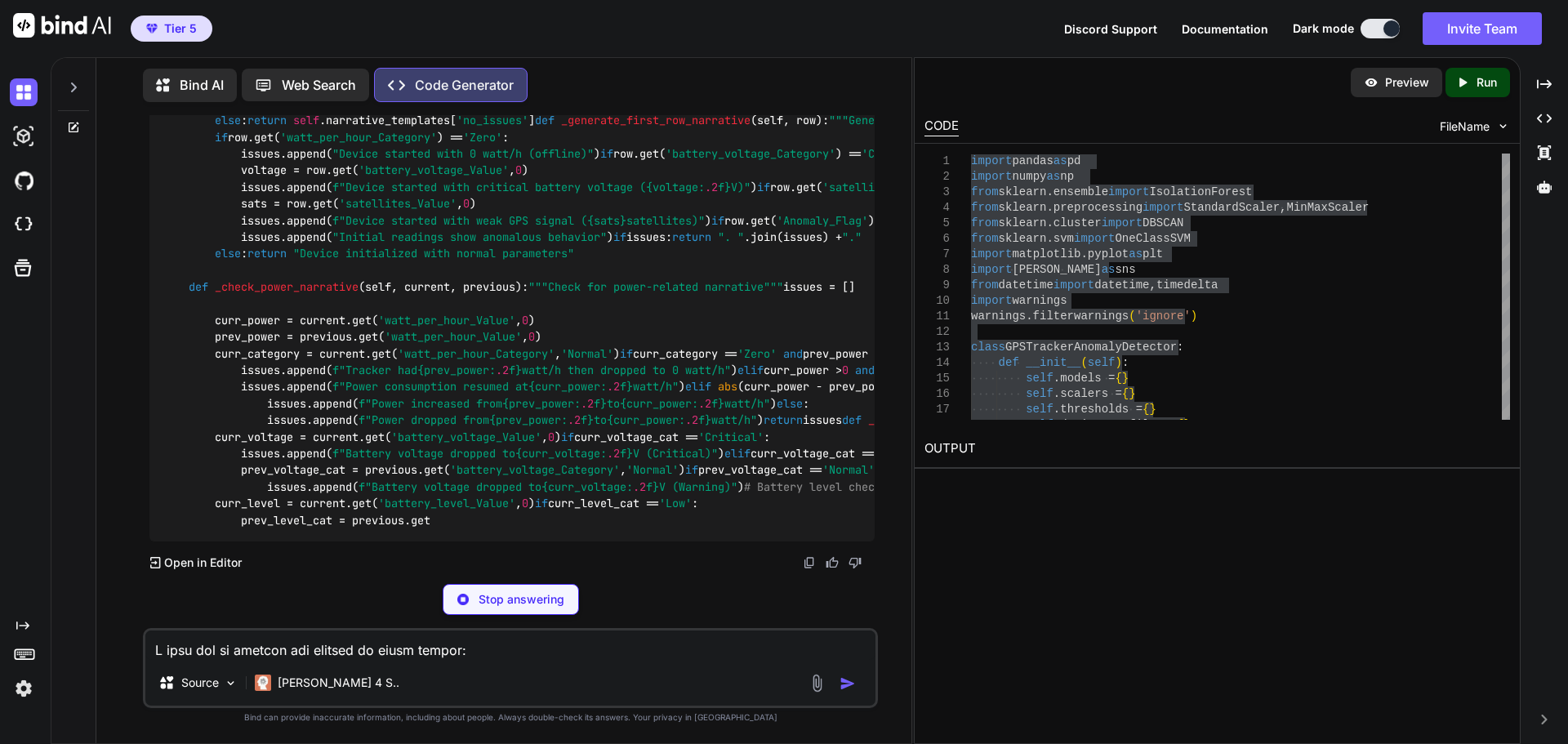
scroll to position [80292, 0]
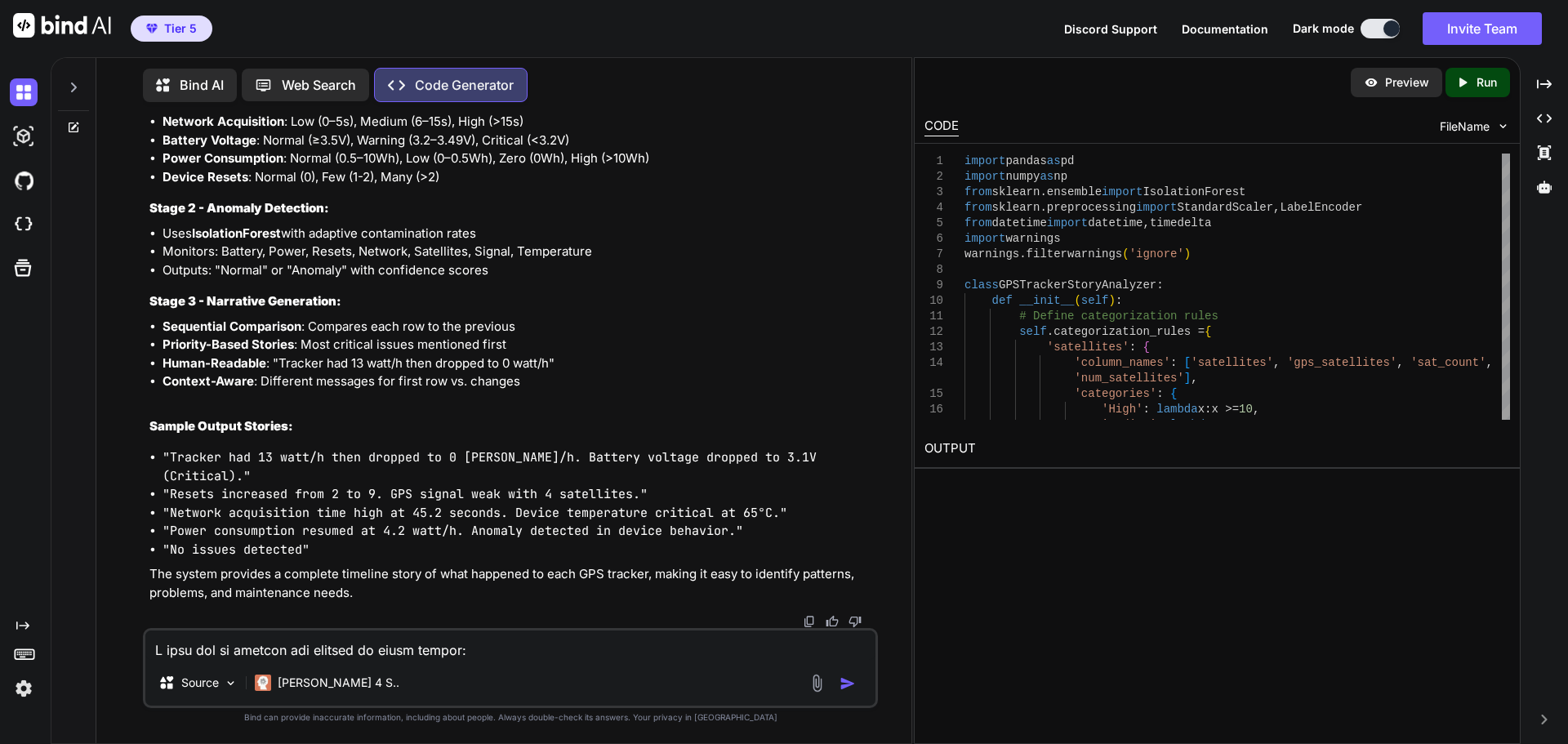
click at [528, 654] on textarea at bounding box center [510, 645] width 730 height 30
paste textarea "C:\Users\JonathanForrester\AppData\Local\Programs\Python\Python311\python.exe "…"
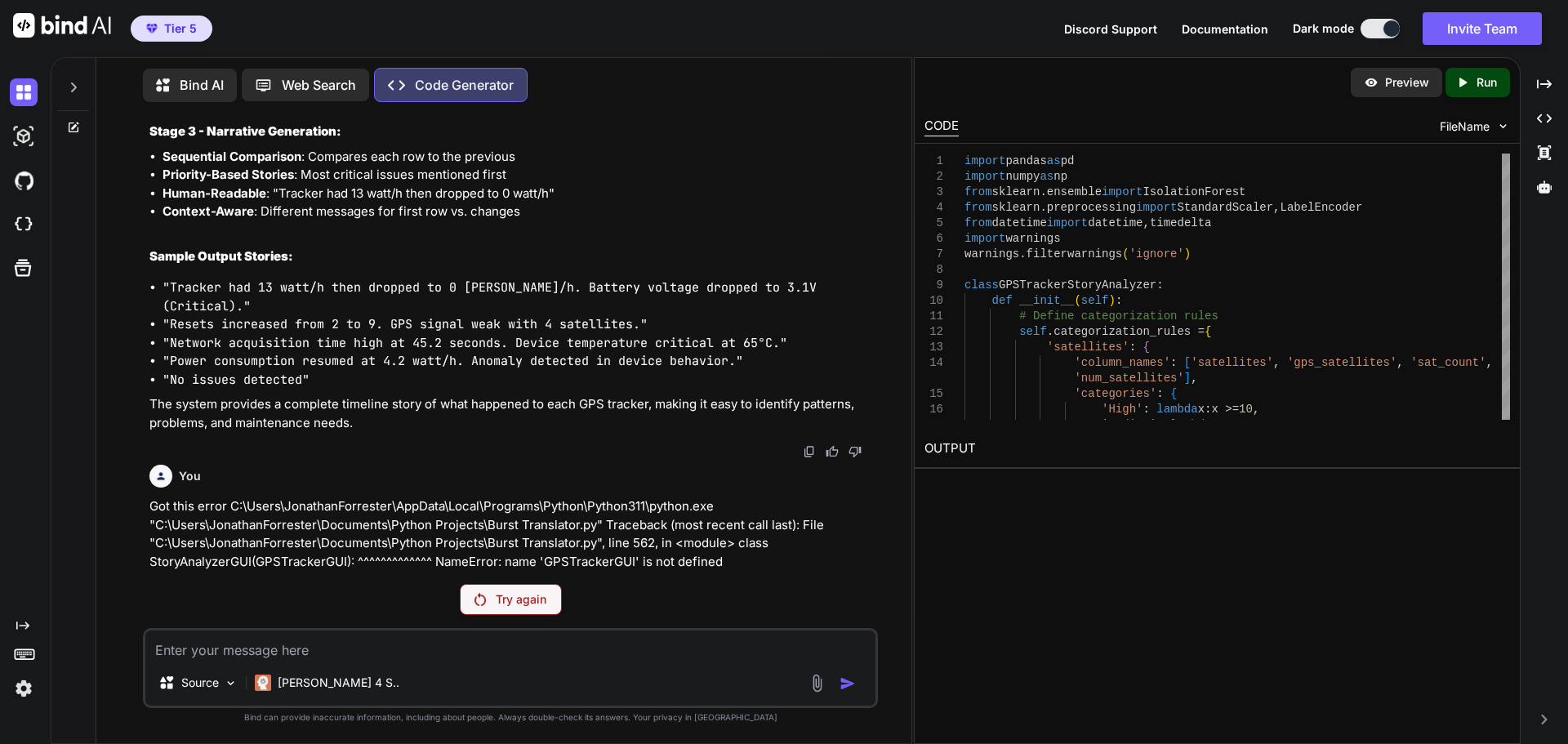
scroll to position [74669, 0]
drag, startPoint x: 498, startPoint y: 601, endPoint x: 506, endPoint y: 566, distance: 35.9
click at [498, 601] on p "Try again" at bounding box center [520, 599] width 50 height 17
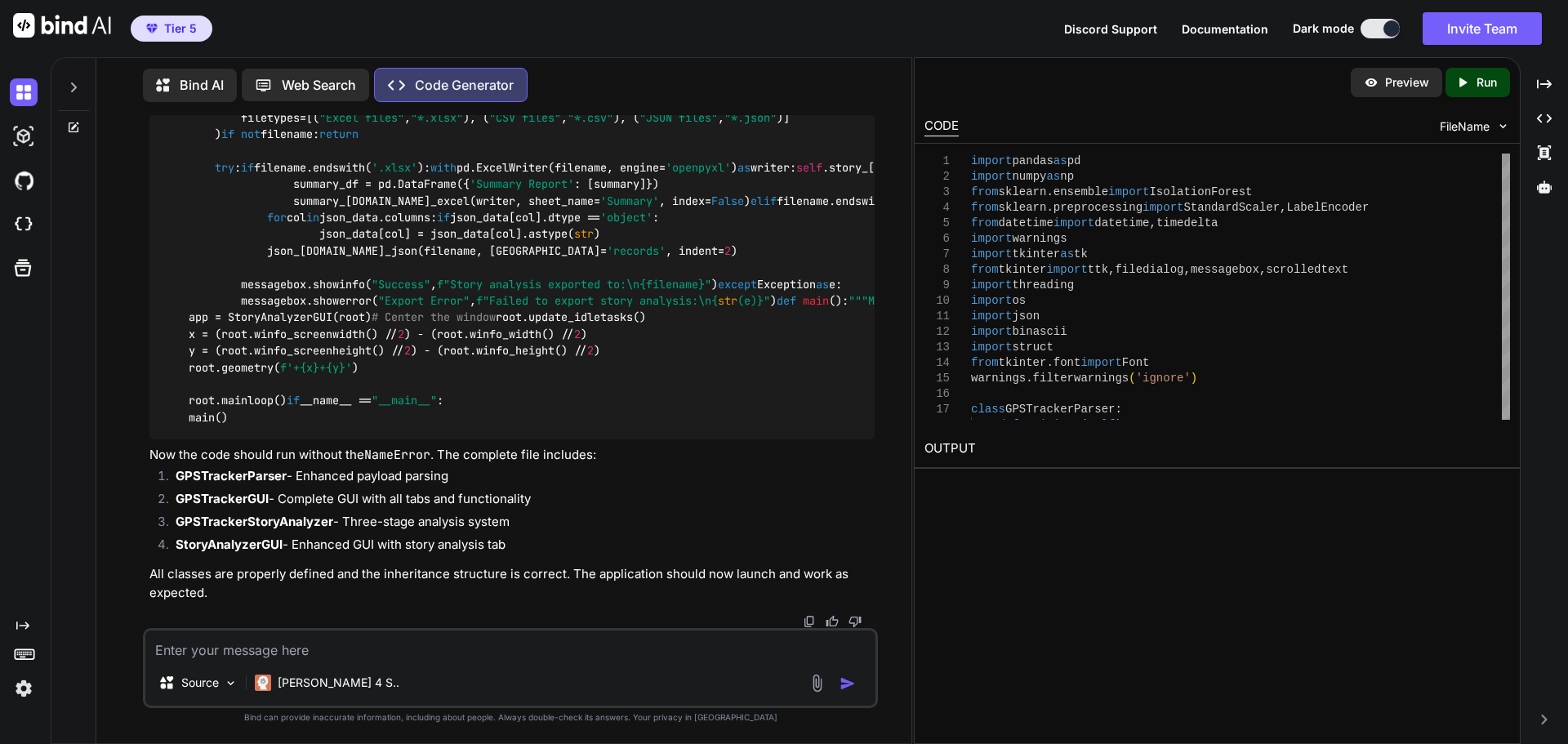
scroll to position [90053, 0]
click at [452, 650] on textarea at bounding box center [510, 645] width 730 height 30
click at [21, 229] on img at bounding box center [24, 225] width 28 height 28
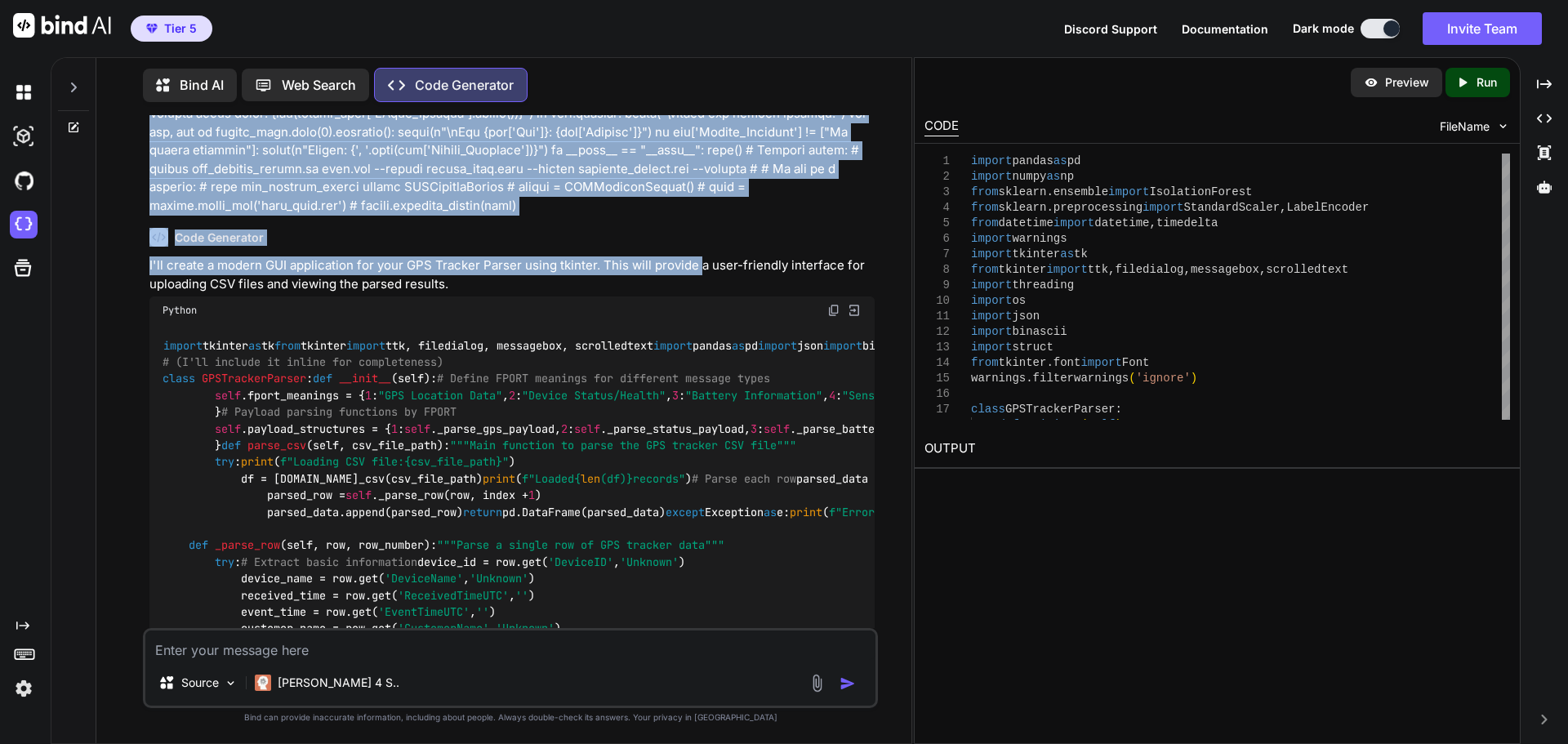
scroll to position [2532, 0]
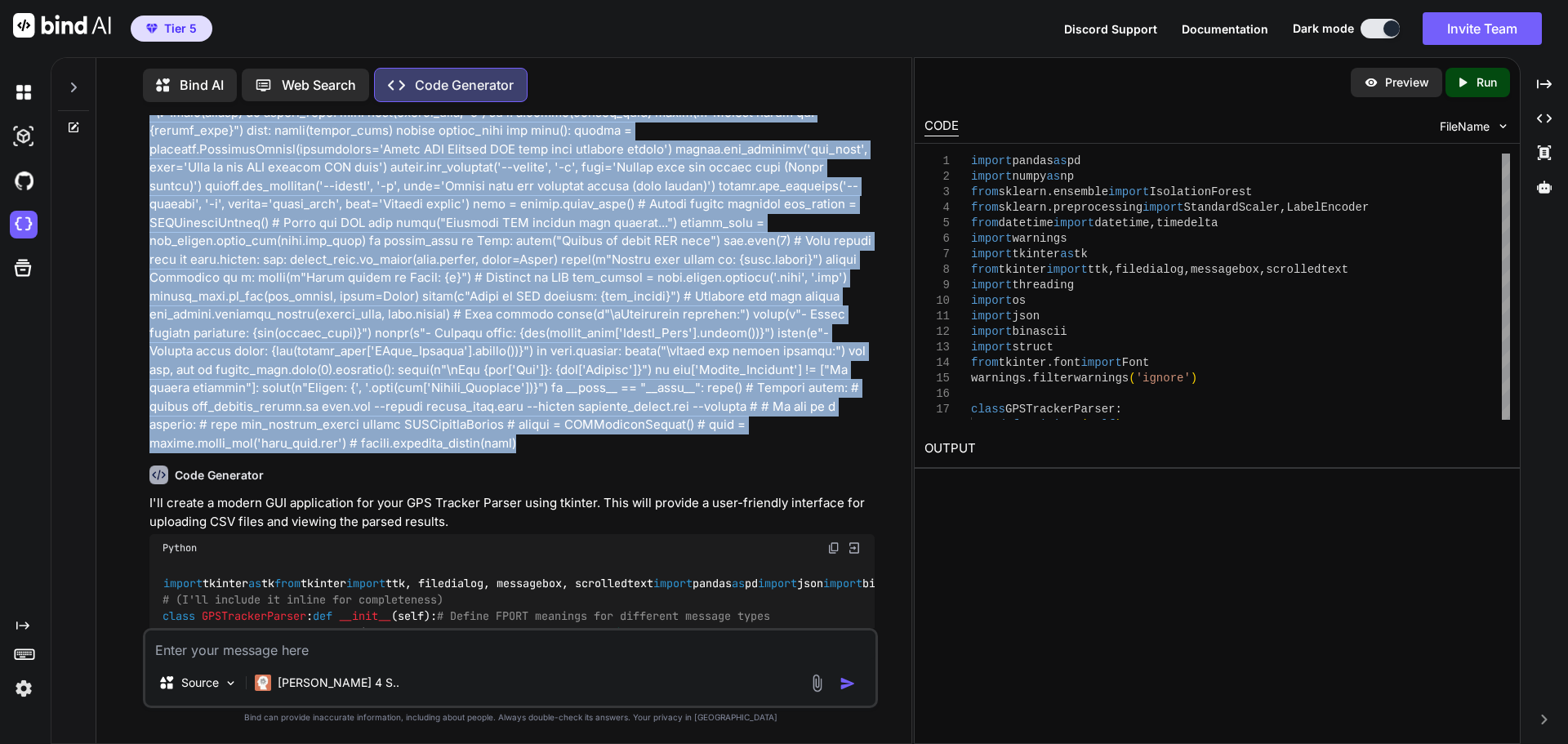
drag, startPoint x: 152, startPoint y: 164, endPoint x: 747, endPoint y: 420, distance: 647.7
copy p "Make a GUI for this on the computer and allow for a CSV to be uploaded import p…"
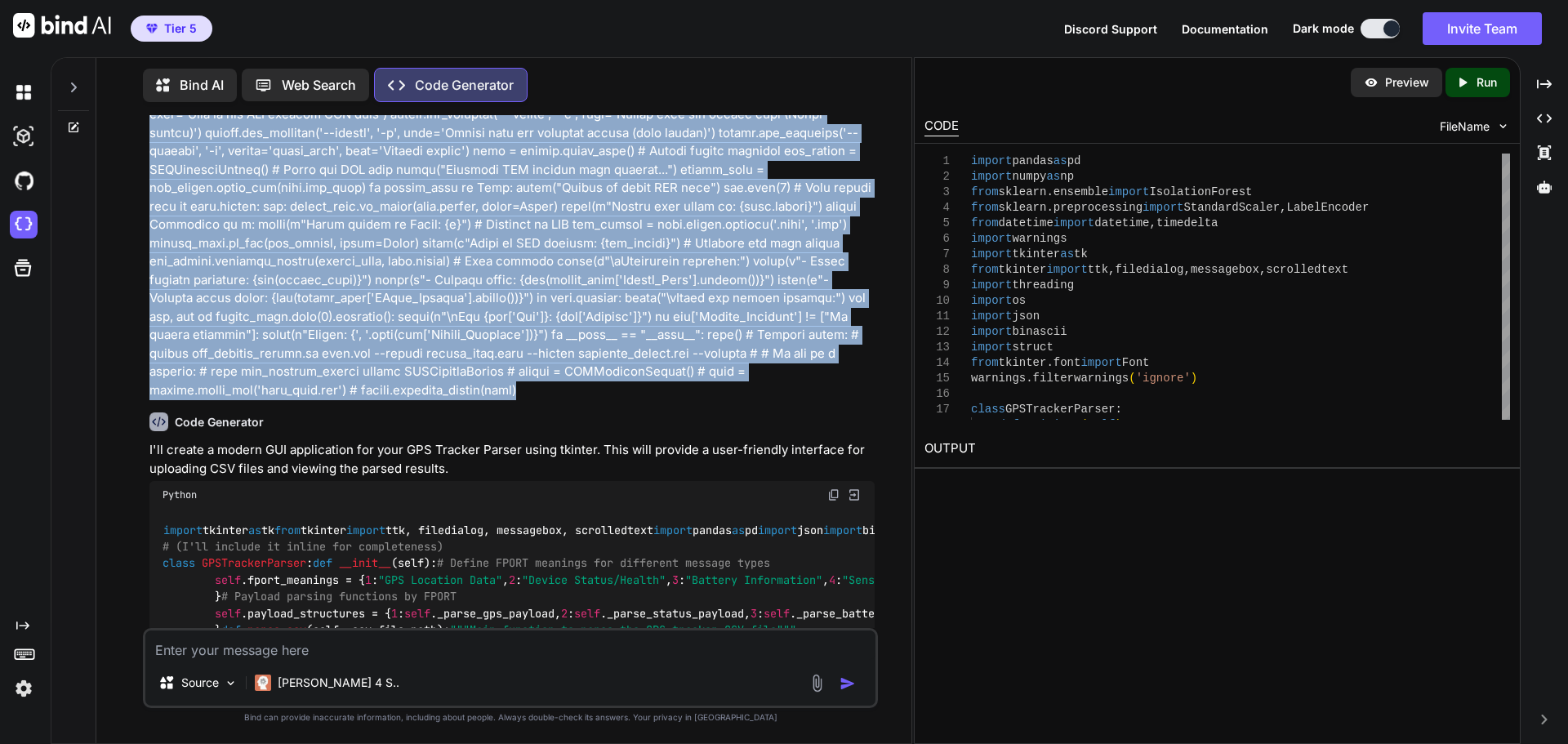
scroll to position [2614, 0]
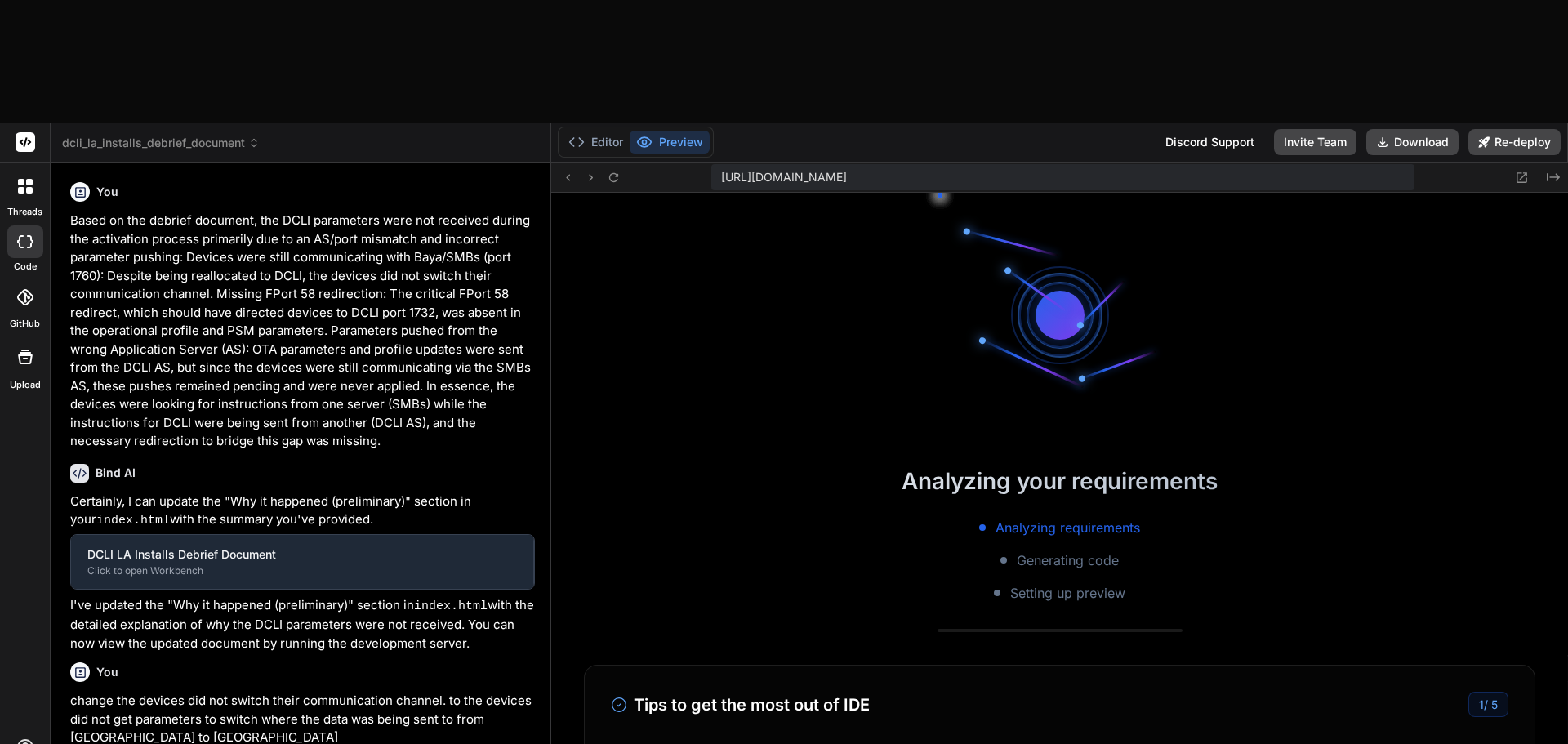
type textarea "x"
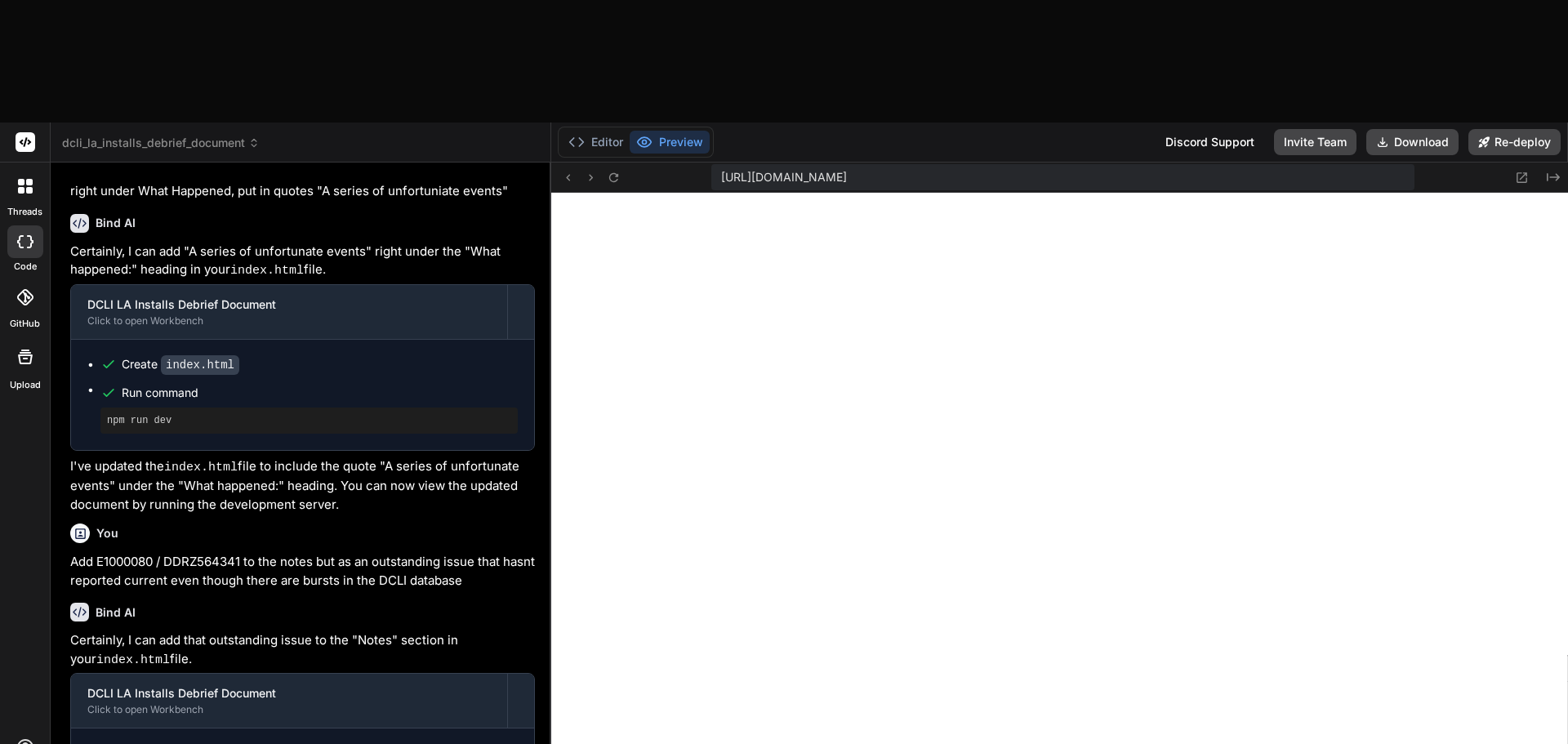
scroll to position [1038, 0]
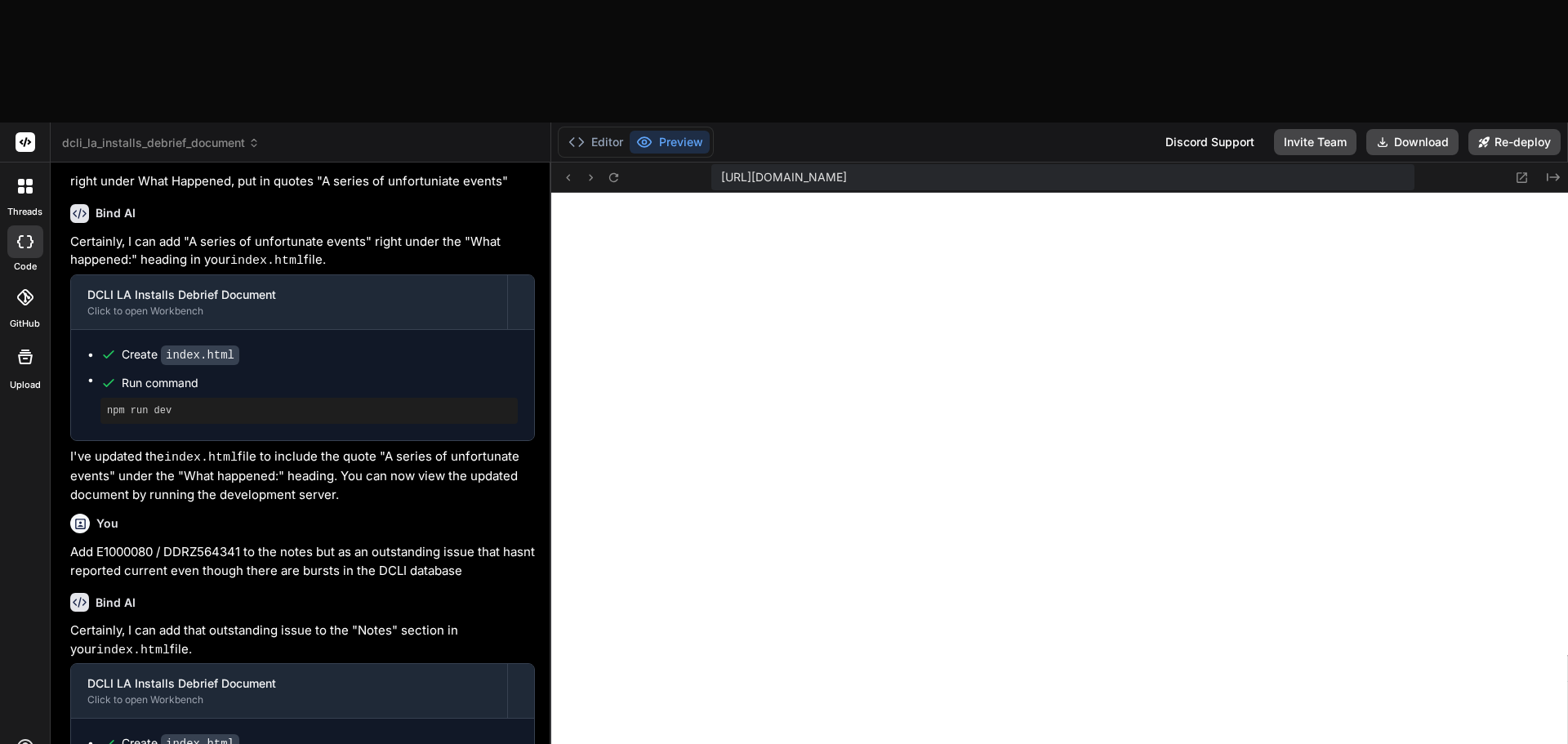
click at [187, 135] on span "dcli_la_installs_debrief_document" at bounding box center [161, 143] width 197 height 17
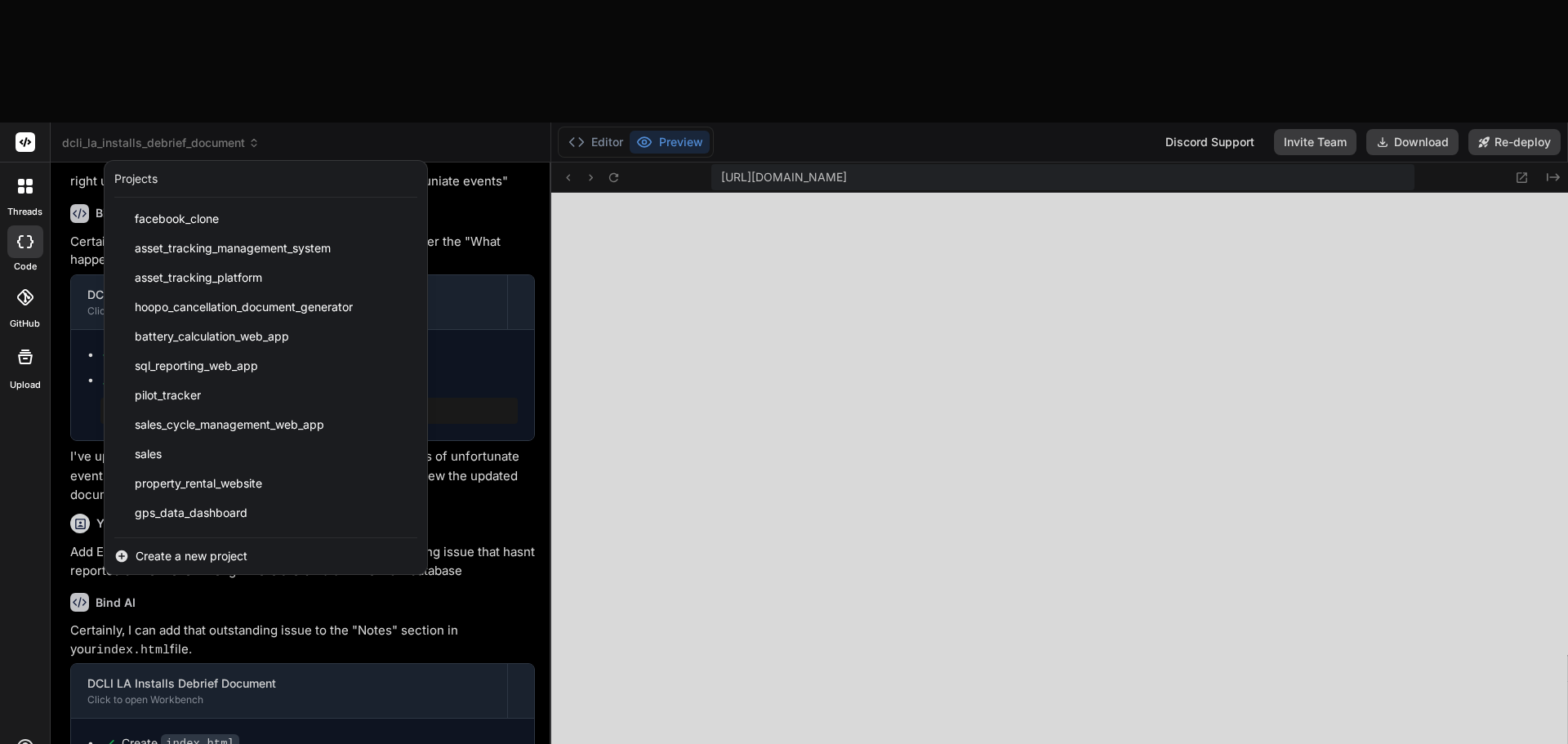
click at [219, 548] on span "Create a new project" at bounding box center [190, 556] width 112 height 17
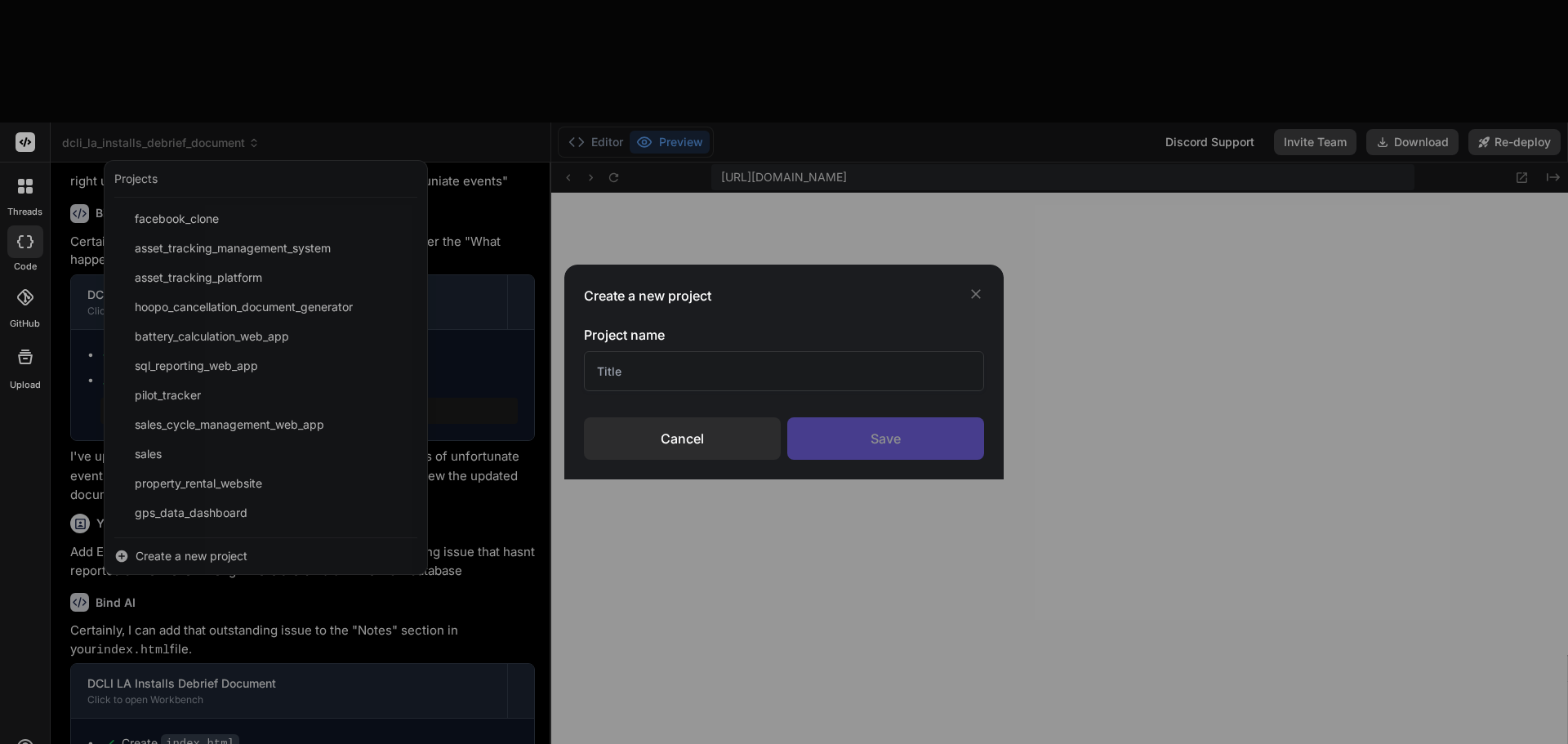
click at [672, 378] on input "text" at bounding box center [784, 371] width 401 height 40
type input "Burst Translator"
click at [960, 428] on div "Save" at bounding box center [885, 438] width 196 height 42
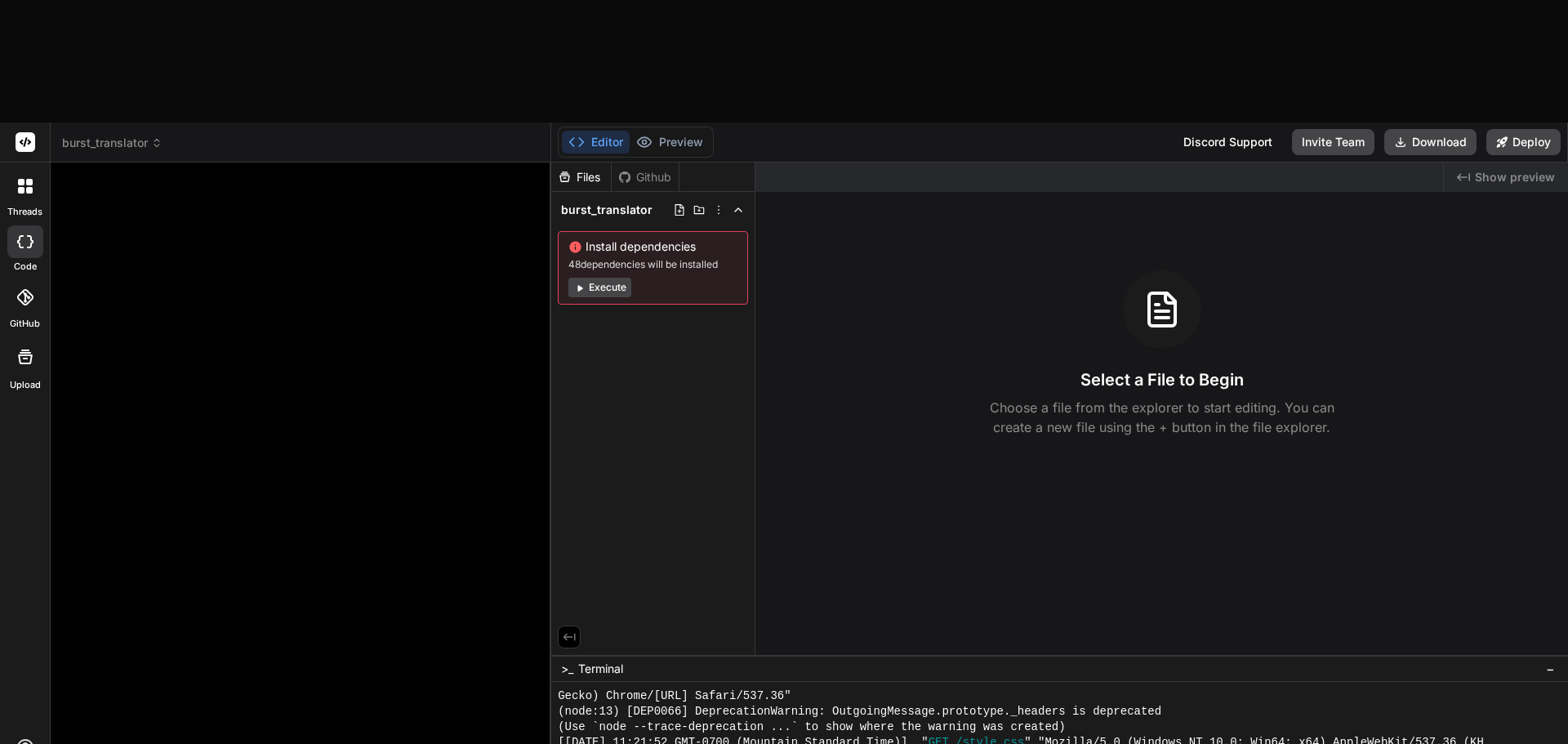
paste textarea "Make a GUI for this on the computer and allow for a CSV to be uploaded import p…"
type textarea "x"
type textarea "Make a GUI for this on the computer and allow for a CSV to be uploaded import p…"
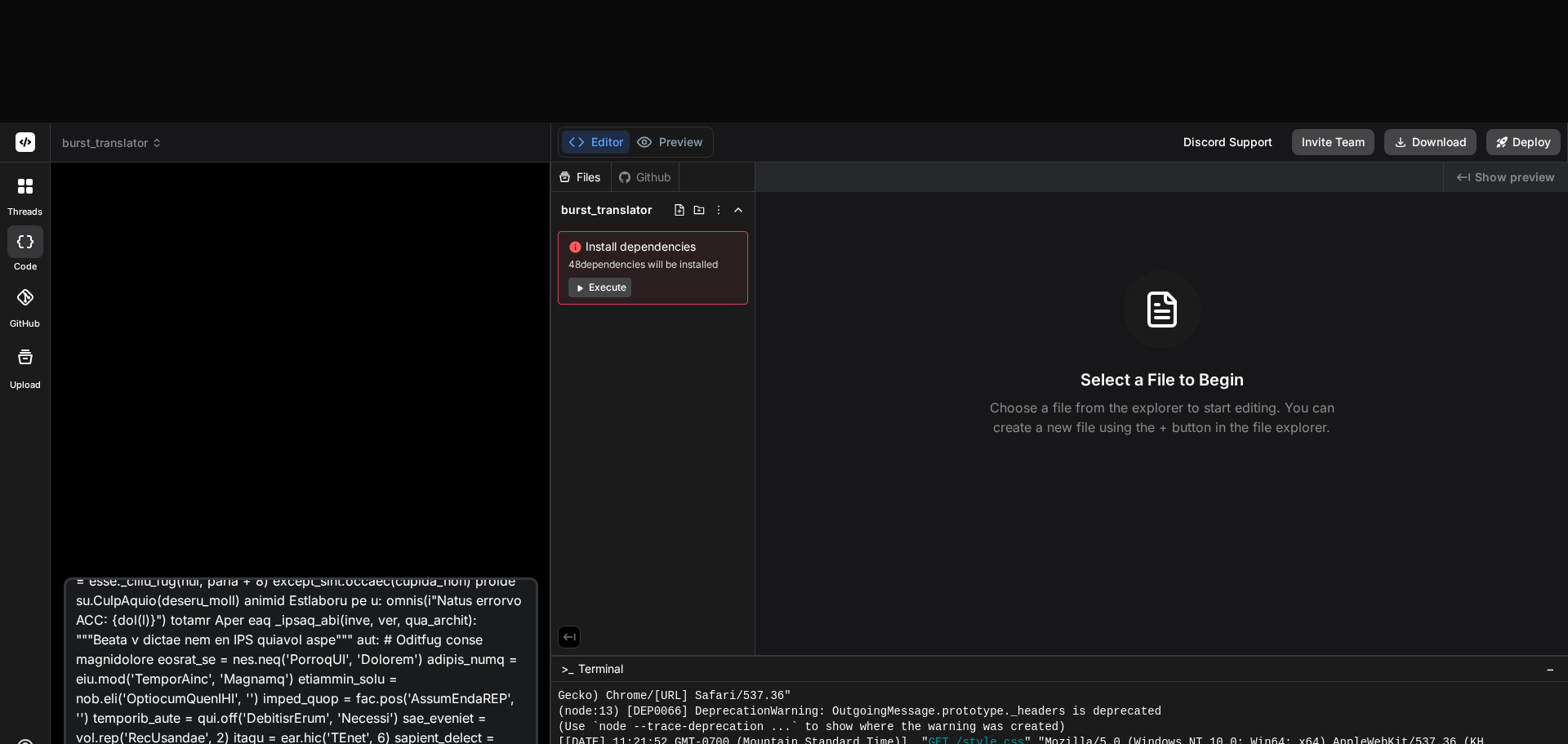
scroll to position [0, 0]
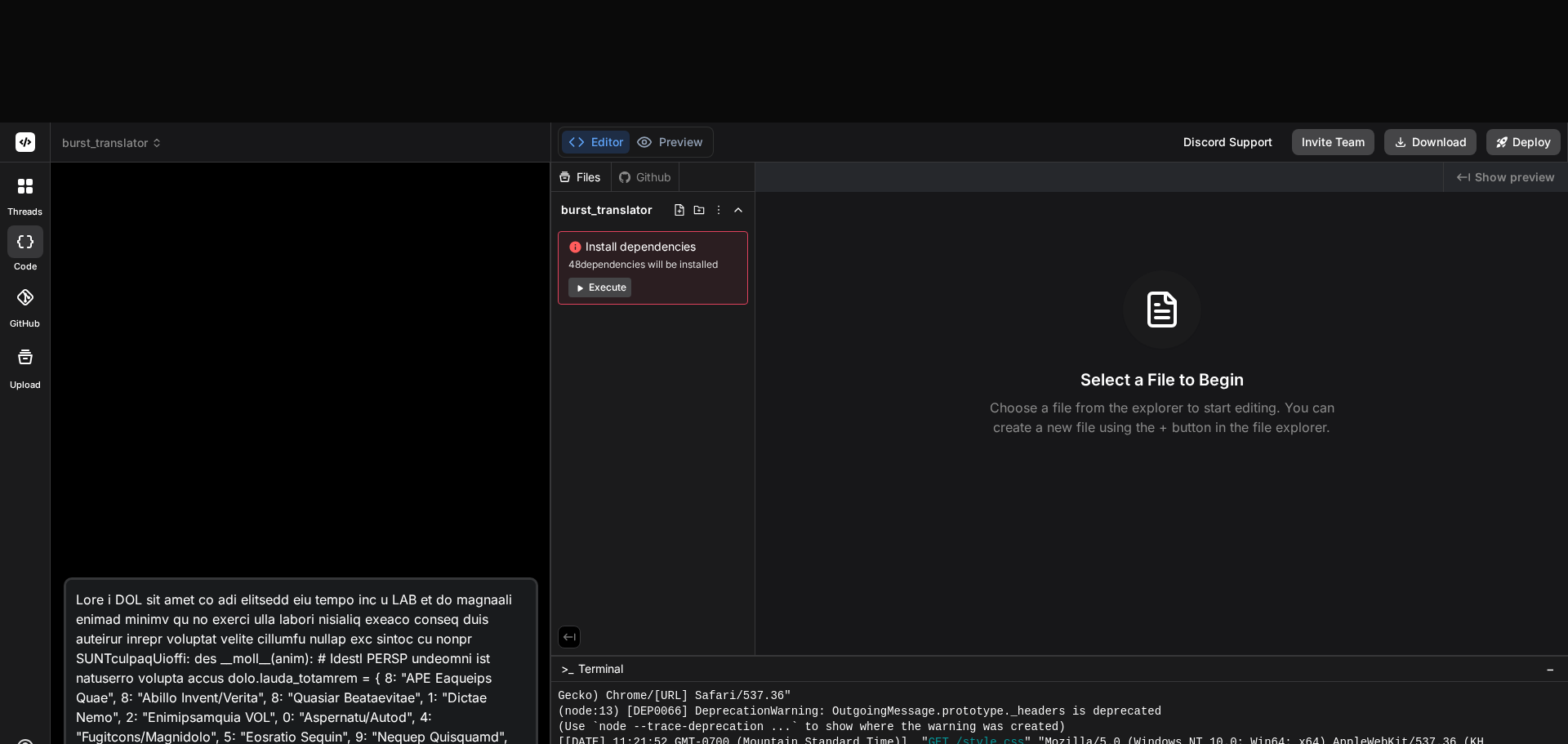
drag, startPoint x: 335, startPoint y: 651, endPoint x: 53, endPoint y: 498, distance: 320.8
click at [53, 498] on div "Bind AI Web Search Created with Pixso. Code Generator File Uploads GPT 5 Thin..…" at bounding box center [300, 514] width 500 height 704
type textarea "x"
type textarea "Make a GUI for this on the computer and allow for a CSV to be"
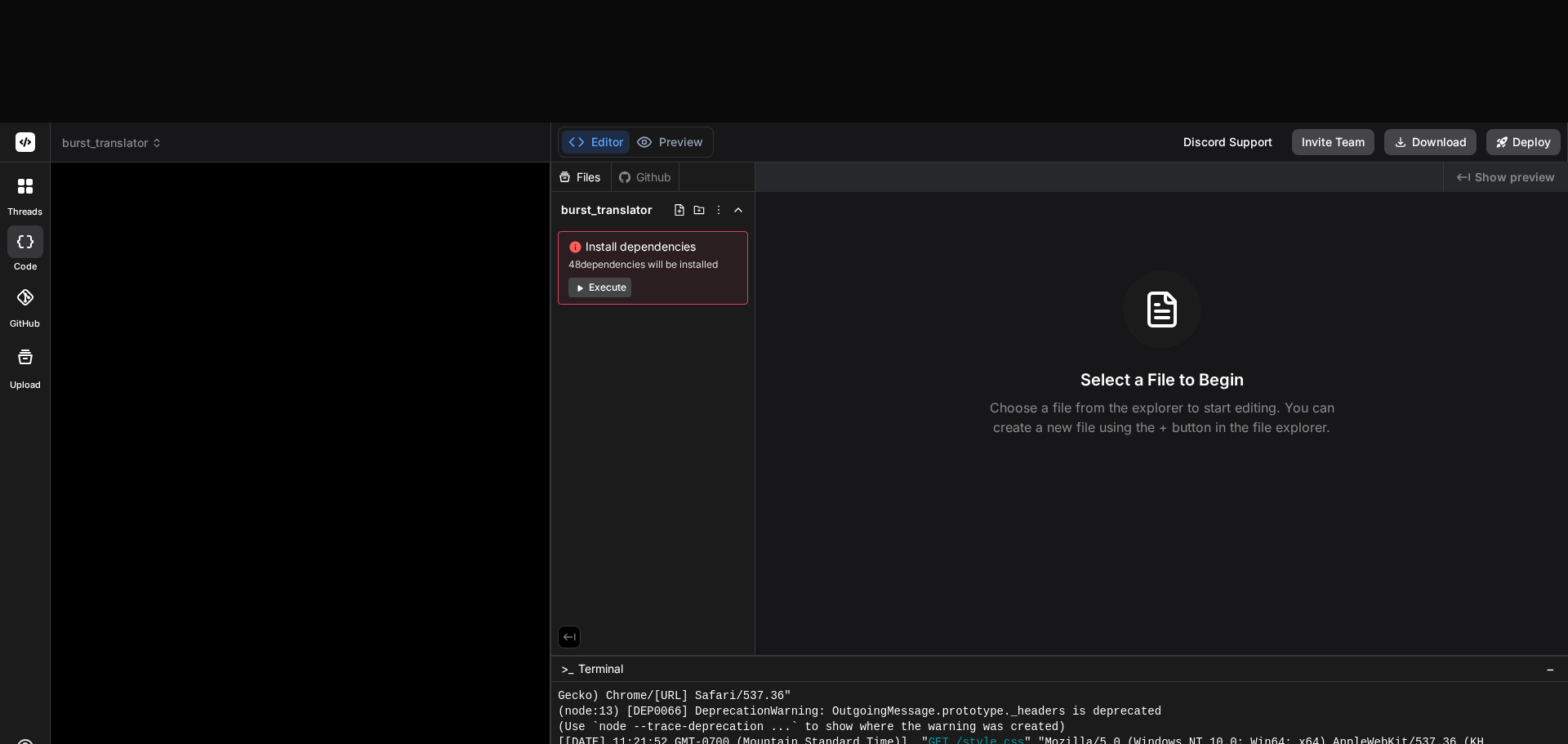
drag, startPoint x: 490, startPoint y: 651, endPoint x: -47, endPoint y: 634, distance: 537.3
click at [0, 634] on html "threads code GitHub Upload burst_translator Created with Pixso. Bind AI Web Sea…" at bounding box center [784, 433] width 1568 height 866
type textarea "x"
